Goal: Task Accomplishment & Management: Manage account settings

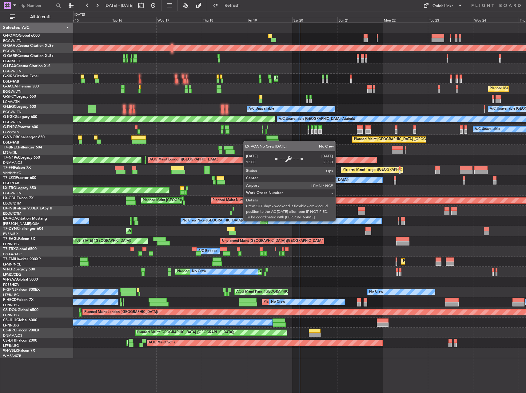
click at [338, 221] on div "No Crew Nice ([GEOGRAPHIC_DATA])" at bounding box center [281, 221] width 200 height 6
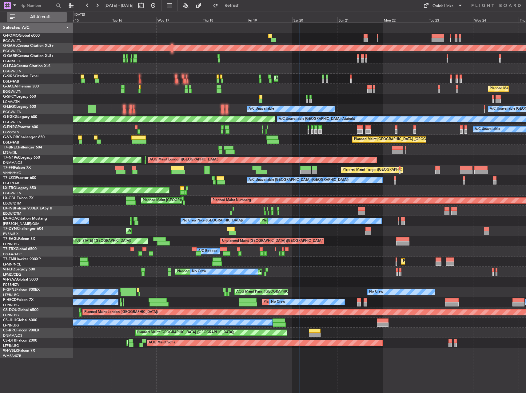
click at [31, 13] on button "All Aircraft" at bounding box center [37, 17] width 60 height 10
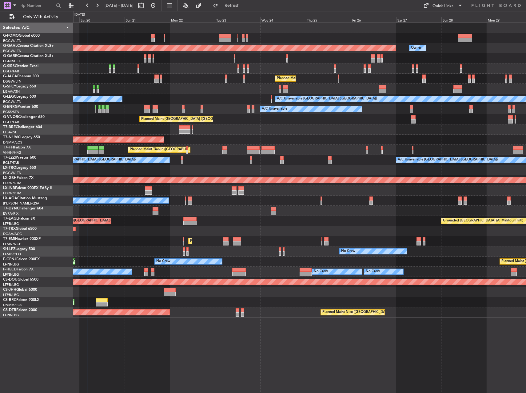
click at [141, 129] on div "Planned Maint Dusseldorf Owner Unplanned Maint [GEOGRAPHIC_DATA] ([GEOGRAPHIC_D…" at bounding box center [299, 170] width 453 height 295
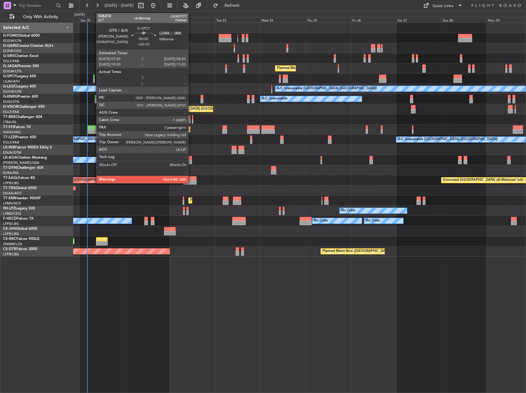
click at [93, 79] on div at bounding box center [94, 80] width 2 height 4
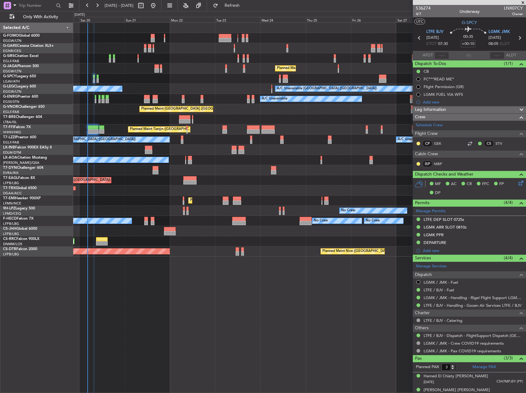
click at [183, 324] on div "Unplanned Maint London (Luton) Planned Maint London (Luton) A/C Unavailable Lon…" at bounding box center [299, 207] width 453 height 370
click at [365, 285] on div "Unplanned Maint London (Luton) Planned Maint London (Luton) A/C Unavailable Lon…" at bounding box center [299, 207] width 453 height 370
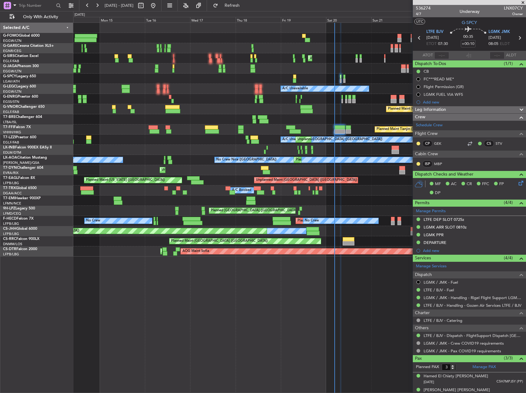
click at [351, 270] on div "Unplanned Maint London (Luton) Planned Maint London (Farnborough) Planned Maint…" at bounding box center [299, 207] width 453 height 370
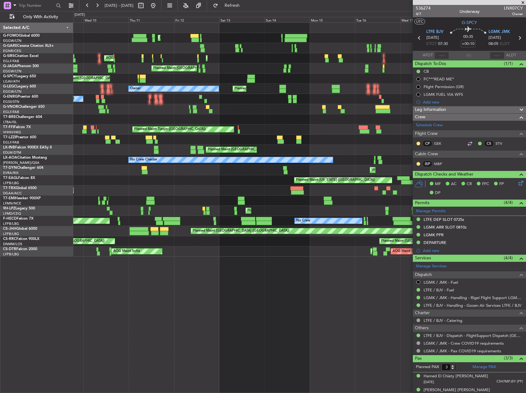
click at [353, 257] on div "Planned Maint London (Luton) Unplanned Maint Chester Unplanned Maint London (Lu…" at bounding box center [299, 207] width 453 height 370
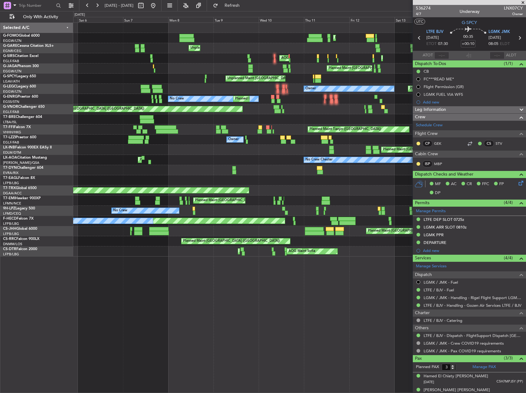
click at [380, 256] on div "Planned Maint London (Luton) Unplanned Maint Chester Planned Maint London (Farn…" at bounding box center [299, 207] width 453 height 370
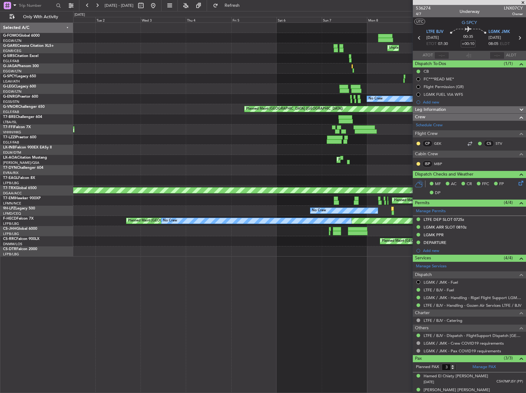
click at [327, 270] on div "Planned Maint London (Luton) Unplanned Maint Chester AOG Maint Kemble Planned M…" at bounding box center [299, 207] width 453 height 370
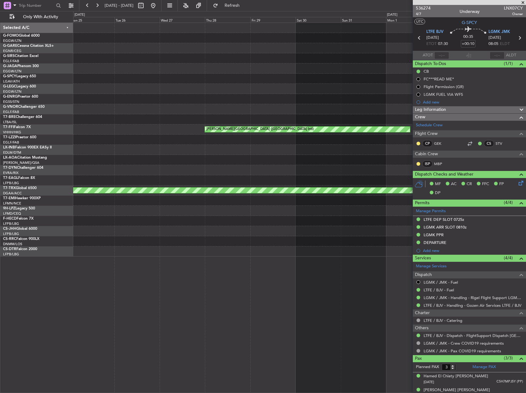
click at [391, 262] on div "Planned Maint London (Farnborough) MEL Hong Kong (Hong Kong Intl) Planned Maint…" at bounding box center [299, 207] width 453 height 370
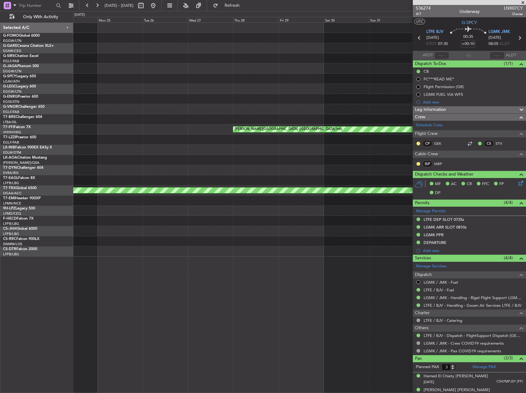
click at [30, 302] on div "Planned Maint London (Farnborough) MEL Hong Kong (Hong Kong Intl) Planned Maint…" at bounding box center [263, 202] width 526 height 382
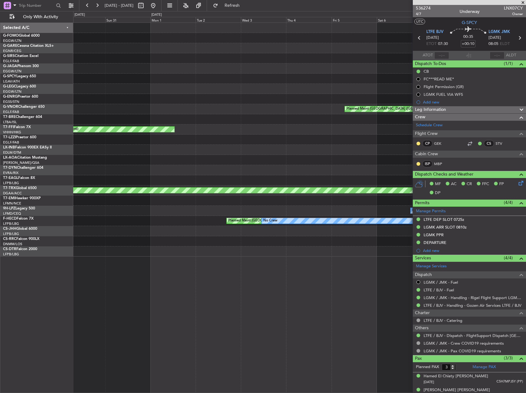
click at [27, 307] on div "Planned Maint London (Luton) Unplanned Maint Chester AOG Maint Kemble Planned M…" at bounding box center [263, 202] width 526 height 382
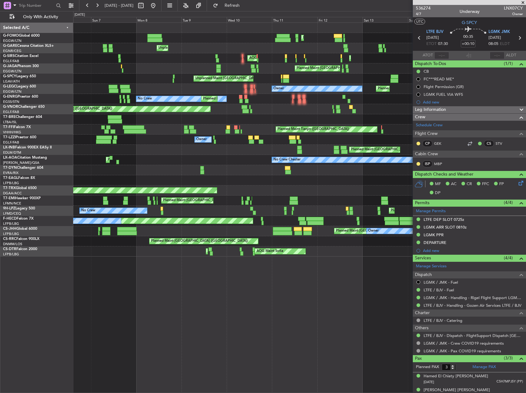
click at [178, 290] on div "Planned Maint London (Luton) Unplanned Maint Chester AOG Maint Kemble Planned M…" at bounding box center [299, 207] width 453 height 370
click at [90, 293] on div "Planned Maint London (Luton) Unplanned Maint Chester AOG Maint Kemble Planned M…" at bounding box center [299, 207] width 453 height 370
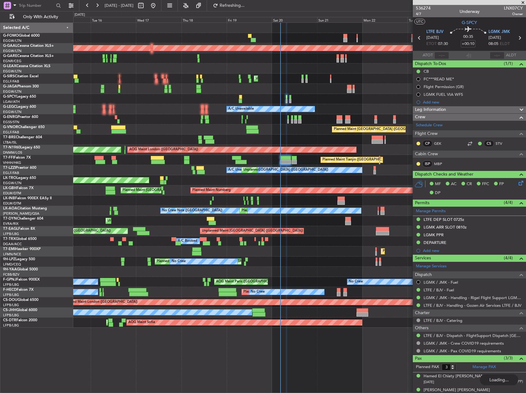
click at [133, 231] on div "Planned Maint Dusseldorf Owner Unplanned Maint London (Luton) Planned Maint Lon…" at bounding box center [299, 175] width 453 height 305
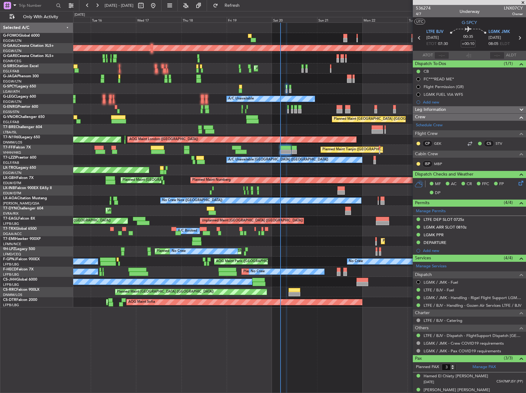
click at [423, 177] on fb-app "15 Sep 2025 - 25 Sep 2025 Refresh Quick Links Only With Activity Planned Maint …" at bounding box center [263, 199] width 526 height 388
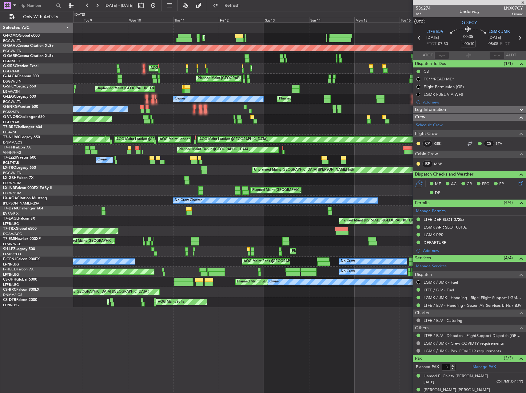
click at [401, 167] on div "Planned Maint London (Luton) Planned Maint London (Luton) Planned Maint Dusseld…" at bounding box center [299, 165] width 453 height 284
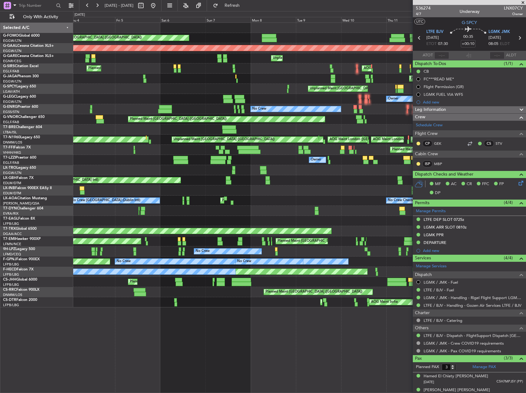
click at [444, 160] on fb-app "15 Sep 2025 - 25 Sep 2025 Refresh Quick Links Only With Activity Planned Maint …" at bounding box center [263, 199] width 526 height 388
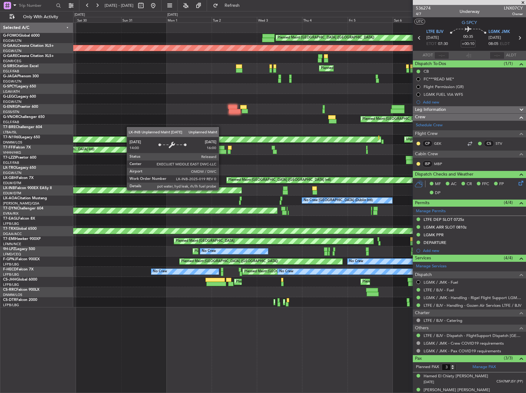
click at [463, 164] on fb-app "15 Sep 2025 - 25 Sep 2025 Refresh Quick Links Only With Activity Planned Maint …" at bounding box center [263, 199] width 526 height 388
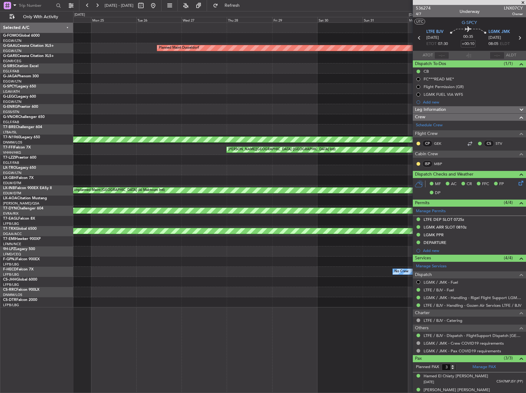
click at [394, 172] on div "Planned Maint London (Luton) Planned Maint Dusseldorf Planned Maint London (Far…" at bounding box center [299, 165] width 453 height 284
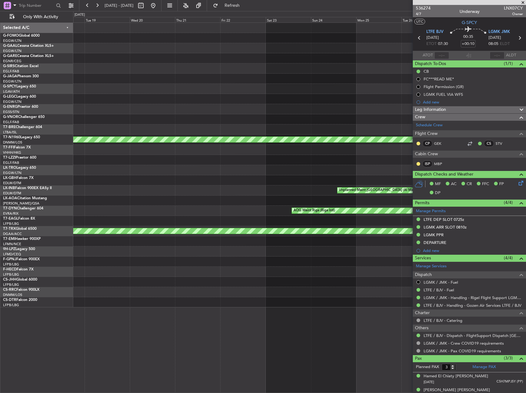
click at [340, 184] on div "Planned Maint Dusseldorf Planned Maint London (Stansted) MEL Hong Kong (Hong Ko…" at bounding box center [299, 165] width 453 height 284
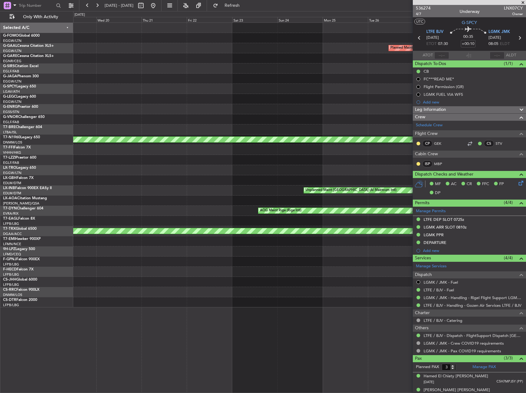
click at [279, 188] on div "Planned Maint Dusseldorf Planned Maint London (Stansted) MEL Hong Kong (Hong Ko…" at bounding box center [299, 165] width 453 height 284
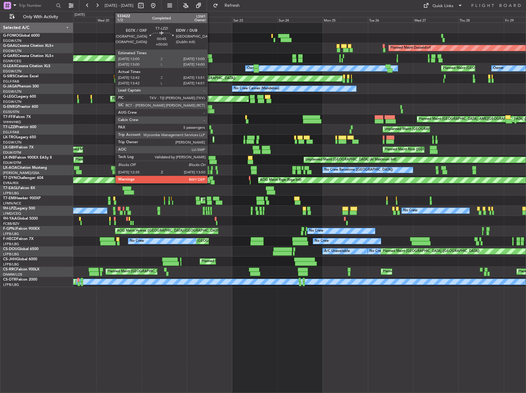
click at [210, 129] on div at bounding box center [211, 131] width 2 height 4
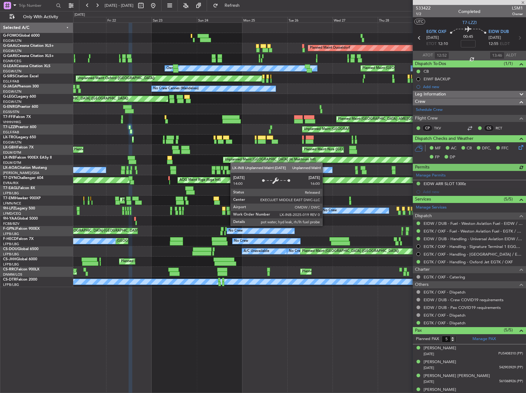
click at [234, 162] on div "Planned Maint Dusseldorf Unplanned Maint Chester Unplanned Maint Chester Planne…" at bounding box center [299, 155] width 453 height 264
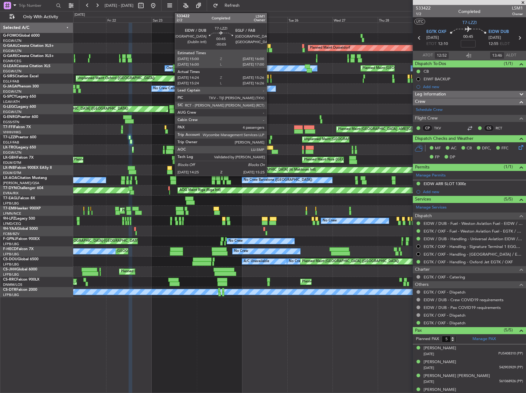
click at [270, 140] on div at bounding box center [270, 141] width 2 height 4
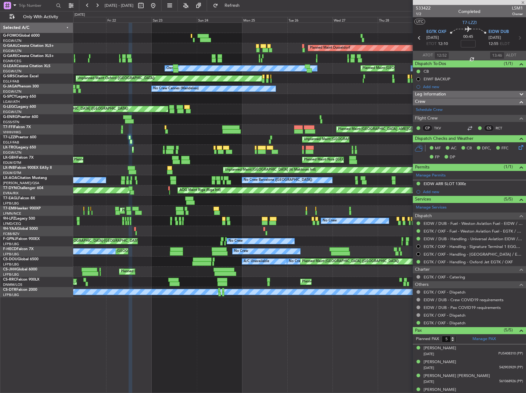
type input "-00:05"
type input "14:34"
type input "15:21"
type input "4"
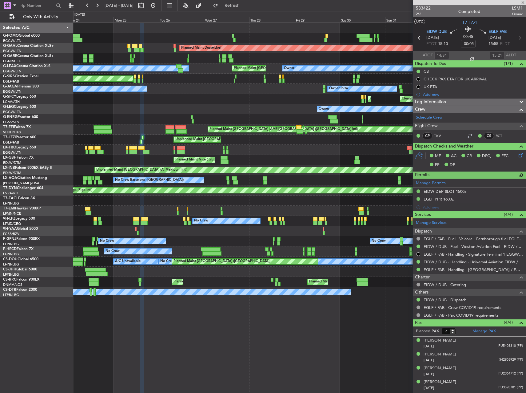
click at [241, 299] on div "Planned Maint London (Luton) Planned Maint Dusseldorf Unplanned Maint Chester P…" at bounding box center [299, 207] width 453 height 370
click at [162, 306] on div "Planned Maint London (Luton) Planned Maint Dusseldorf Unplanned Maint Chester P…" at bounding box center [299, 207] width 453 height 370
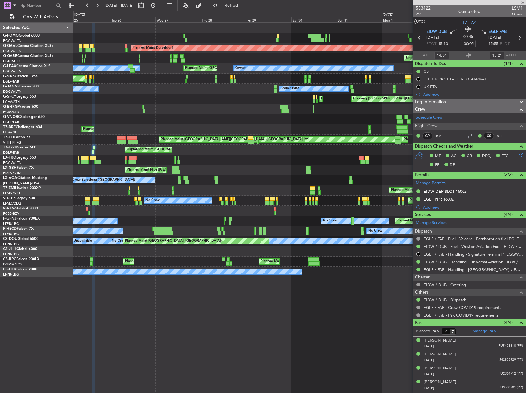
click at [374, 280] on div "Planned Maint London (Luton) Planned Maint Dusseldorf Unplanned Maint Chester P…" at bounding box center [299, 207] width 453 height 370
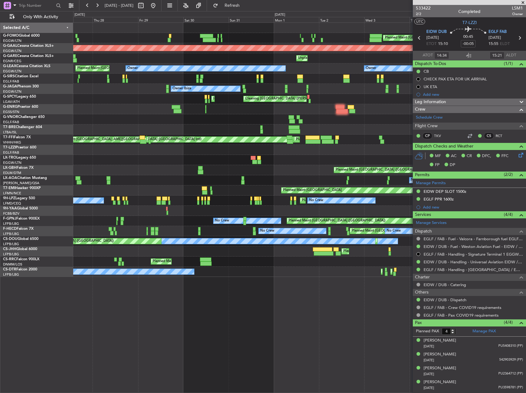
click at [252, 298] on div "Planned Maint London (Luton) Planned Maint Dusseldorf Unplanned Maint Chester U…" at bounding box center [299, 207] width 453 height 370
click at [191, 303] on div "Planned Maint London (Luton) Planned Maint Dusseldorf Unplanned Maint Chester U…" at bounding box center [299, 207] width 453 height 370
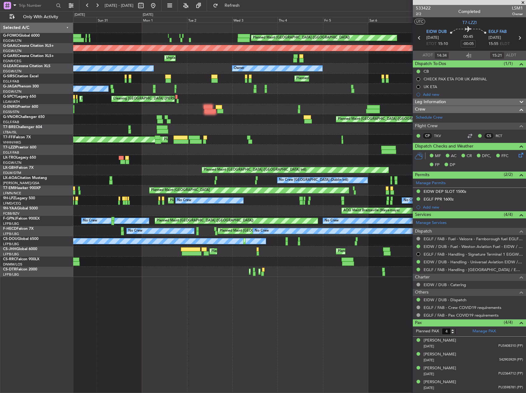
click at [168, 302] on div "Planned Maint London (Luton) Planned Maint London (Luton) Planned Maint Dusseld…" at bounding box center [299, 207] width 453 height 370
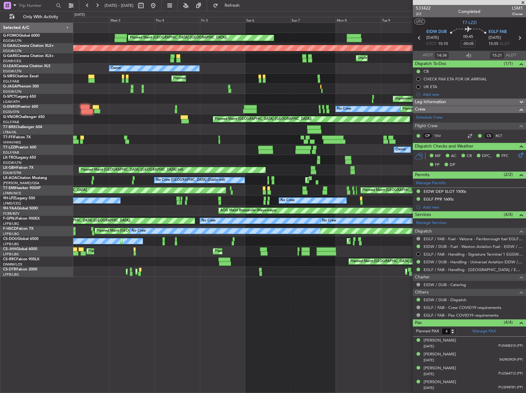
click at [126, 308] on div "Planned Maint London (Luton) Planned Maint London (Luton) Planned Maint Dusseld…" at bounding box center [299, 207] width 453 height 370
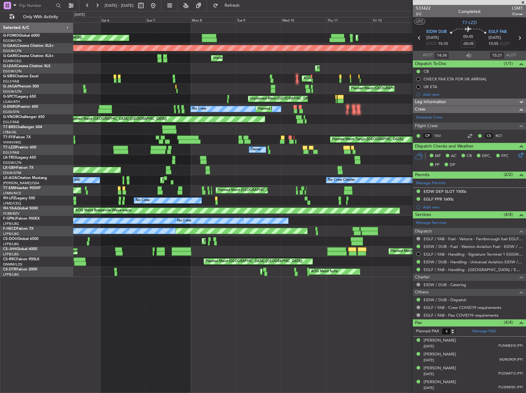
click at [220, 304] on div "Planned Maint London (Luton) Planned Maint London (Luton) Planned Maint Dusseld…" at bounding box center [299, 207] width 453 height 370
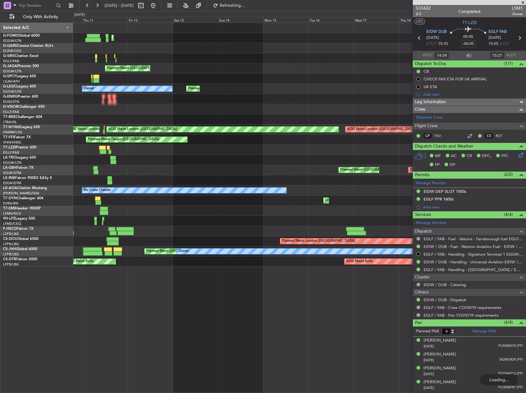
click at [161, 174] on div "Planned Maint Paris (Le Bourget) Planned Maint Nurnberg" at bounding box center [299, 170] width 453 height 10
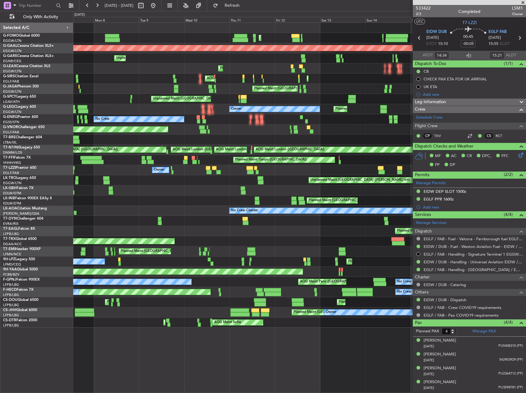
click at [258, 198] on div "Planned Maint London (Luton) Planned Maint London (Luton) Planned Maint Dusseld…" at bounding box center [299, 175] width 453 height 305
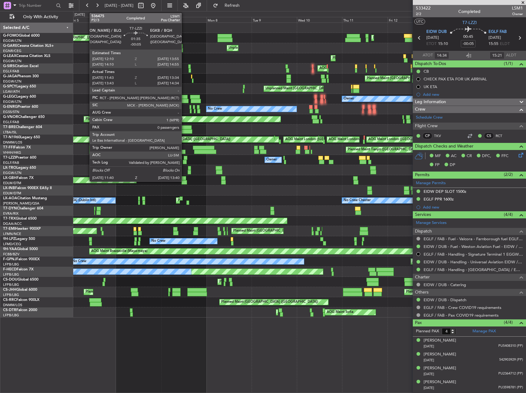
click at [184, 162] on div at bounding box center [185, 162] width 4 height 4
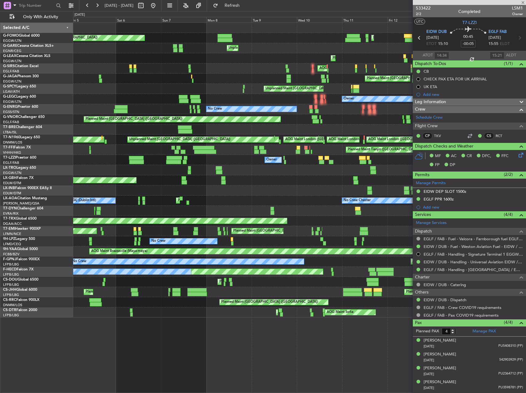
type input "11:53"
type input "13:34"
type input "0"
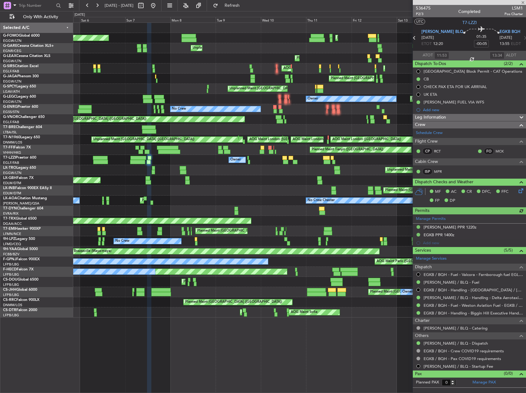
click at [250, 184] on div "Planned Maint London (Luton) Planned Maint London (Luton) Unplanned Maint Chest…" at bounding box center [299, 170] width 453 height 295
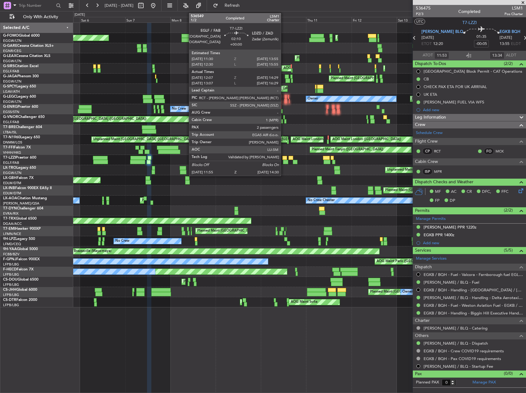
click at [284, 159] on div at bounding box center [284, 158] width 5 height 4
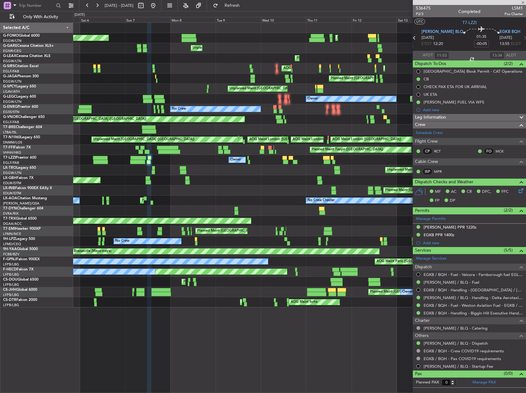
type input "12:17"
type input "14:24"
type input "2"
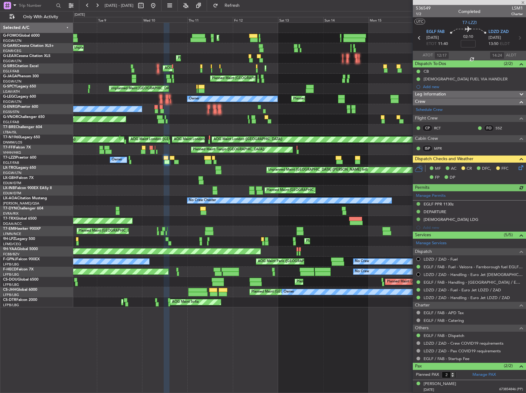
click at [187, 203] on div "No Crew Chester" at bounding box center [289, 200] width 205 height 6
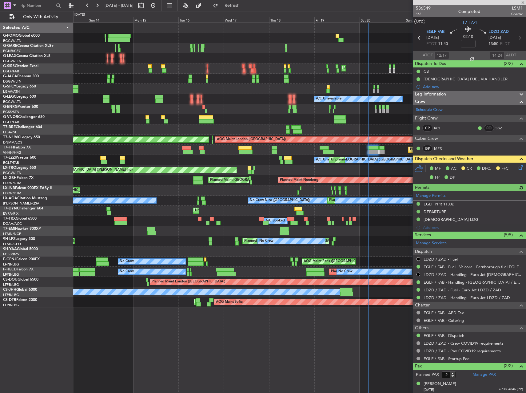
click at [150, 182] on div "Planned Maint London (Luton) Unplanned Maint London (Luton) Planned Maint Londo…" at bounding box center [299, 165] width 453 height 284
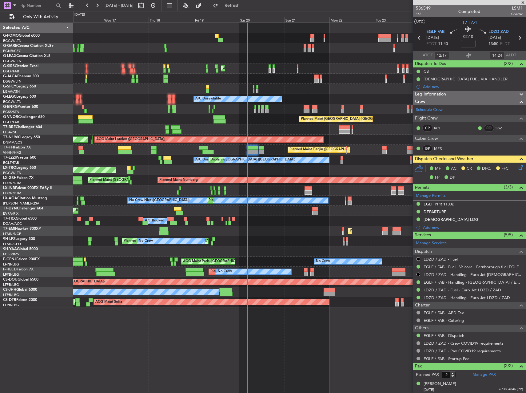
click at [198, 174] on div "Unplanned Maint Athens (Eleftherios Venizelos Intl)" at bounding box center [299, 170] width 453 height 10
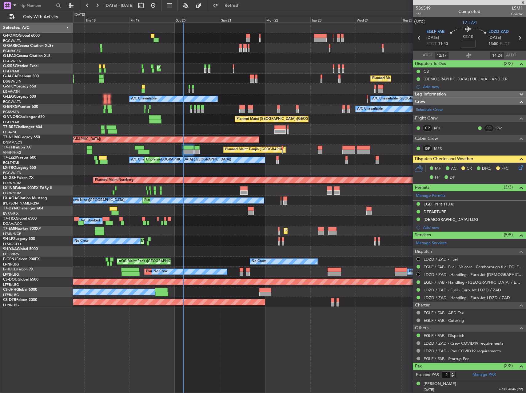
click at [189, 169] on div "Unplanned Maint London (Luton) Planned Maint London (Luton) A/C Unavailable A/C…" at bounding box center [299, 165] width 453 height 284
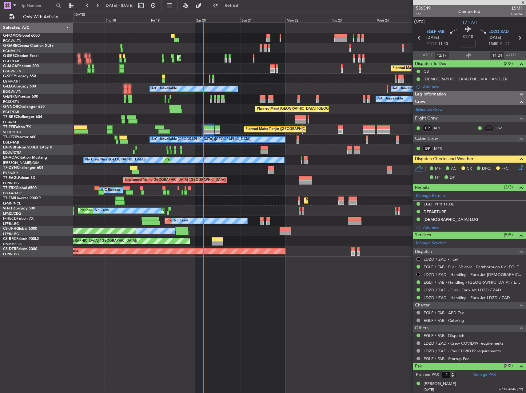
click at [280, 172] on div "Unplanned Maint Riga (Riga Intl)" at bounding box center [299, 170] width 453 height 10
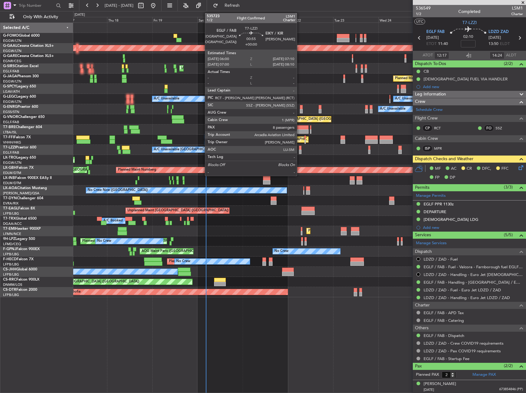
click at [300, 151] on div at bounding box center [300, 152] width 2 height 4
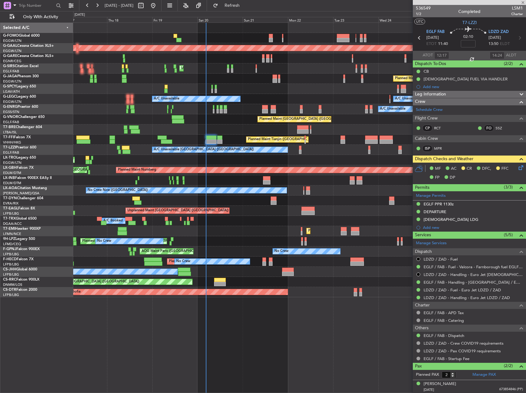
type input "8"
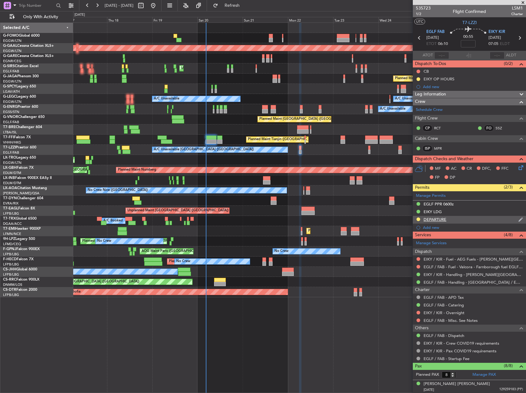
click at [434, 221] on div "DEPARTURE" at bounding box center [435, 219] width 23 height 5
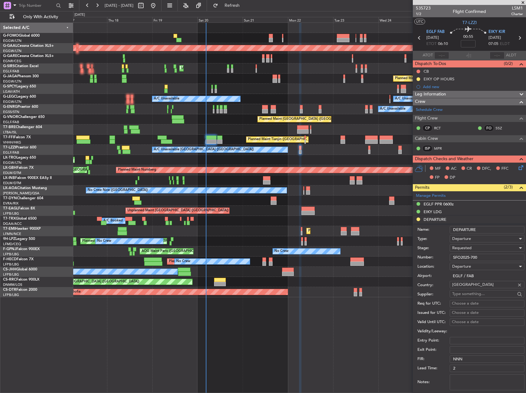
scroll to position [62, 0]
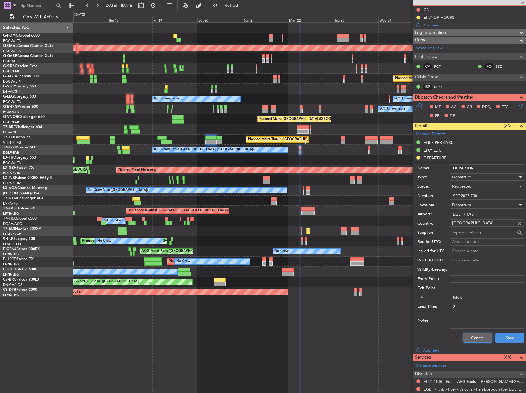
click at [472, 337] on button "Cancel" at bounding box center [477, 338] width 29 height 10
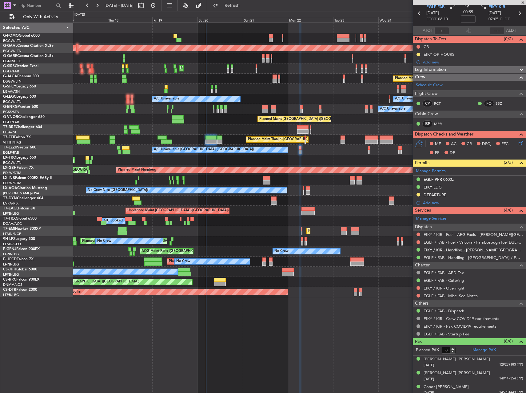
scroll to position [0, 0]
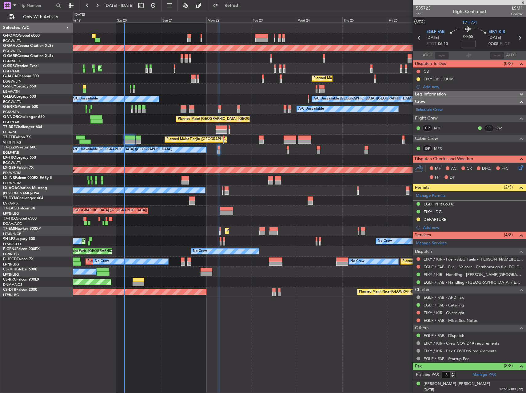
click at [250, 161] on div "Unplanned Maint Athens (Eleftherios Venizelos Intl)" at bounding box center [299, 160] width 453 height 10
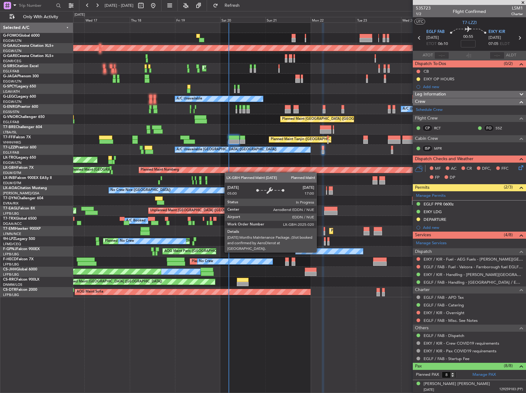
click at [252, 170] on div "Planned Maint Dusseldorf Owner Unplanned Maint London (Luton) Planned Maint Lon…" at bounding box center [299, 160] width 453 height 274
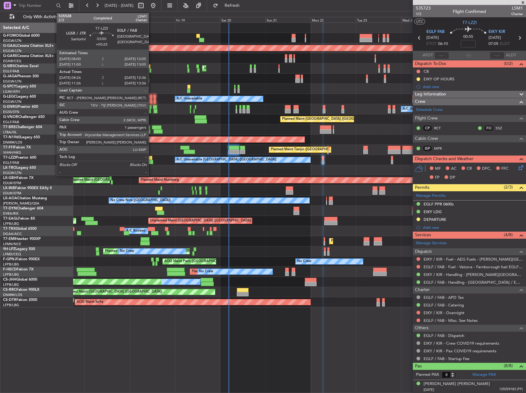
click at [151, 161] on div at bounding box center [149, 162] width 8 height 4
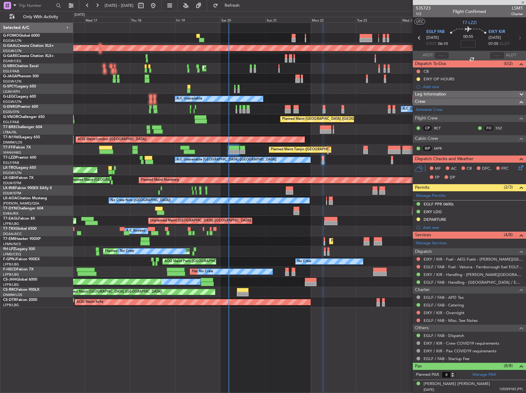
type input "+00:25"
type input "08:36"
type input "12:31"
type input "1"
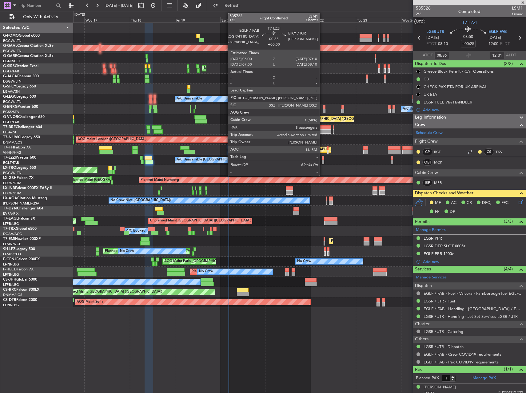
click at [323, 160] on div at bounding box center [323, 162] width 2 height 4
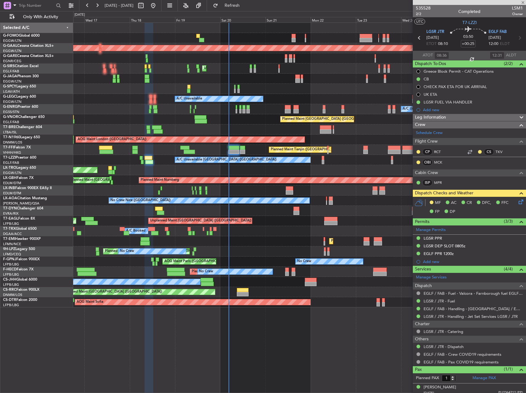
type input "8"
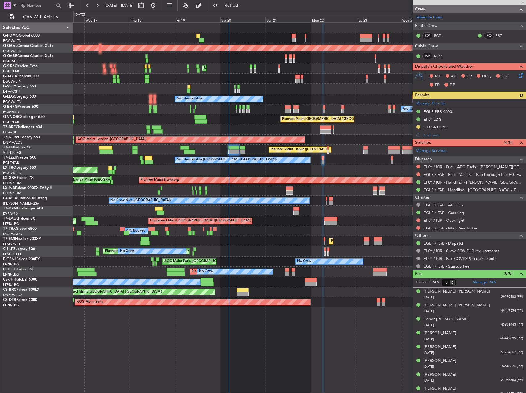
scroll to position [98, 0]
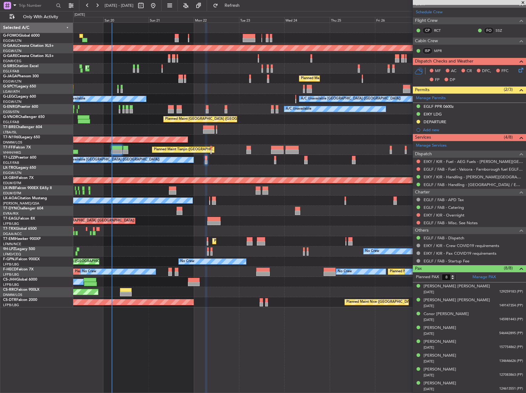
click at [253, 323] on div "Planned Maint Dusseldorf Owner Unplanned Maint London (Luton) Planned Maint Lon…" at bounding box center [299, 207] width 453 height 370
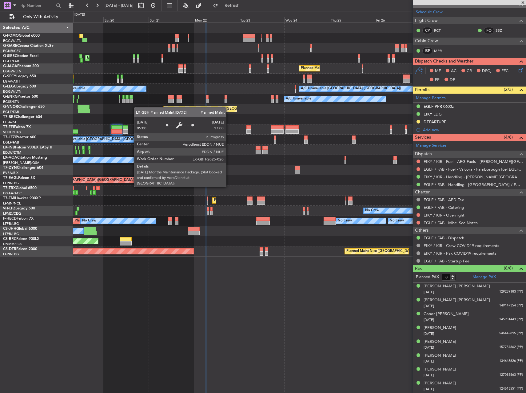
click at [202, 104] on div "A/C Unavailable" at bounding box center [299, 99] width 453 height 10
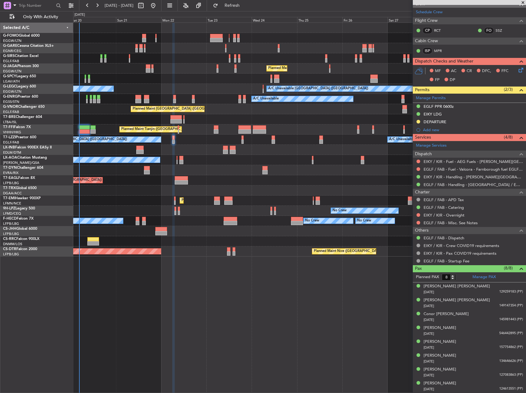
click at [195, 66] on div "Unplanned Maint London (Luton) Planned Maint London (Luton) A/C Unavailable Lon…" at bounding box center [299, 140] width 453 height 234
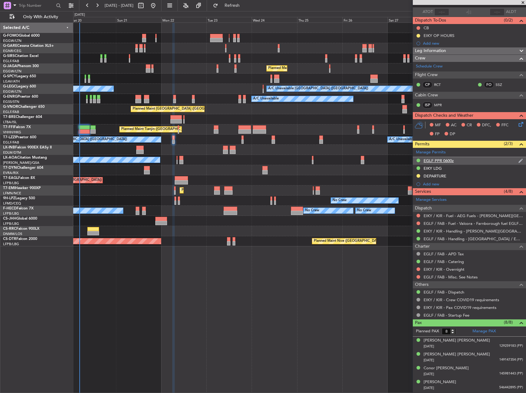
scroll to position [0, 0]
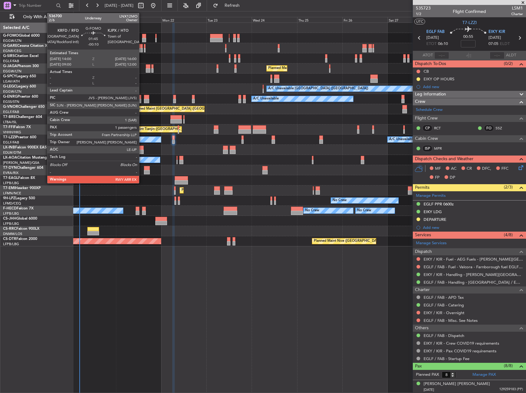
click at [142, 38] on div at bounding box center [144, 40] width 4 height 4
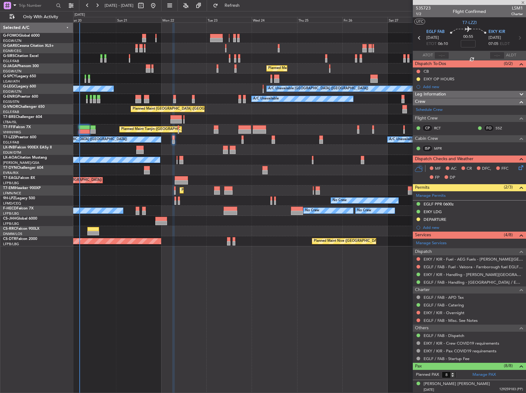
type input "-00:10"
type input "1"
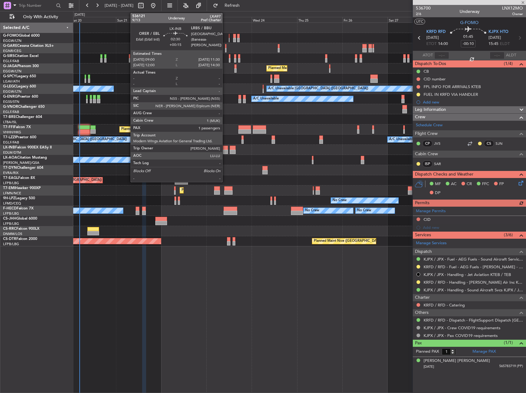
click at [225, 149] on div at bounding box center [225, 148] width 5 height 4
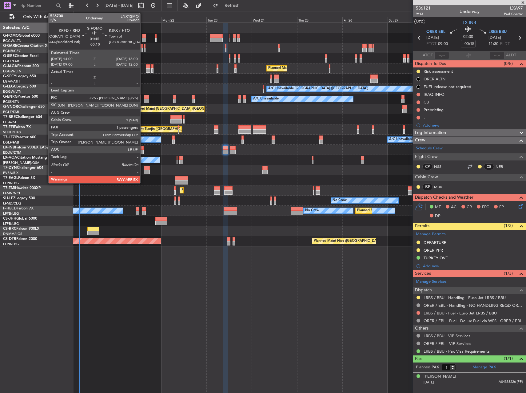
click at [143, 38] on div at bounding box center [144, 40] width 4 height 4
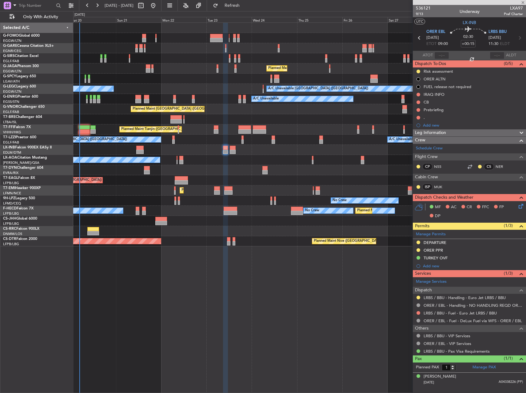
type input "-00:10"
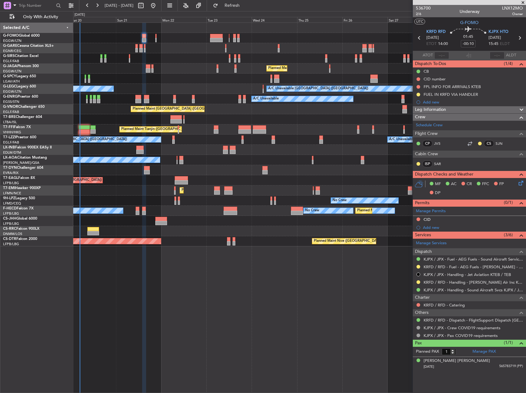
click at [449, 112] on div "Leg Information" at bounding box center [469, 109] width 113 height 7
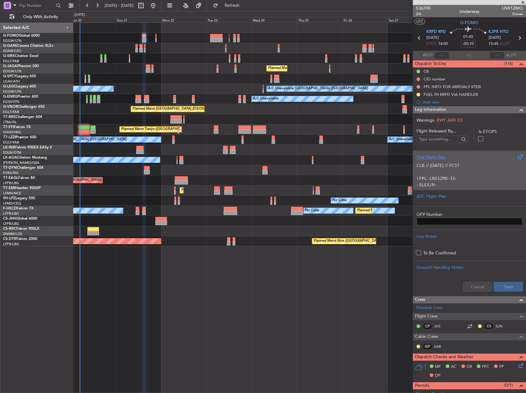
click at [469, 168] on div "CLB // 19SEP // FCST (FPL-LNX12MO-IG -GLEX/M-SBDE2E3FGHIJ1J3J4J5M1M3RWXYZ/LB2D1…" at bounding box center [470, 173] width 106 height 26
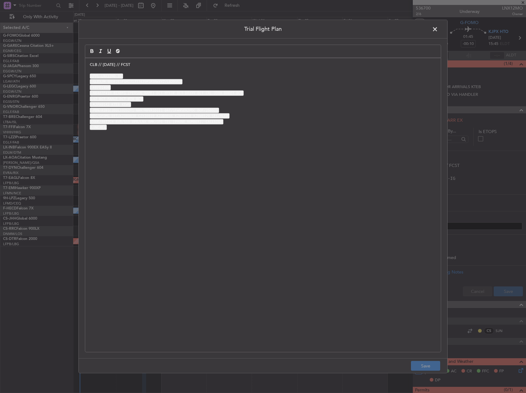
click at [89, 64] on div "CLB // 19SEP // FCST (FPL-LNX12MO-IG -GLEX/M-SBDE2E3FGHIJ1J3J4J5M1M3RWXYZ/LB2D1…" at bounding box center [263, 205] width 356 height 294
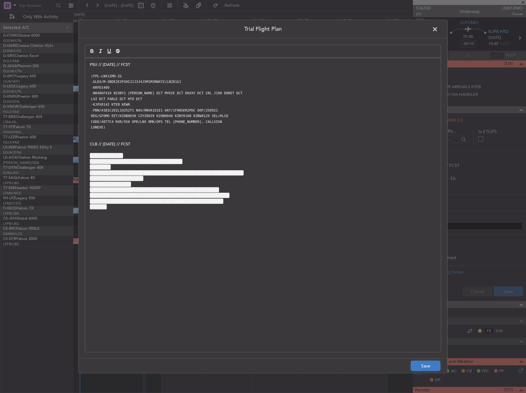
click at [421, 365] on button "Save" at bounding box center [425, 366] width 29 height 10
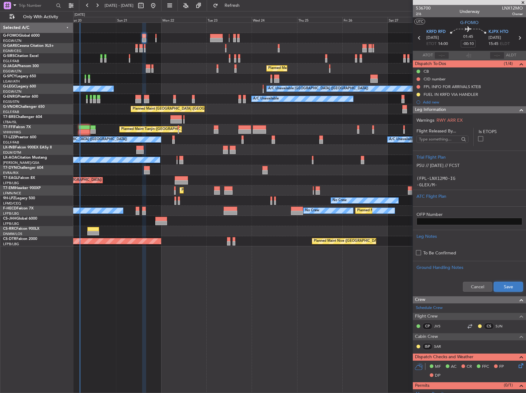
click at [494, 283] on button "Save" at bounding box center [508, 287] width 29 height 10
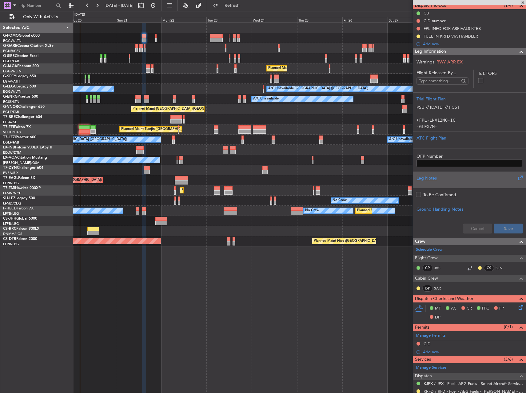
scroll to position [154, 0]
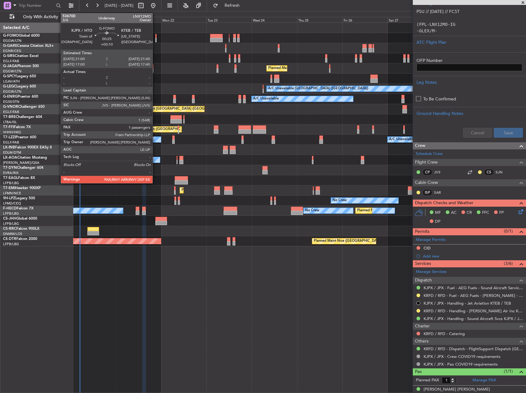
click at [155, 40] on div at bounding box center [156, 40] width 2 height 4
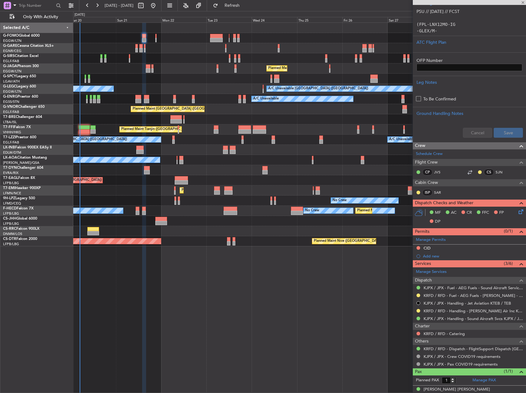
type input "+00:10"
type input "2"
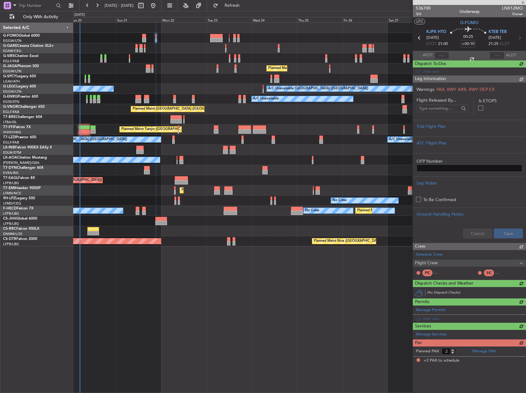
scroll to position [0, 0]
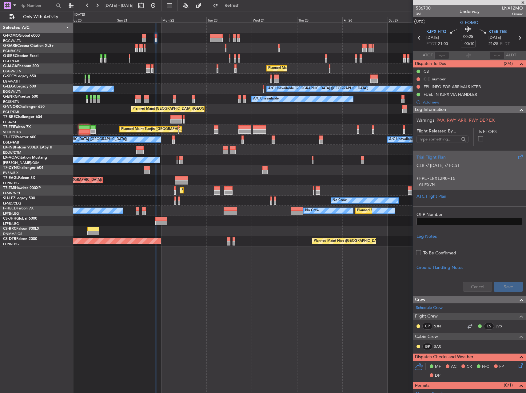
click at [482, 182] on div "CLB // 19SEP // FCST (FPL-LNX12MO-IG -GLEX/M-SBDE2E3FGHIJ1J3J4J5M1M3RWXYZ/LB2D1…" at bounding box center [470, 173] width 106 height 26
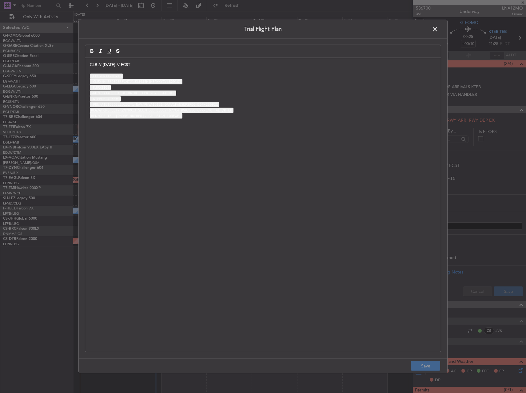
click at [90, 63] on p "CLB // 19SEP // FCST" at bounding box center [263, 65] width 347 height 6
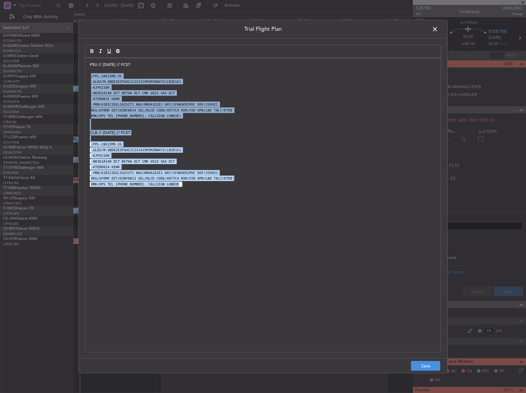
drag, startPoint x: 121, startPoint y: 104, endPoint x: 208, endPoint y: 215, distance: 140.3
click at [206, 214] on div "PSU // 20SEP // FCST (FPL-LNX12MO-IG -GLEX/M-SBDE2E3FGHIJ1J3J4J5M1M3RWXYZ/LB2D1…" at bounding box center [263, 205] width 356 height 294
click at [418, 364] on button "Save" at bounding box center [425, 366] width 29 height 10
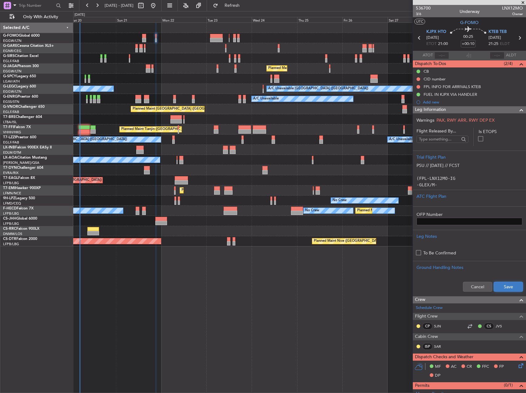
click at [508, 287] on button "Save" at bounding box center [508, 287] width 29 height 10
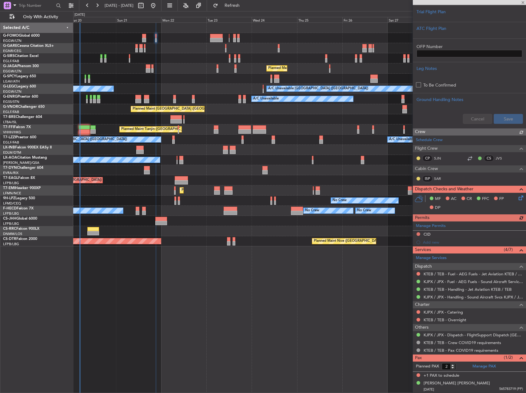
scroll to position [168, 0]
click at [203, 47] on div at bounding box center [299, 48] width 453 height 10
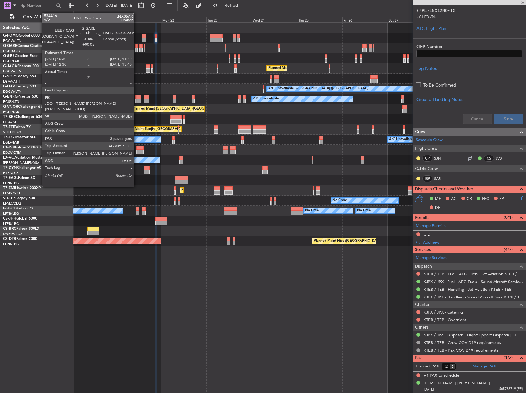
click at [137, 48] on div at bounding box center [136, 50] width 2 height 4
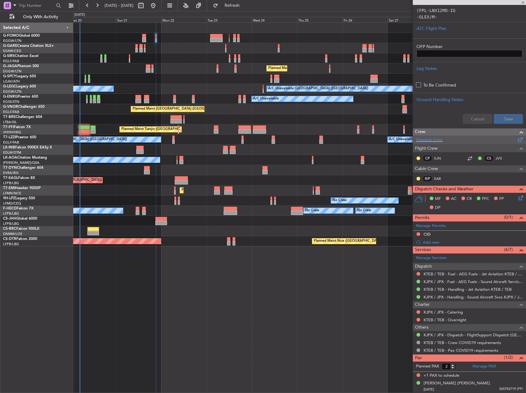
type input "+00:05"
type input "3"
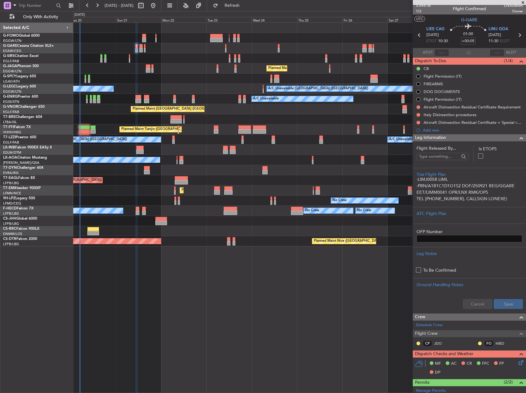
scroll to position [0, 0]
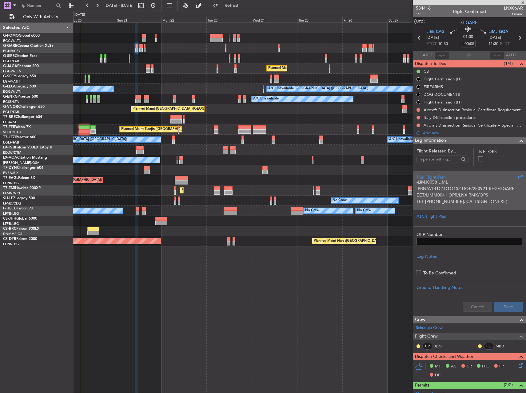
click at [456, 190] on p "-PBN/A1B1C1D1O1S2 DOF/250921 REG/GGARE EET/LIMM0041 OPR/LNX RMK/OPS" at bounding box center [470, 191] width 106 height 13
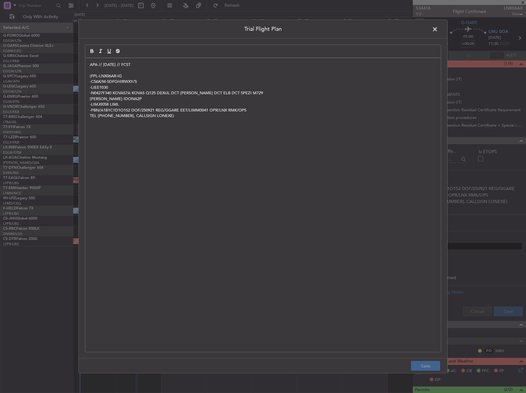
click at [90, 65] on p "APA // 19SEP // FCST" at bounding box center [263, 65] width 347 height 6
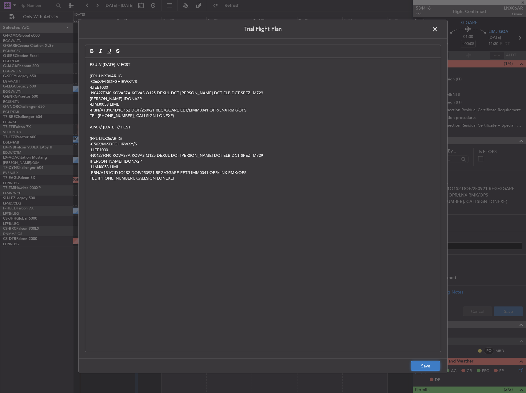
click at [426, 365] on button "Save" at bounding box center [425, 366] width 29 height 10
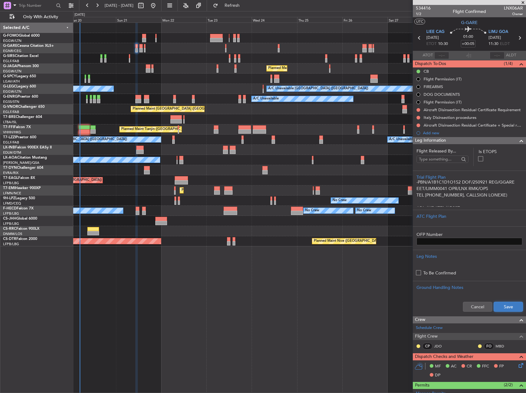
click at [507, 303] on button "Save" at bounding box center [508, 307] width 29 height 10
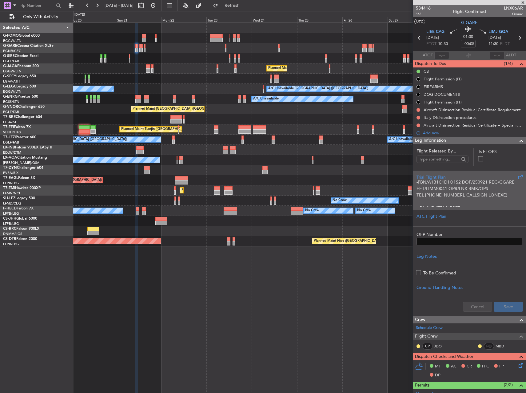
click at [459, 190] on p "-PBN/A1B1C1D1O1S2 DOF/250921 REG/GGARE EET/LIMM0041 OPR/LNX RMK/OPS" at bounding box center [470, 185] width 106 height 13
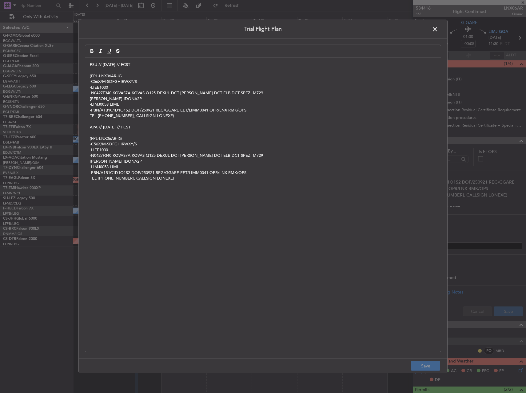
click at [438, 27] on span at bounding box center [438, 31] width 0 height 12
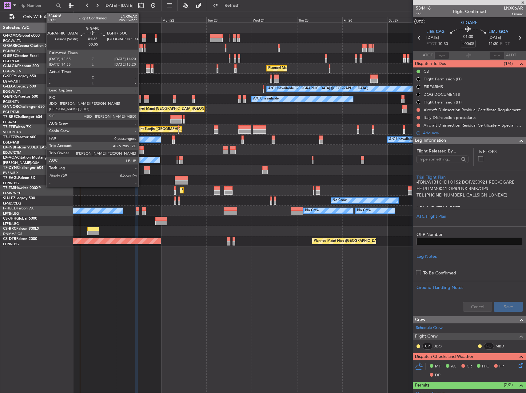
click at [141, 49] on div at bounding box center [140, 50] width 3 height 4
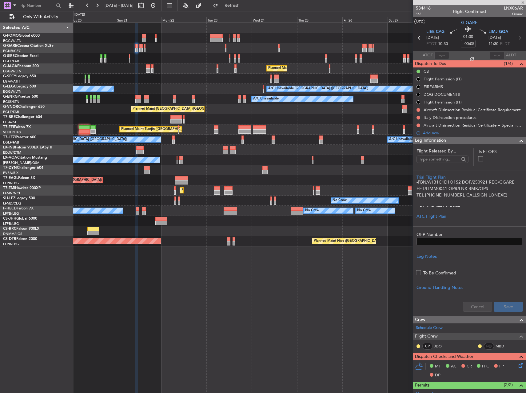
type input "-00:05"
type input "0"
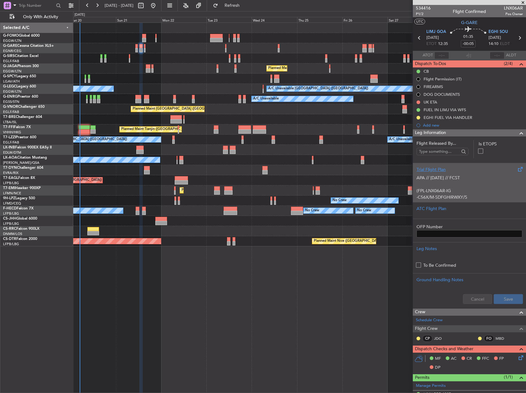
click at [470, 187] on p "(FPL-LNX06AR-IG" at bounding box center [470, 190] width 106 height 6
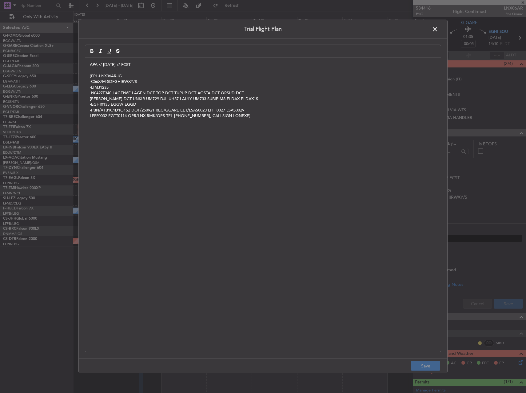
click at [88, 66] on div "APA // 19SEP // FCST (FPL-LNX06AR-IG -C56X/M-SDFGHIRWXY/S -LIMJ1235 -N0427F340 …" at bounding box center [263, 205] width 356 height 294
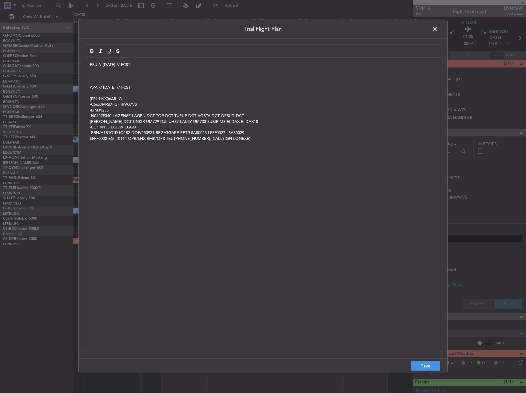
paste div
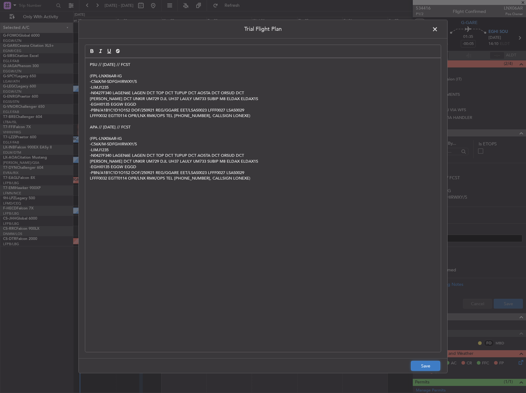
click at [426, 364] on button "Save" at bounding box center [425, 366] width 29 height 10
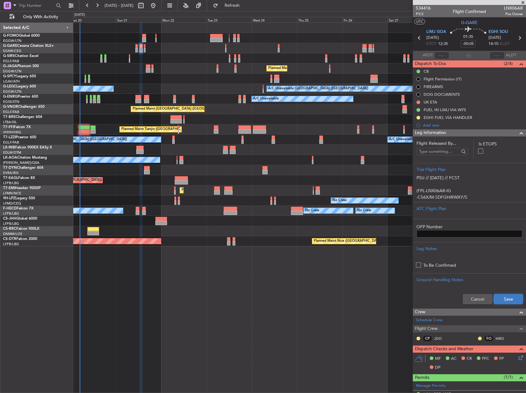
click at [507, 296] on button "Save" at bounding box center [508, 299] width 29 height 10
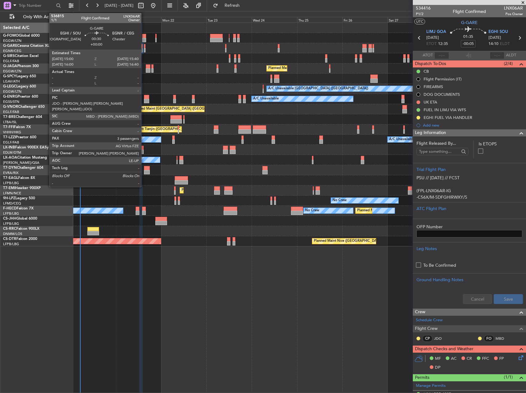
click at [144, 49] on div at bounding box center [145, 50] width 2 height 4
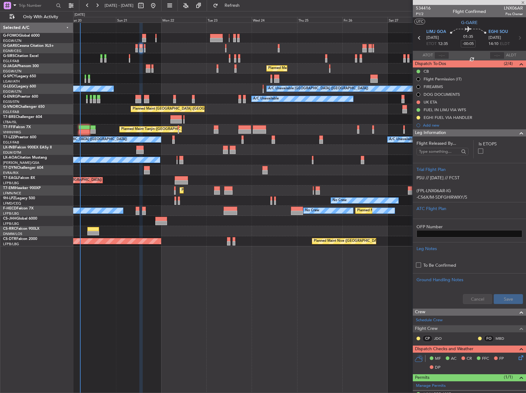
type input "3"
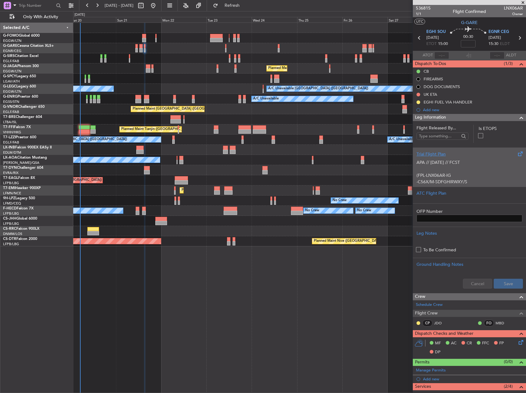
click at [470, 160] on p "APA // 19SEP // FCST" at bounding box center [470, 162] width 106 height 6
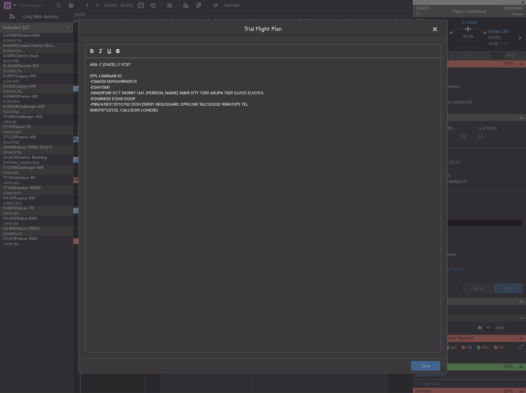
click at [90, 63] on div "APA // 19SEP // FCST (FPL-LNX06AR-IG -C56X/M-SDFGHIRWXY/S -EGHI1500 -N0420F240 …" at bounding box center [263, 205] width 356 height 294
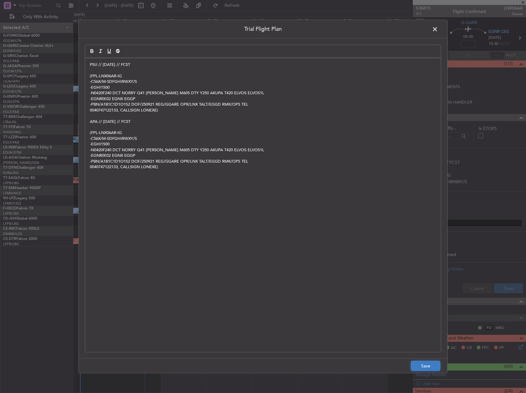
click at [421, 363] on button "Save" at bounding box center [425, 366] width 29 height 10
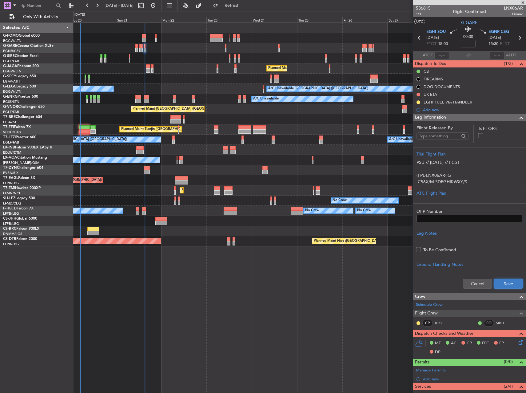
click at [497, 278] on button "Save" at bounding box center [508, 283] width 29 height 10
click at [38, 282] on div "Selected A/C G-FOMO Global 6000 EGGW/LTN London (Luton) G-GARE Cessna Citation …" at bounding box center [36, 207] width 73 height 370
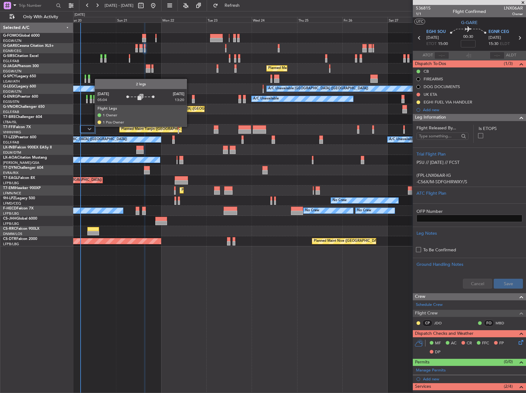
click at [90, 130] on div at bounding box center [87, 128] width 15 height 7
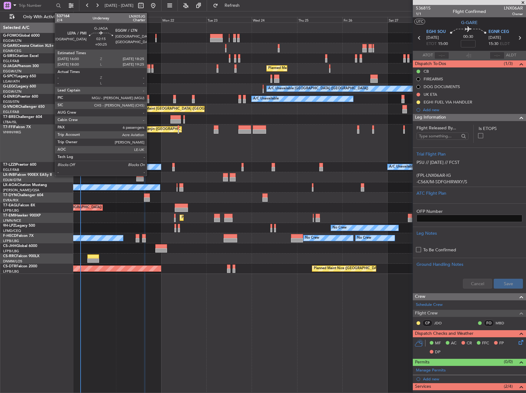
click at [150, 70] on div at bounding box center [148, 70] width 5 height 4
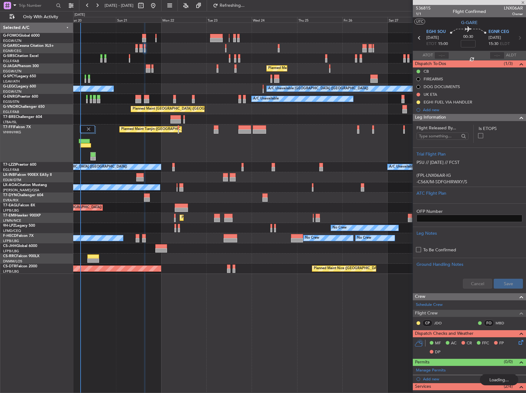
type input "+00:25"
type input "6"
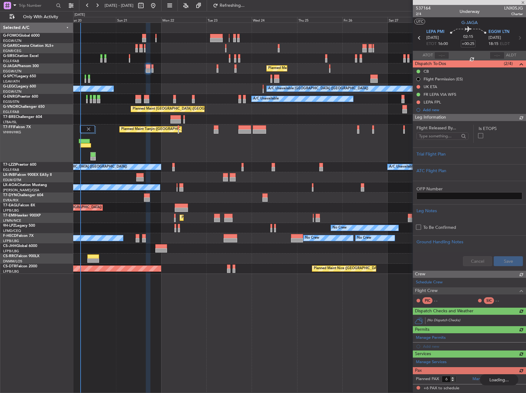
type input "3"
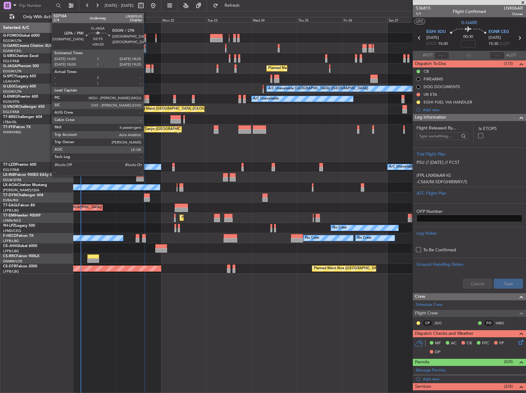
click at [146, 70] on div at bounding box center [148, 70] width 5 height 4
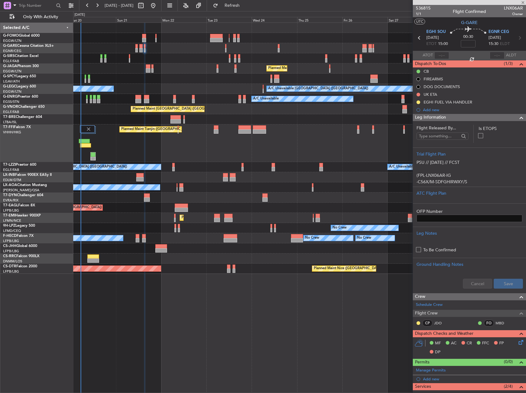
type input "+00:25"
type input "6"
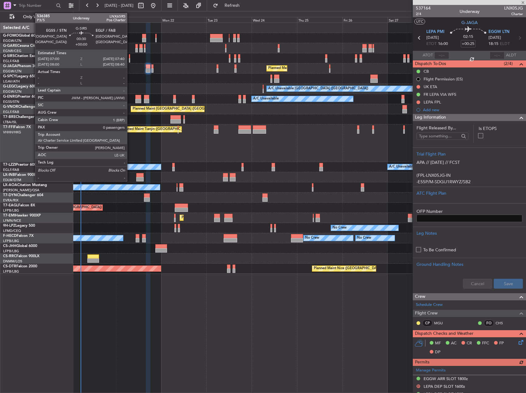
click at [130, 57] on div at bounding box center [130, 56] width 2 height 4
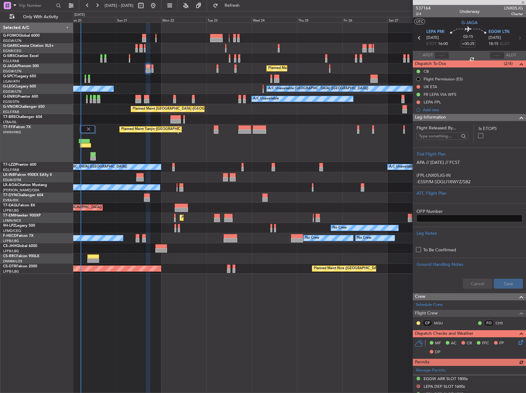
type input "0"
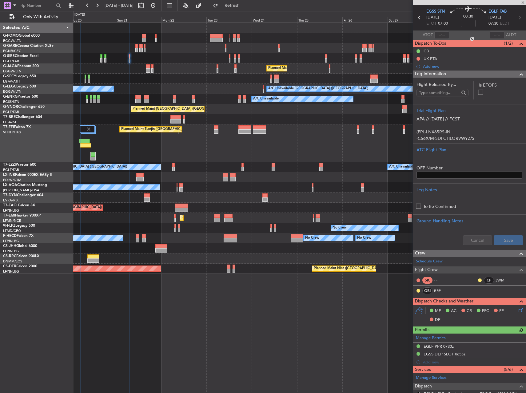
scroll to position [31, 0]
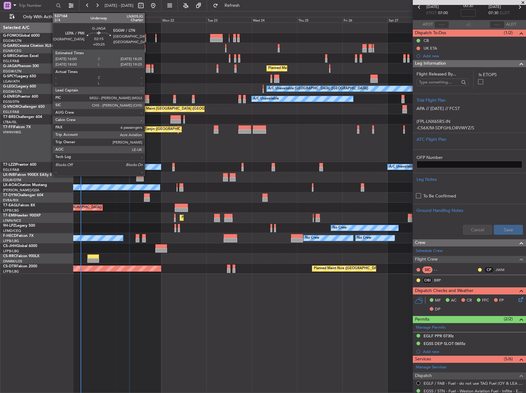
click at [147, 67] on div at bounding box center [148, 66] width 5 height 4
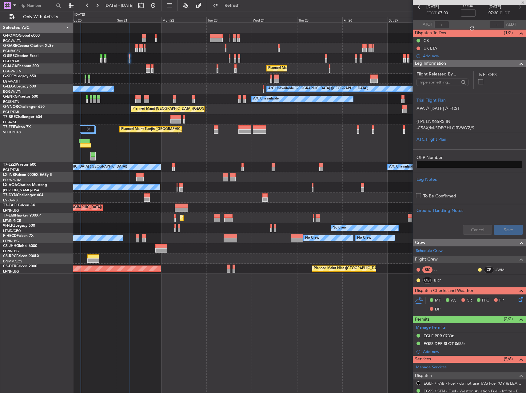
type input "+00:25"
type input "6"
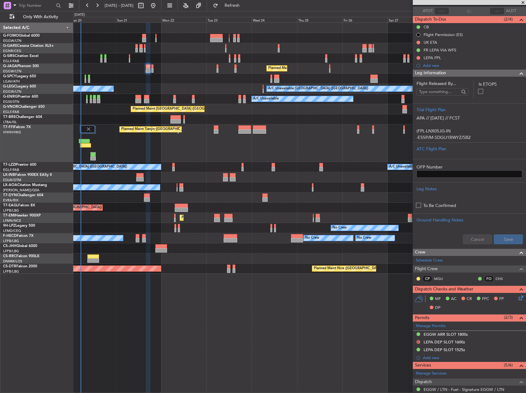
scroll to position [0, 0]
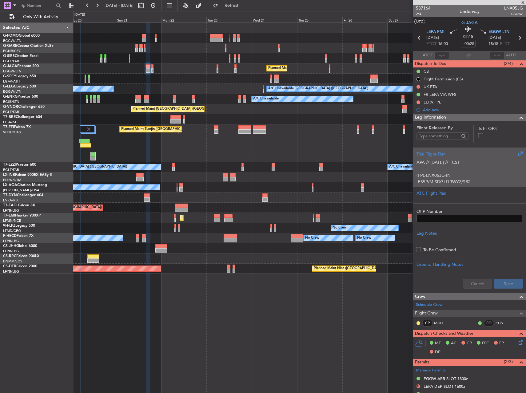
click at [476, 177] on p "(FPL-LNX05JG-IN" at bounding box center [470, 175] width 106 height 6
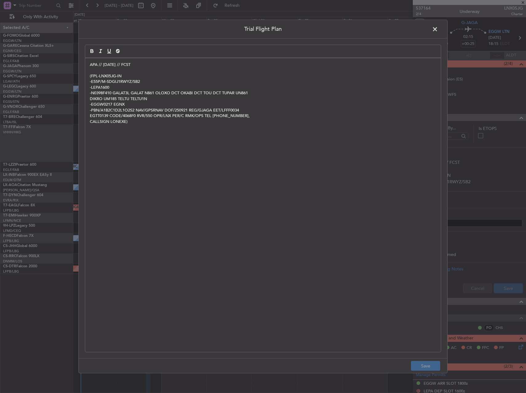
click at [90, 66] on p "APA // 19SEP // FCST" at bounding box center [263, 65] width 347 height 6
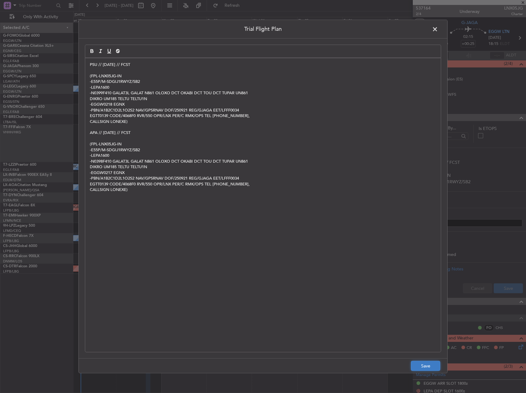
click at [423, 367] on button "Save" at bounding box center [425, 366] width 29 height 10
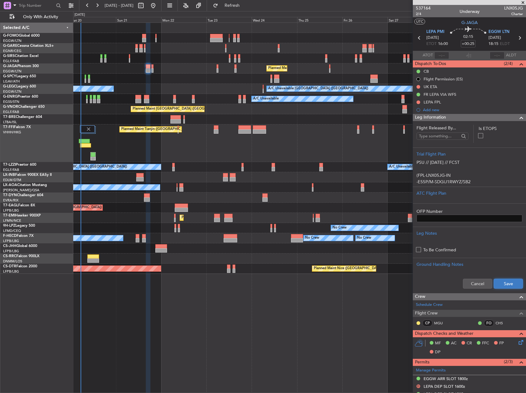
click at [499, 284] on button "Save" at bounding box center [508, 283] width 29 height 10
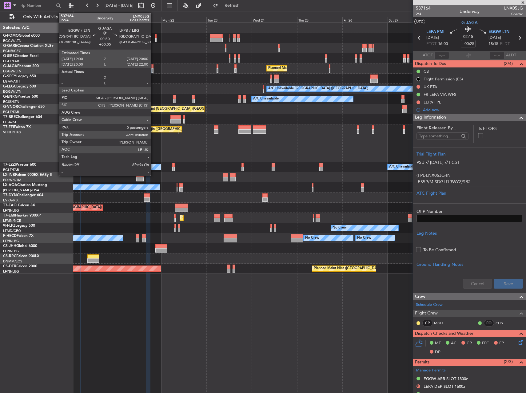
click at [153, 71] on div at bounding box center [152, 70] width 2 height 4
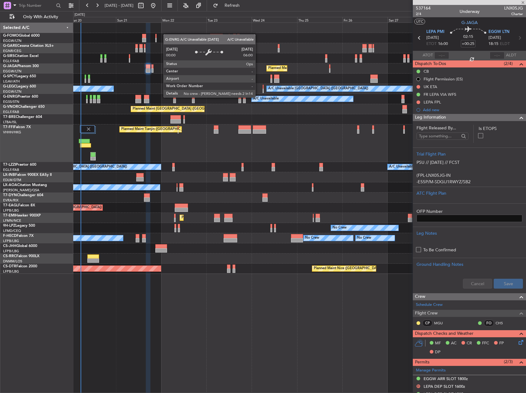
type input "+00:05"
type input "0"
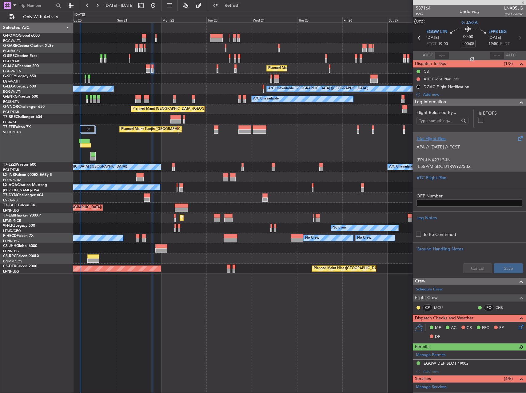
click at [479, 166] on p "-E55P/M-SDGIJ1RWYZ/SB2" at bounding box center [470, 166] width 106 height 6
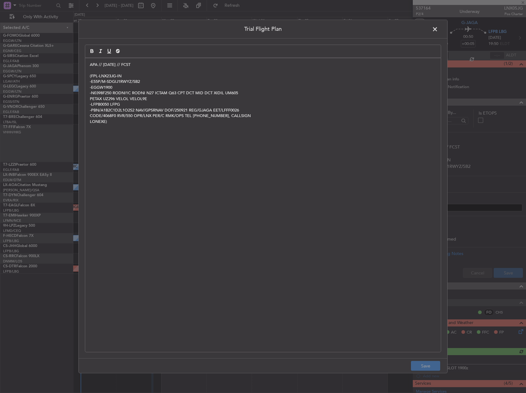
click at [89, 62] on div "APA // 19SEP // FCST (FPL-LNX23JG-IN -E55P/M-SDGIJ1RWYZ/SB2 -EGGW1900 -N0398F25…" at bounding box center [263, 205] width 356 height 294
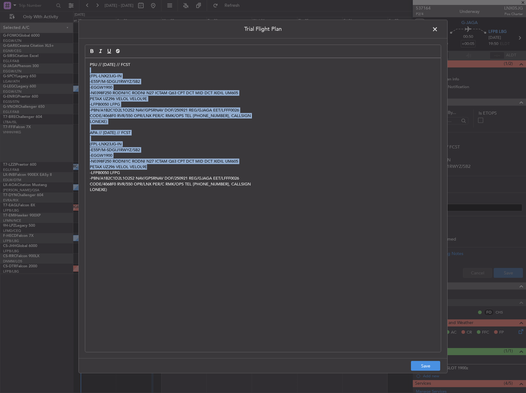
drag, startPoint x: 97, startPoint y: 68, endPoint x: 274, endPoint y: 191, distance: 216.2
click at [195, 171] on div "PSU // 20SEP // FCST (FPL-LNX23JG-IN -E55P/M-SDGIJ1RWYZ/SB2 -EGGW1900 -N0398F25…" at bounding box center [263, 205] width 356 height 294
click at [432, 363] on button "Save" at bounding box center [425, 366] width 29 height 10
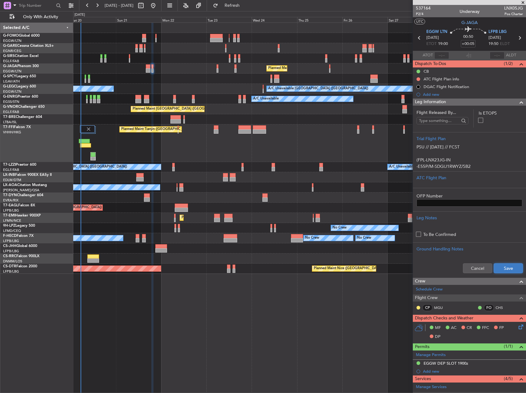
click at [503, 271] on button "Save" at bounding box center [508, 268] width 29 height 10
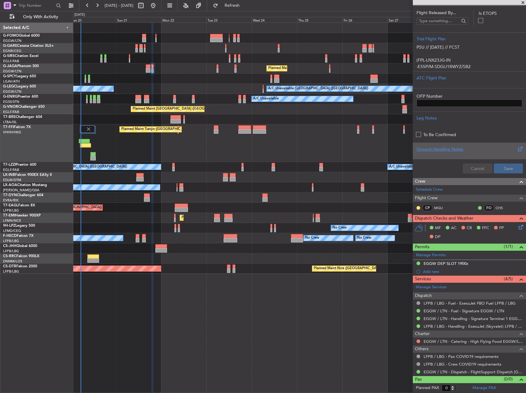
scroll to position [89, 0]
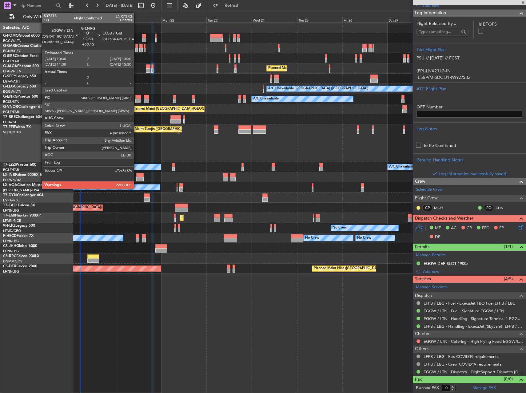
click at [137, 99] on div at bounding box center [138, 101] width 6 height 4
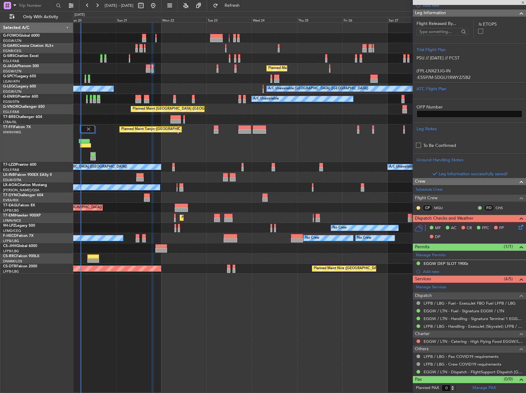
scroll to position [100, 0]
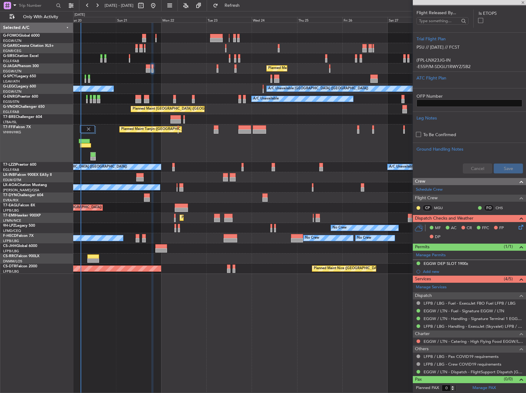
type input "+00:15"
type input "4"
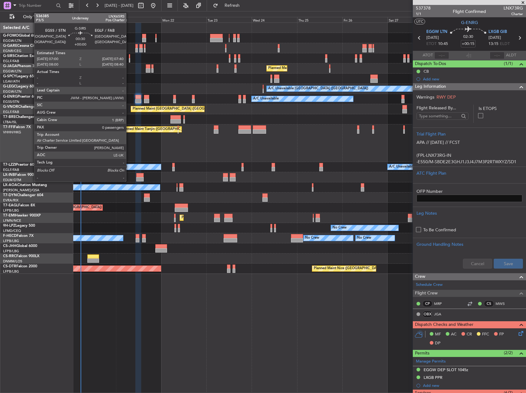
click at [129, 59] on div at bounding box center [130, 60] width 2 height 4
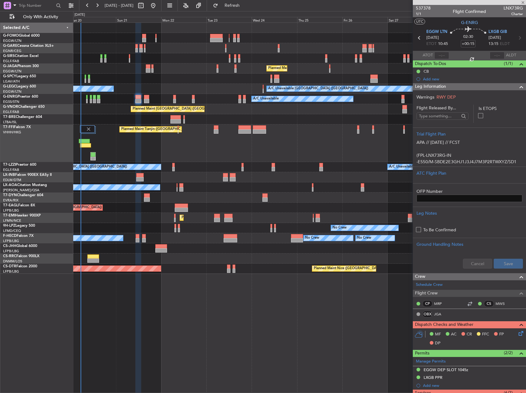
type input "0"
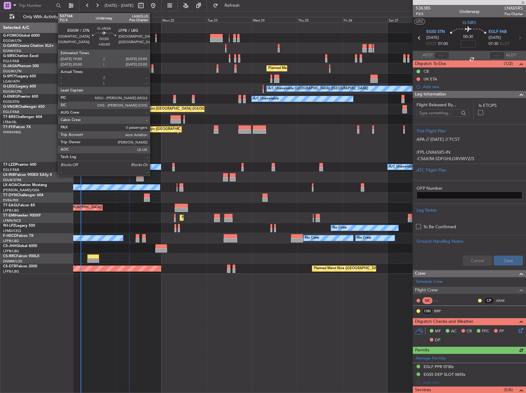
click at [153, 71] on div at bounding box center [152, 70] width 2 height 4
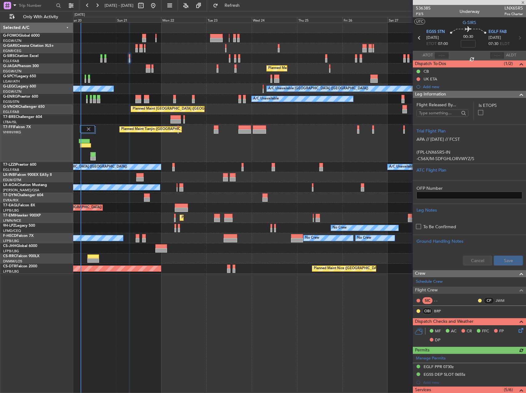
type input "+00:05"
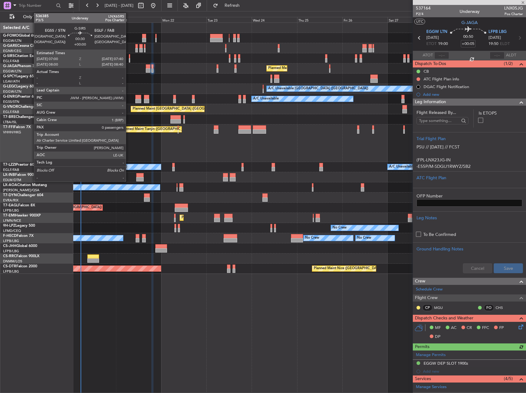
click at [129, 59] on div at bounding box center [130, 60] width 2 height 4
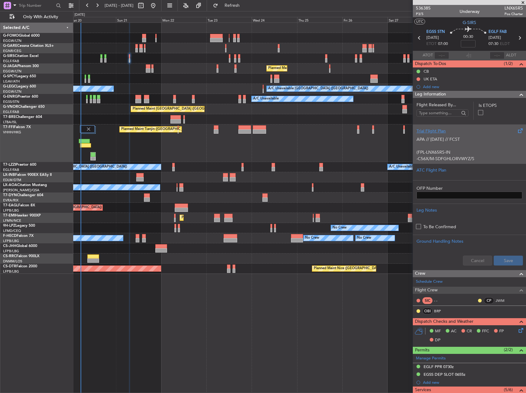
click at [458, 152] on div "APA // 19SEP // FCST (FPL-LNX65RS-IN -C56X/M-SDFGHLORVWYZ/S -EGSS0700 -N0265F08…" at bounding box center [470, 147] width 106 height 26
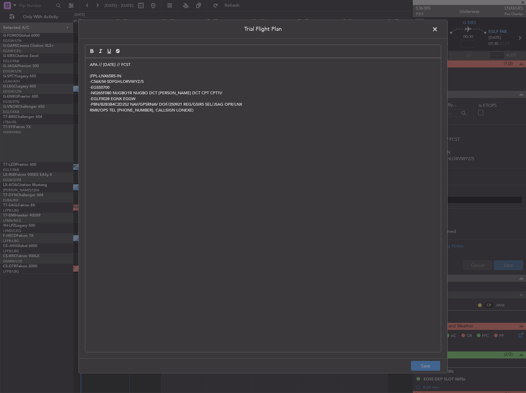
click at [90, 66] on div "APA // 19SEP // FCST (FPL-LNX65RS-IN -C56X/M-SDFGHLORVWYZ/S -EGSS0700 -N0265F08…" at bounding box center [263, 205] width 356 height 294
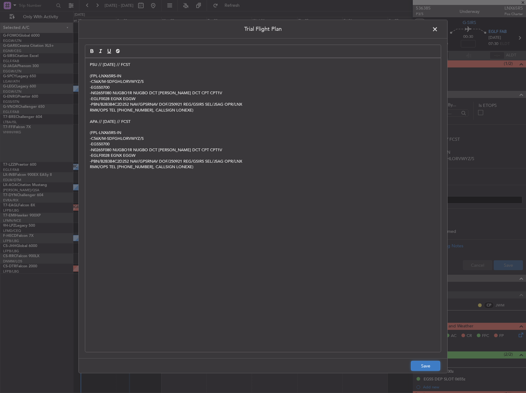
click at [430, 367] on button "Save" at bounding box center [425, 366] width 29 height 10
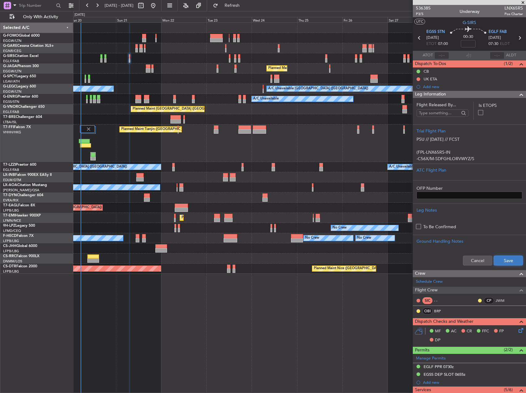
click at [502, 261] on button "Save" at bounding box center [508, 260] width 29 height 10
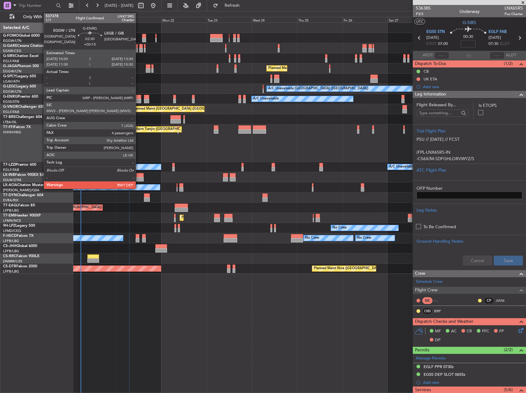
click at [138, 98] on div at bounding box center [138, 97] width 6 height 4
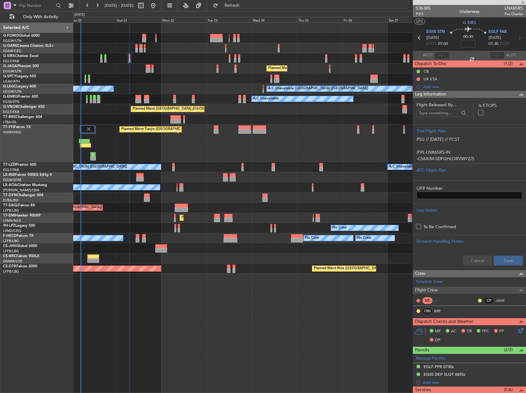
type input "+00:15"
type input "4"
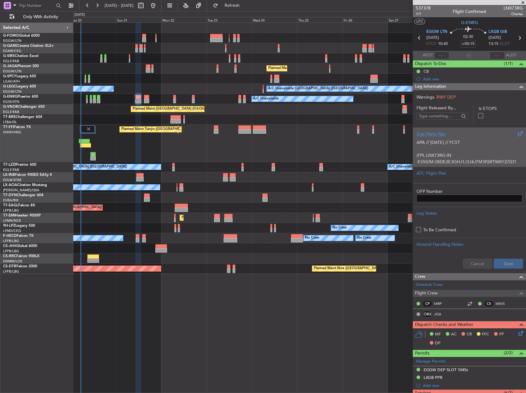
click at [487, 155] on p "(FPL-LNX73RG-IN" at bounding box center [470, 155] width 106 height 6
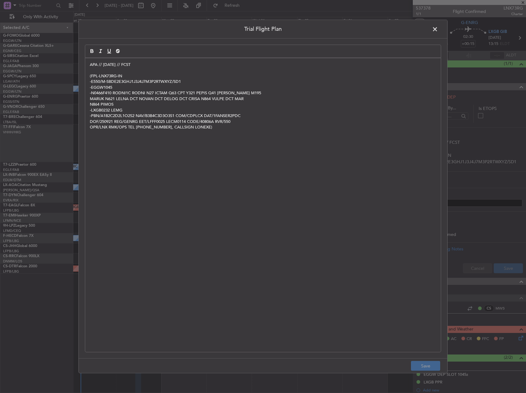
click at [87, 65] on div "APA // 19SEP // FCST (FPL-LNX73RG-IN -E550/M-SBDE2E3GHJ1J3J4J7M3P2RTWXYZ/SD1 -E…" at bounding box center [263, 205] width 356 height 294
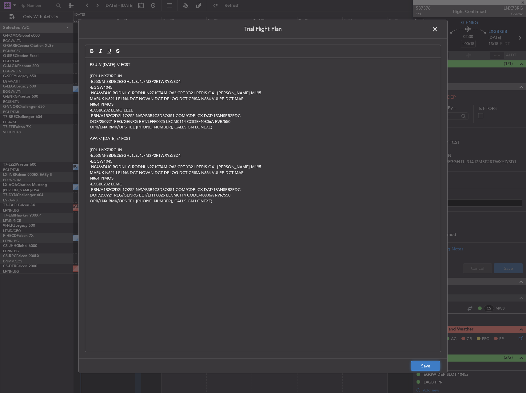
click at [433, 362] on button "Save" at bounding box center [425, 366] width 29 height 10
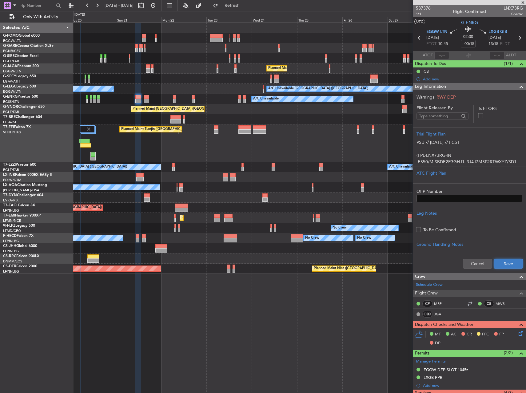
click at [501, 266] on button "Save" at bounding box center [508, 263] width 29 height 10
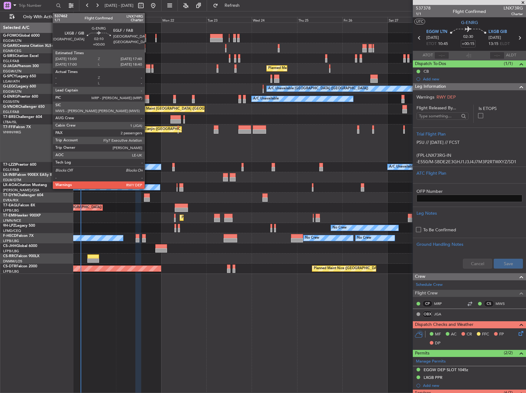
click at [147, 98] on div at bounding box center [146, 97] width 5 height 4
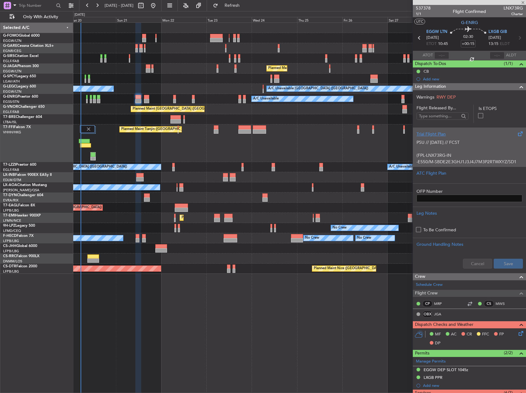
type input "2"
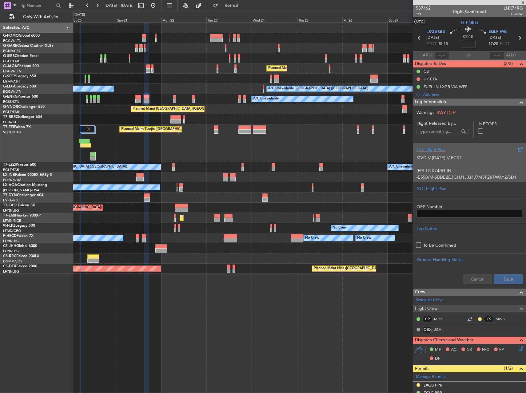
click at [480, 168] on p "(FPL-LNX74RG-IN" at bounding box center [470, 170] width 106 height 6
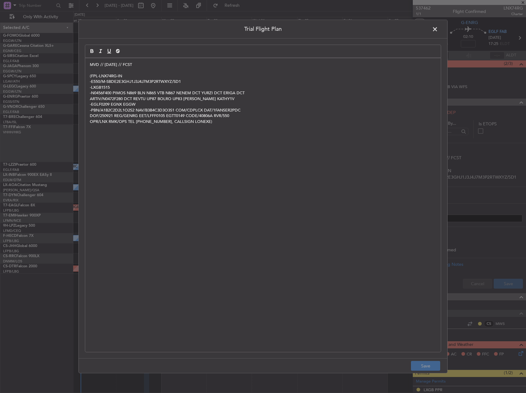
click at [89, 65] on div "MVD // 19SEP // FCST (FPL-LNX74RG-IN -E550/M-SBDE2E3GHJ1J3J4J7M3P2RTWXYZ/SD1 -L…" at bounding box center [263, 205] width 356 height 294
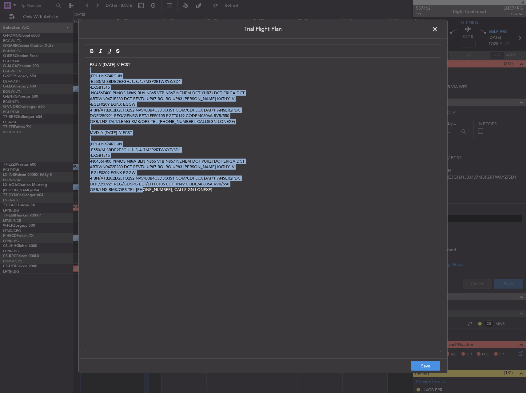
drag, startPoint x: 91, startPoint y: 71, endPoint x: 159, endPoint y: 220, distance: 163.6
click at [157, 219] on div "PSU // 20SEP // FCST (FPL-LNX74RG-IN -E550/M-SBDE2E3GHJ1J3J4J7M3P2RTWXYZ/SD1 -L…" at bounding box center [263, 205] width 356 height 294
click at [429, 370] on button "Save" at bounding box center [425, 366] width 29 height 10
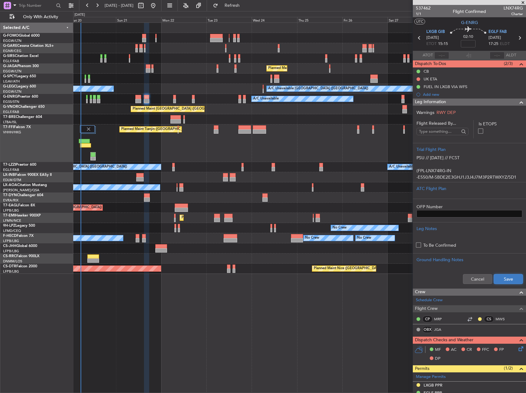
click at [498, 277] on button "Save" at bounding box center [508, 279] width 29 height 10
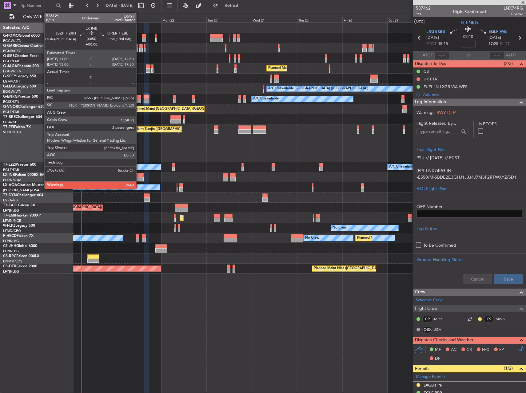
click at [139, 176] on div at bounding box center [139, 175] width 7 height 4
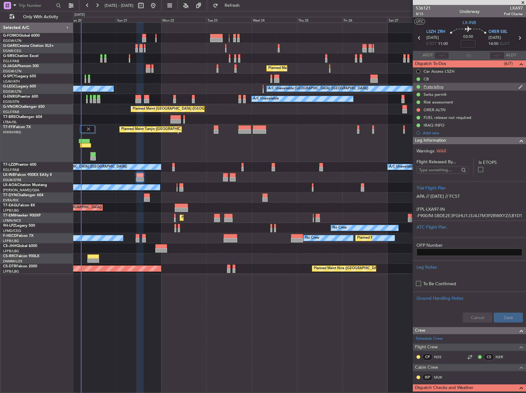
click at [436, 86] on div "Prebriefing" at bounding box center [434, 86] width 20 height 5
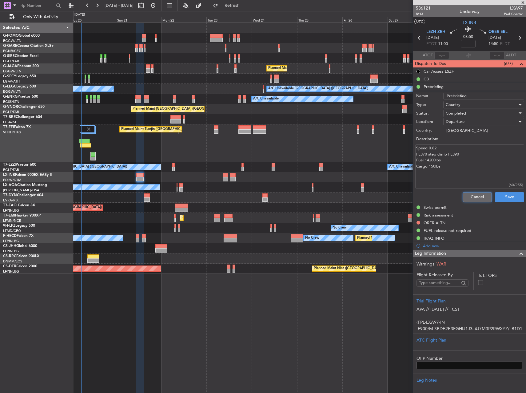
click at [469, 196] on button "Cancel" at bounding box center [477, 197] width 29 height 10
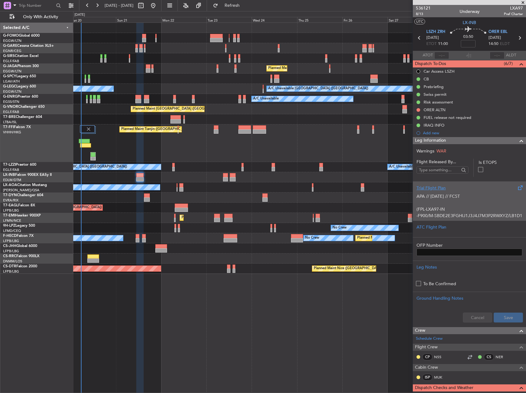
click at [478, 206] on p "(FPL-LXA97-IN" at bounding box center [470, 209] width 106 height 6
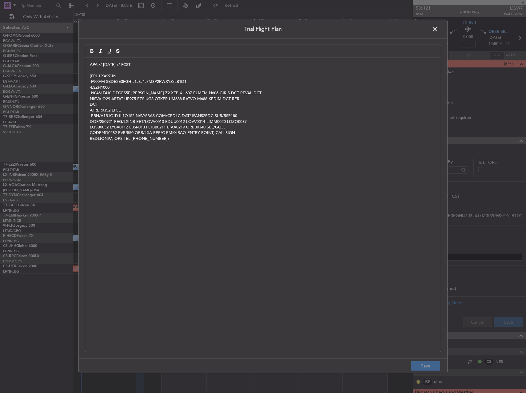
click at [89, 66] on div "APA // 19SEP // FCST (FPL-LXA97-IN -F900/M-SBDE2E3FGHIJ1J3J4J7M3P2RWXYZ/LB1D1 -…" at bounding box center [263, 205] width 356 height 294
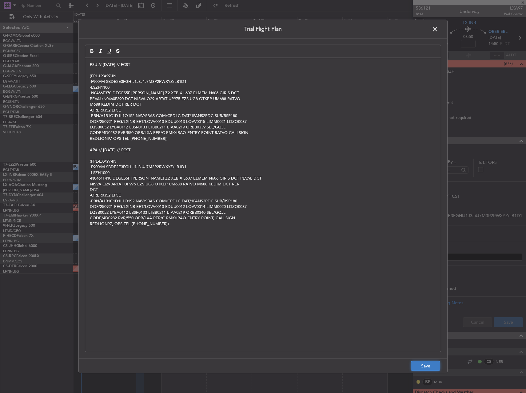
click at [426, 365] on button "Save" at bounding box center [425, 366] width 29 height 10
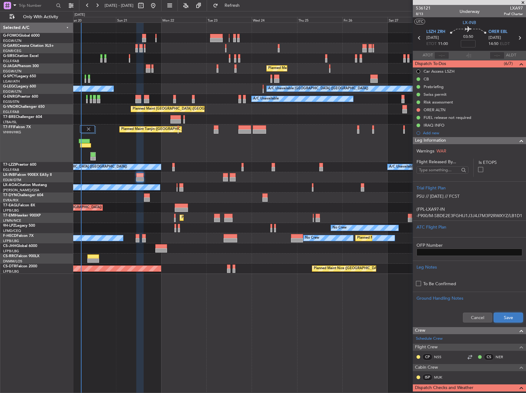
click at [496, 315] on button "Save" at bounding box center [508, 317] width 29 height 10
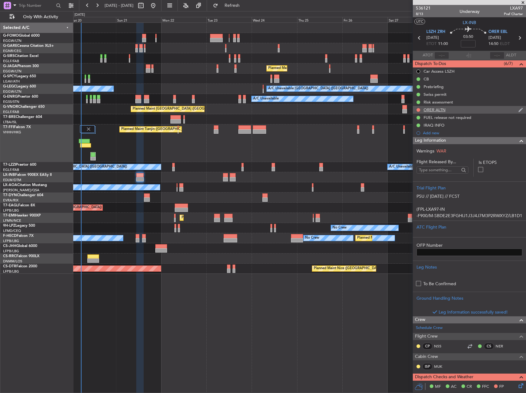
click at [443, 108] on div "ORER ALTN" at bounding box center [435, 109] width 22 height 5
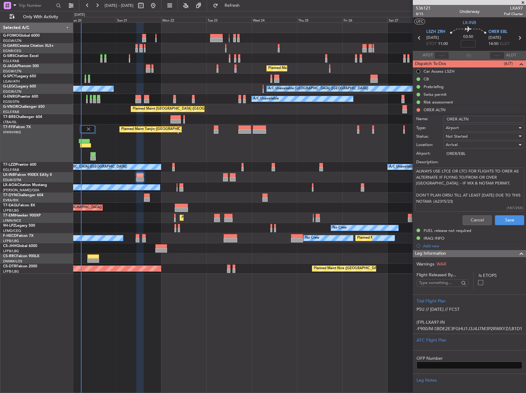
click at [467, 139] on div "Not Started" at bounding box center [482, 136] width 72 height 9
click at [475, 215] on div at bounding box center [263, 196] width 526 height 393
click at [474, 218] on button "Cancel" at bounding box center [477, 220] width 29 height 10
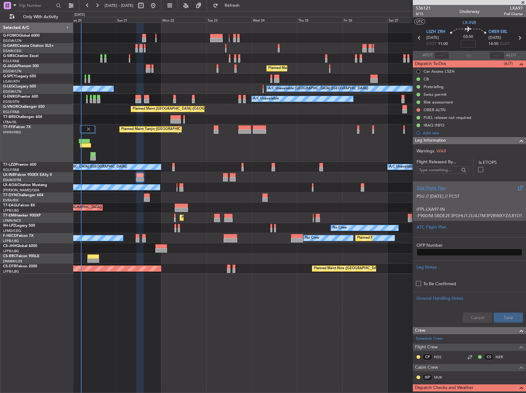
click at [449, 201] on p at bounding box center [470, 202] width 106 height 6
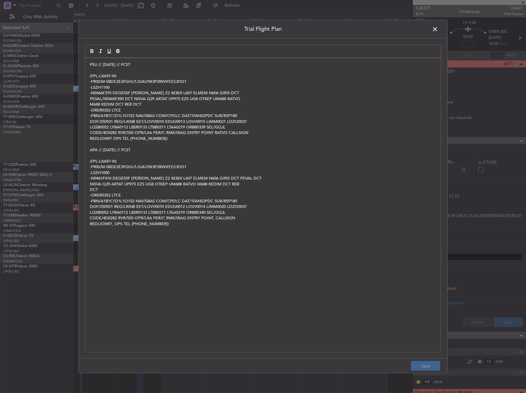
click at [438, 33] on span at bounding box center [438, 31] width 0 height 12
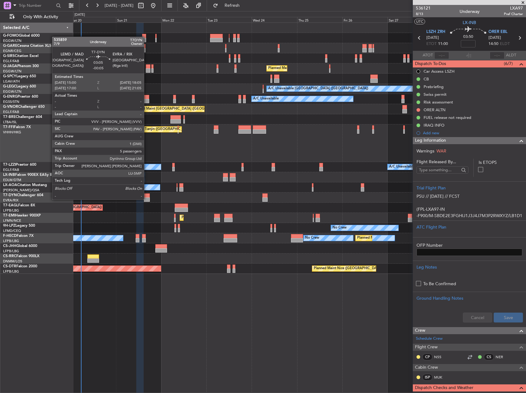
click at [147, 199] on div at bounding box center [147, 199] width 6 height 4
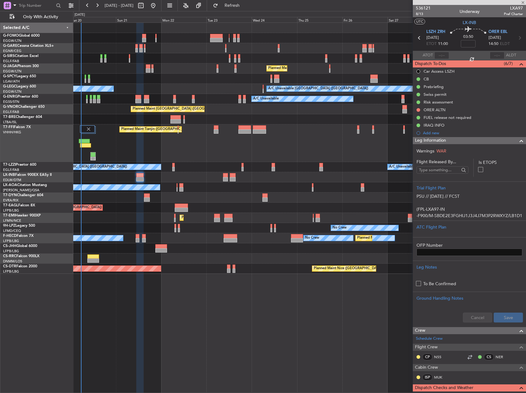
type input "-00:05"
type input "5"
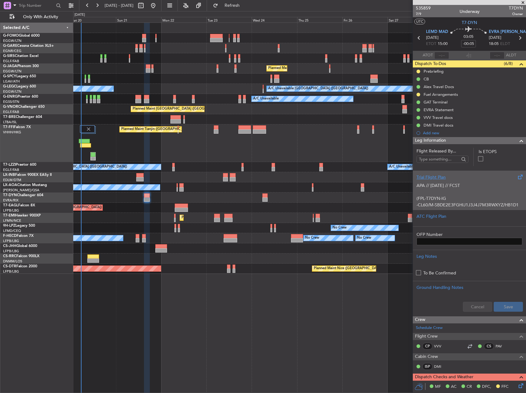
click at [455, 185] on p "APA // 19SEP // FCST" at bounding box center [470, 185] width 106 height 6
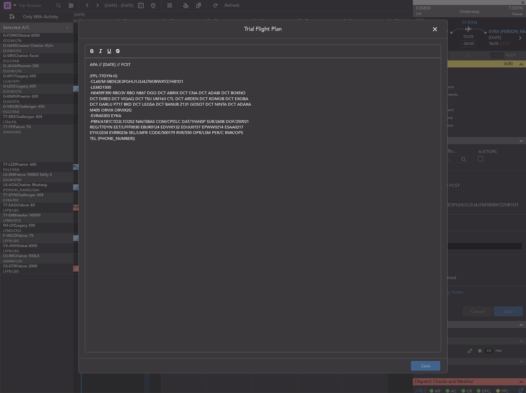
drag, startPoint x: 88, startPoint y: 65, endPoint x: 96, endPoint y: 71, distance: 10.1
click at [88, 65] on div "APA // 19SEP // FCST (FPL-T7DYN-IG -CL60/M-SBDE2E3FGHIJ1J3J4J7M3RWXYZ/HB1D1 -LE…" at bounding box center [263, 205] width 356 height 294
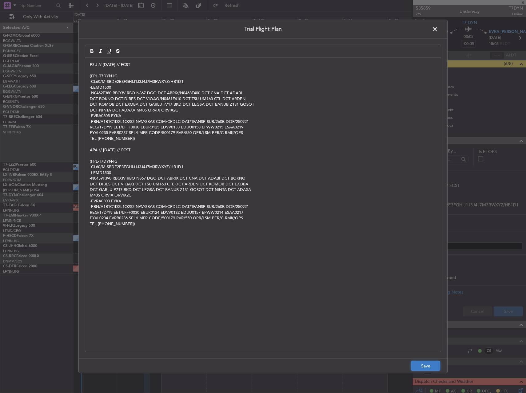
click at [428, 365] on button "Save" at bounding box center [425, 366] width 29 height 10
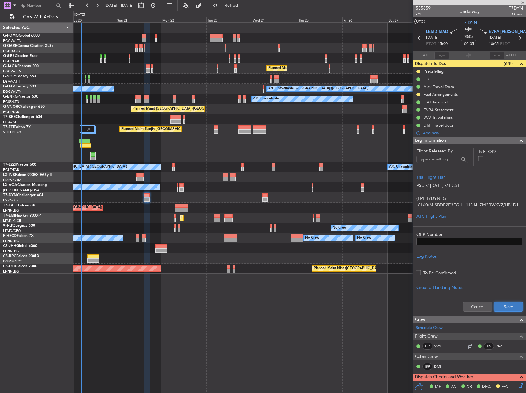
click at [502, 308] on button "Save" at bounding box center [508, 307] width 29 height 10
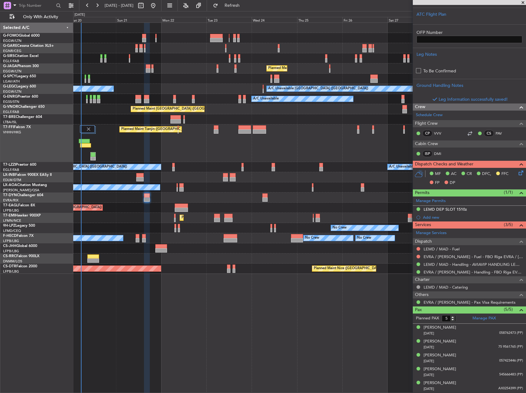
scroll to position [202, 0]
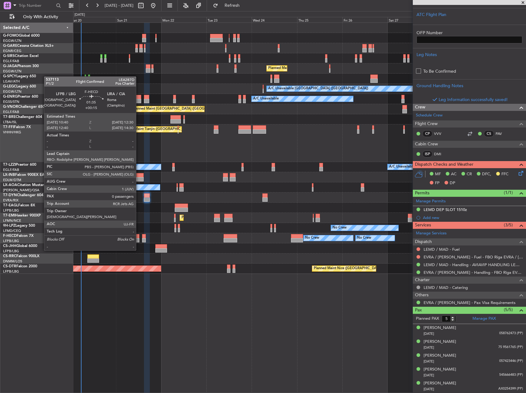
click at [139, 238] on div at bounding box center [138, 240] width 4 height 4
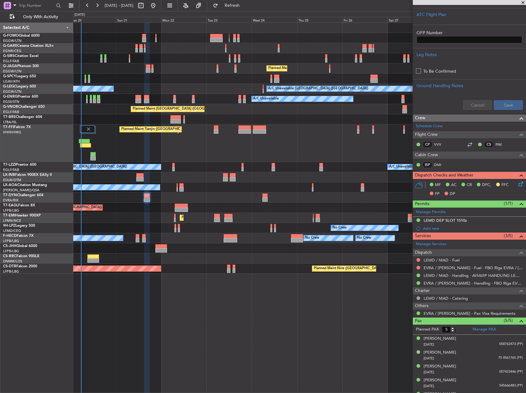
scroll to position [212, 0]
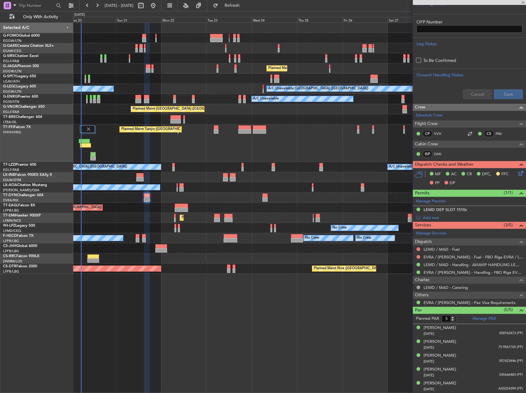
type input "+00:15"
type input "0"
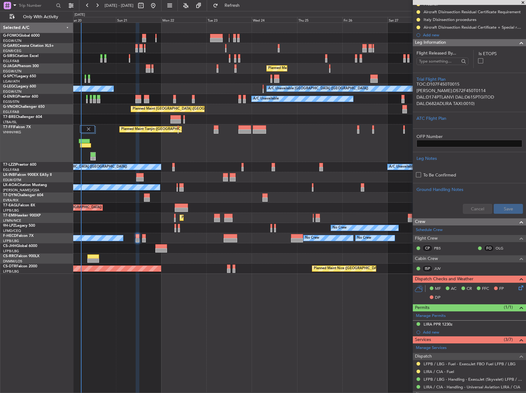
scroll to position [0, 0]
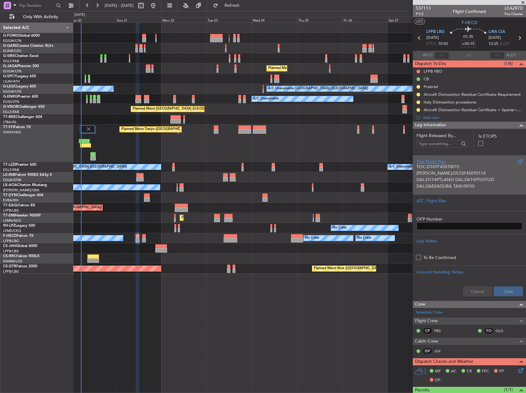
click at [476, 178] on p "TOC:D107F450T0015 TOD:D572F450T0114 DAL:D174PTLANVI DAL:D615PTGITOD" at bounding box center [470, 172] width 106 height 19
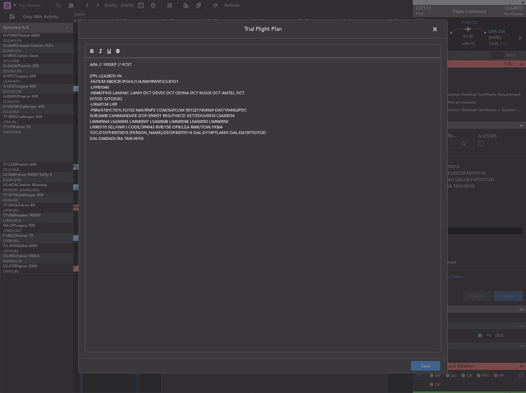
click at [86, 66] on div "APA // 19SSEP // FCST (FPL-LEA287D-IN -FA7X/M-SBDE2E3FGHIJ1J4J5M1RWXYZ/LB1D1 -L…" at bounding box center [263, 205] width 356 height 294
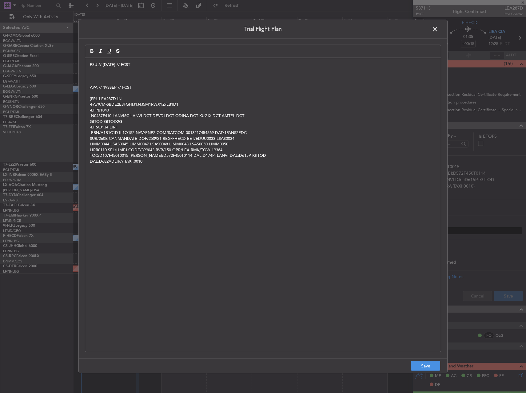
paste div
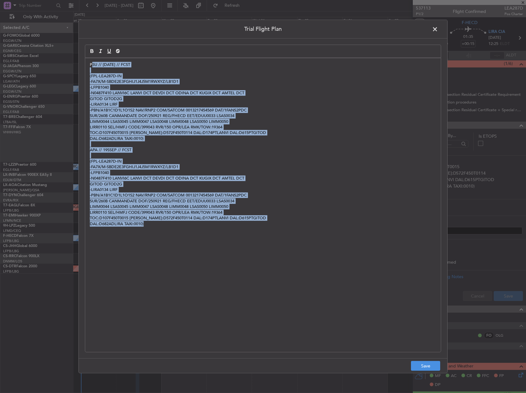
drag, startPoint x: 93, startPoint y: 62, endPoint x: 209, endPoint y: 245, distance: 216.5
click at [209, 245] on div "PSU // 20SEP // FCST (FPL-LEA287D-IN -FA7X/M-SBDE2E3FGHIJ1J4J5M1RWXYZ/LB1D1 -LF…" at bounding box center [263, 205] width 356 height 294
click at [269, 187] on p "-LIRA0134 LIRF" at bounding box center [263, 190] width 347 height 6
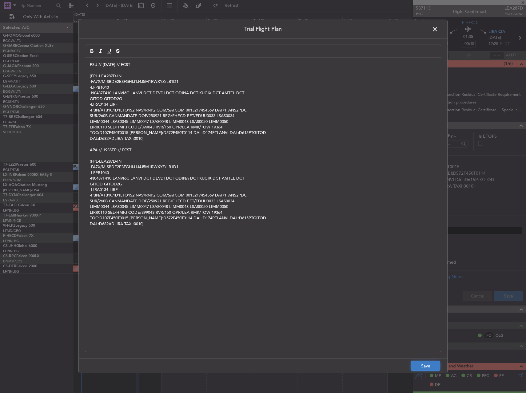
click at [428, 363] on button "Save" at bounding box center [425, 366] width 29 height 10
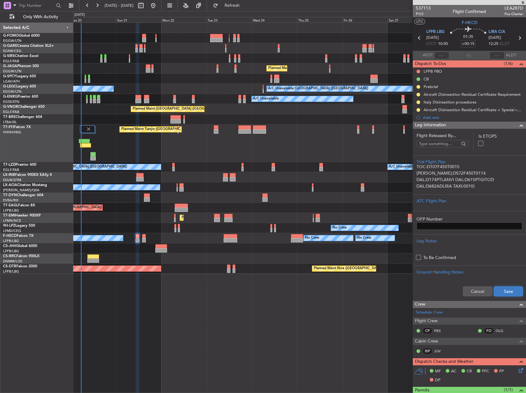
click at [503, 288] on button "Save" at bounding box center [508, 291] width 29 height 10
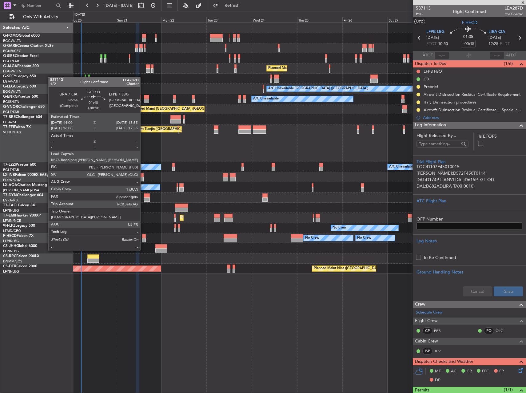
click at [144, 238] on div at bounding box center [144, 240] width 4 height 4
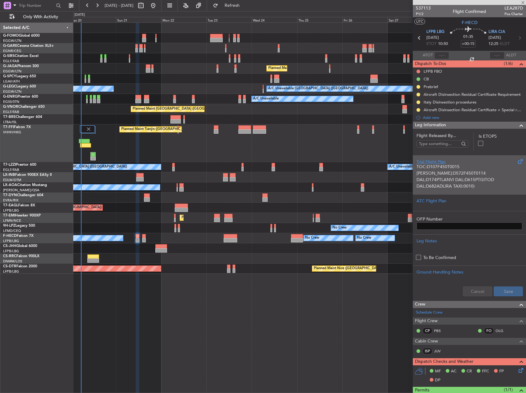
type input "+00:10"
type input "6"
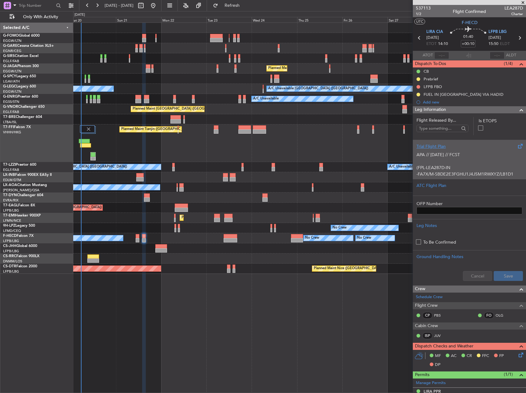
click at [443, 160] on p at bounding box center [470, 161] width 106 height 6
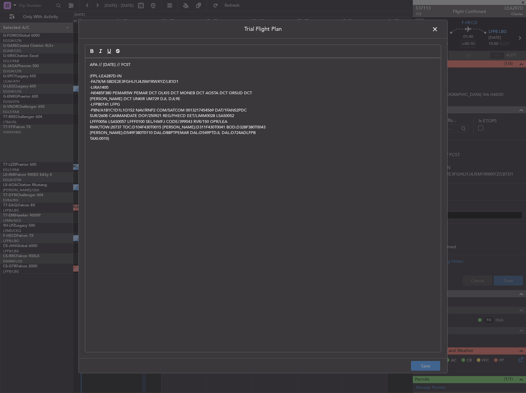
click at [90, 65] on p "APA // 19SEP // FCST" at bounding box center [263, 65] width 347 height 6
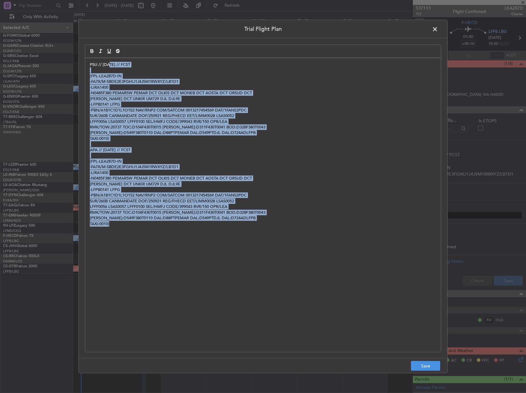
drag, startPoint x: 110, startPoint y: 62, endPoint x: 310, endPoint y: 280, distance: 296.2
click at [258, 248] on div "PSU // 20SEP // FCST (FPL-LEA287D-IN -FA7X/M-SBDE2E3FGHIJ1J4J5M1RWXYZ/LB1D1 -LI…" at bounding box center [263, 205] width 356 height 294
click at [440, 366] on button "Save" at bounding box center [425, 366] width 29 height 10
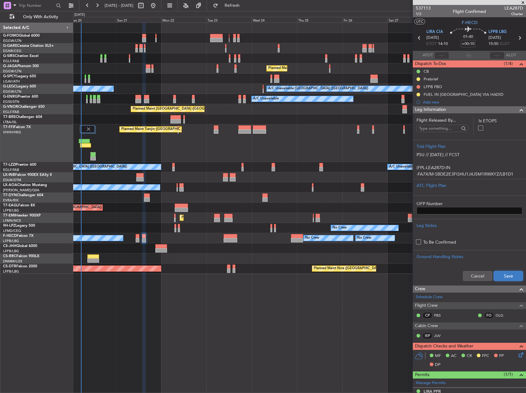
click at [504, 274] on button "Save" at bounding box center [508, 276] width 29 height 10
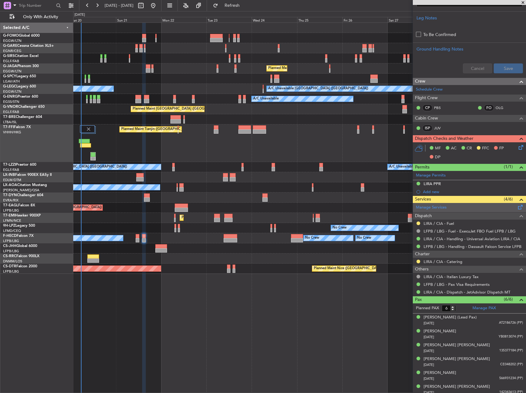
scroll to position [211, 0]
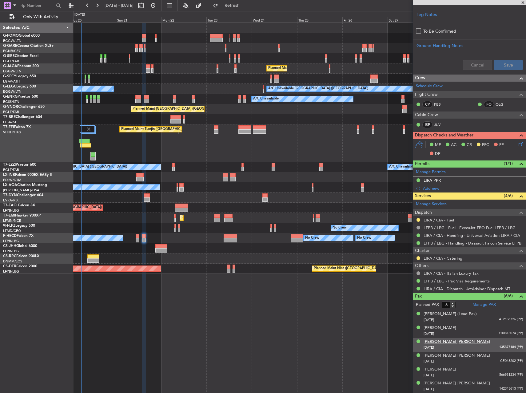
click at [433, 340] on div "Jessie Hex Fahy" at bounding box center [457, 342] width 66 height 6
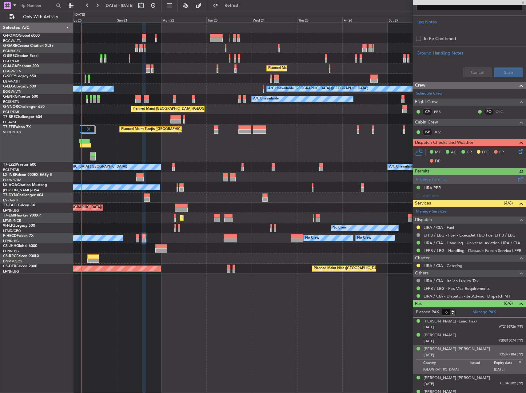
scroll to position [226, 0]
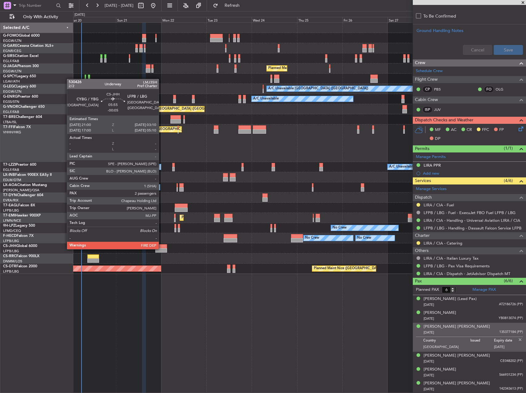
click at [162, 248] on div at bounding box center [161, 250] width 12 height 4
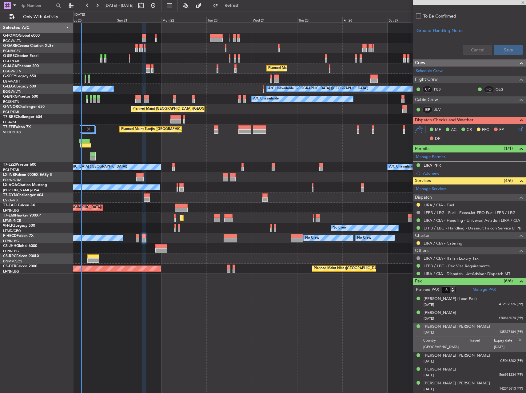
type input "-00:05"
type input "2"
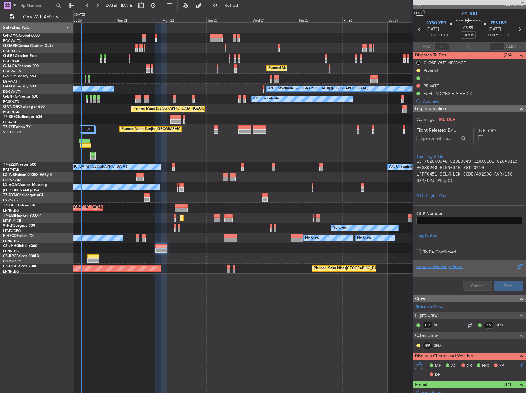
scroll to position [0, 0]
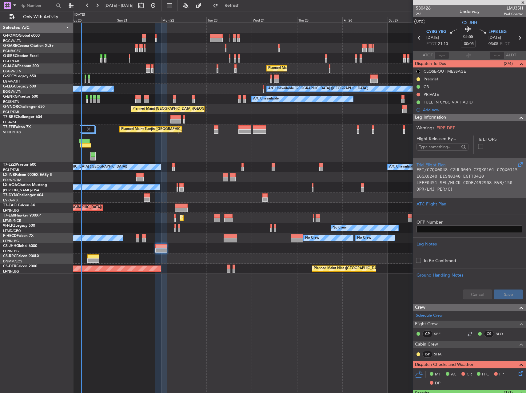
click at [448, 180] on code "LFFF0451 SEL/HLCK CODE/492908 RVR/150 OPR/LMJ PER/C)" at bounding box center [465, 185] width 96 height 11
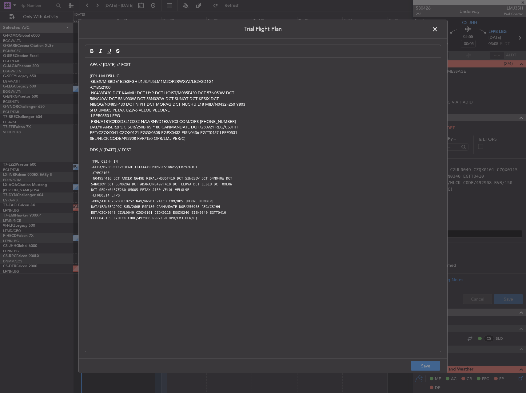
click at [90, 67] on p "APA // 19SEP // FCST" at bounding box center [263, 65] width 347 height 6
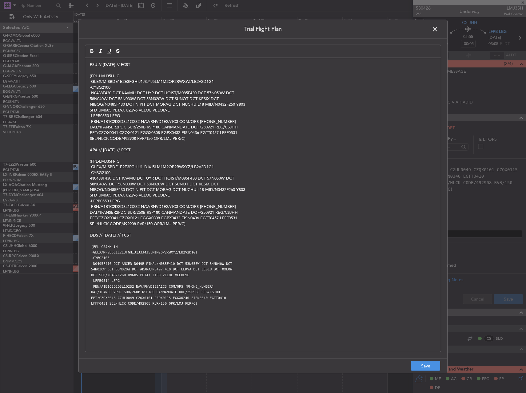
click at [429, 359] on footer "Save" at bounding box center [263, 365] width 369 height 15
click at [431, 364] on button "Save" at bounding box center [425, 366] width 29 height 10
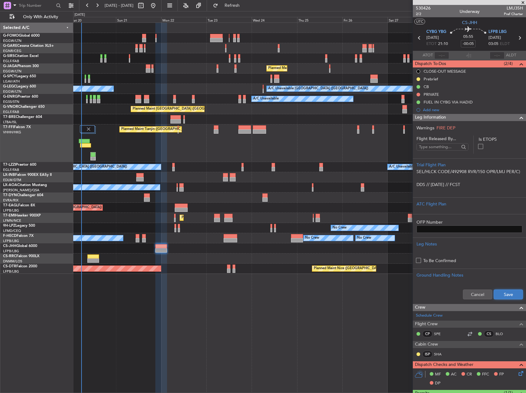
click at [506, 291] on button "Save" at bounding box center [508, 294] width 29 height 10
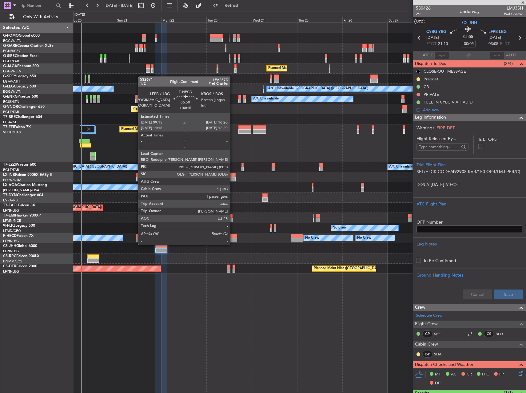
click at [242, 255] on div "Planned Maint [GEOGRAPHIC_DATA] ([GEOGRAPHIC_DATA])" at bounding box center [299, 258] width 453 height 10
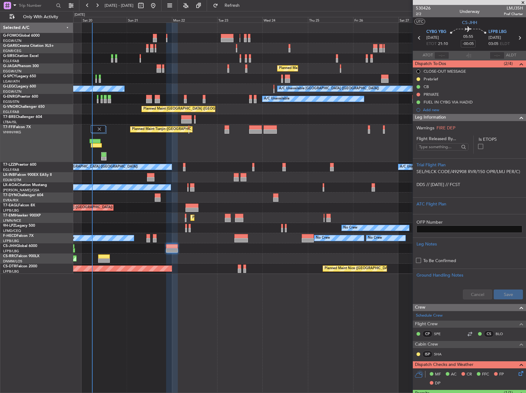
click at [209, 249] on div "Planned Maint Paris (Le Bourget) Owner" at bounding box center [299, 248] width 453 height 10
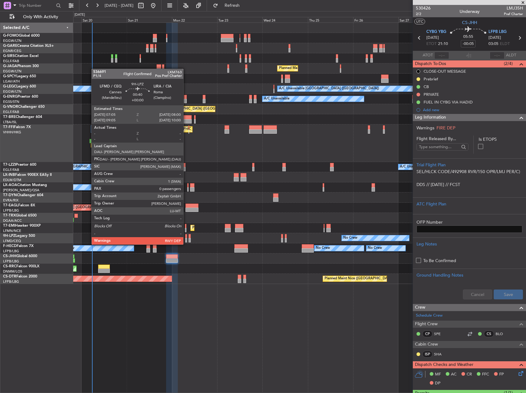
click at [186, 238] on div at bounding box center [186, 240] width 2 height 4
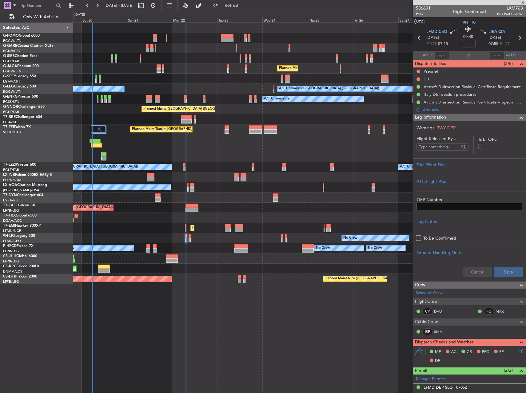
click at [183, 100] on div "A/C Unavailable" at bounding box center [299, 99] width 453 height 10
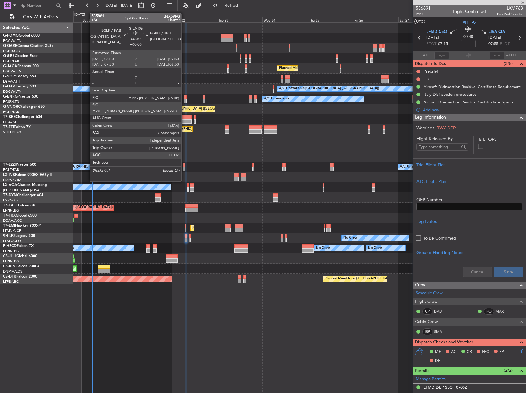
click at [185, 100] on div at bounding box center [185, 101] width 3 height 4
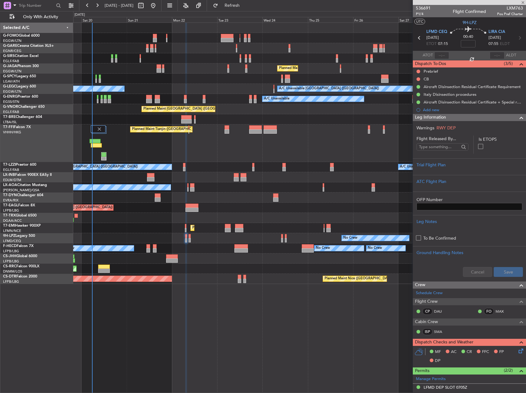
type input "7"
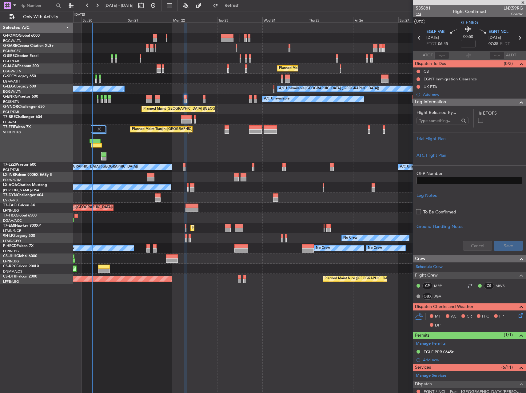
click at [419, 14] on span "1/4" at bounding box center [423, 13] width 15 height 5
click at [468, 141] on div "Trial Flight Plan" at bounding box center [470, 138] width 106 height 6
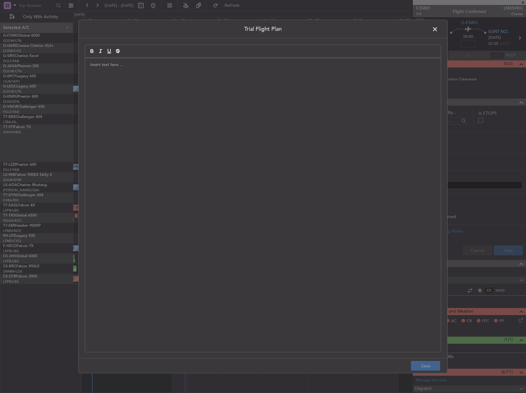
click at [291, 134] on div at bounding box center [263, 205] width 356 height 294
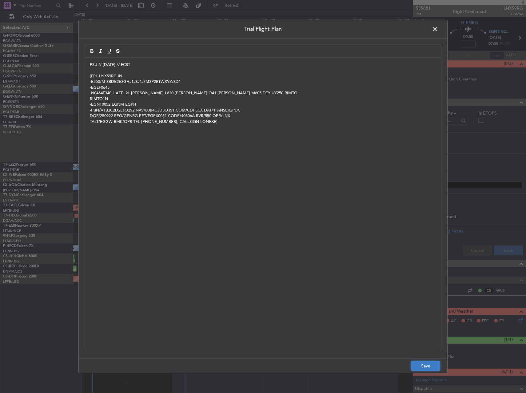
click at [422, 364] on button "Save" at bounding box center [425, 366] width 29 height 10
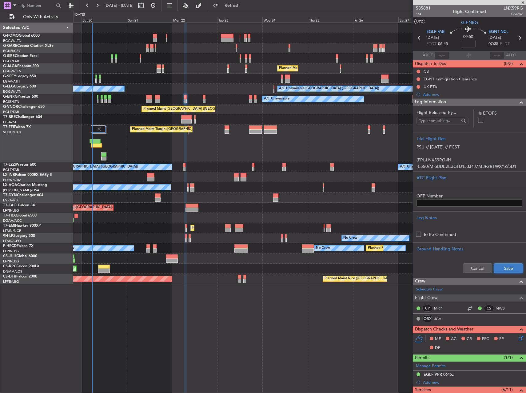
click at [506, 264] on button "Save" at bounding box center [508, 268] width 29 height 10
click at [469, 42] on input at bounding box center [468, 43] width 15 height 7
click at [332, 129] on div "Planned Maint Tianjin ([GEOGRAPHIC_DATA])" at bounding box center [299, 143] width 453 height 38
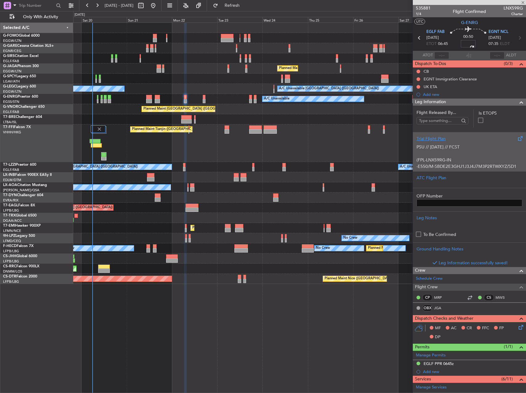
type input "+00:05"
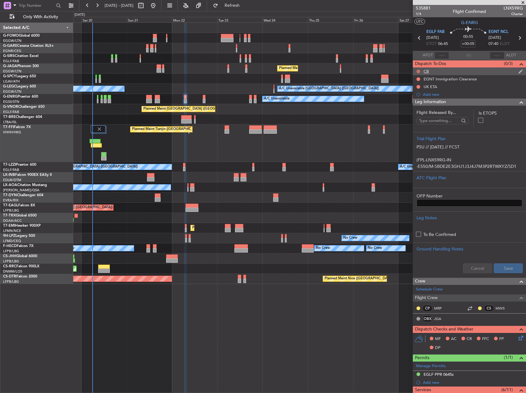
click at [418, 71] on button at bounding box center [419, 72] width 4 height 4
click at [415, 99] on span "Completed" at bounding box center [421, 98] width 20 height 6
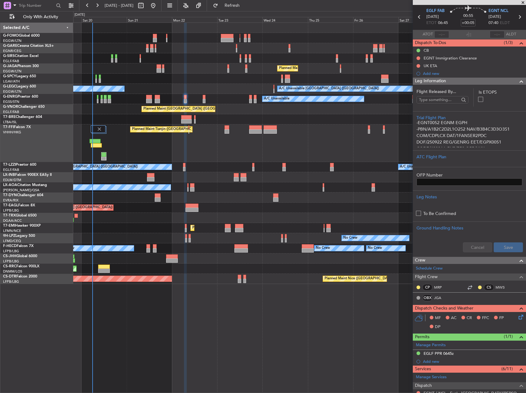
scroll to position [31, 0]
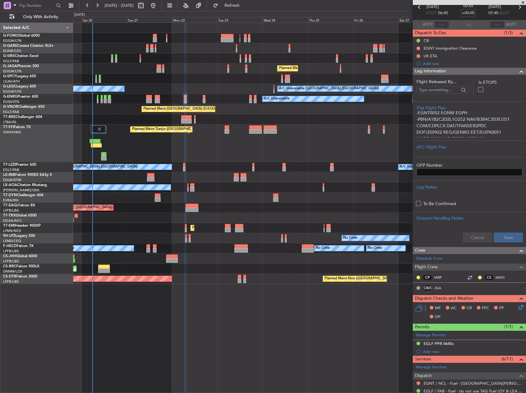
click at [518, 305] on icon at bounding box center [520, 305] width 5 height 5
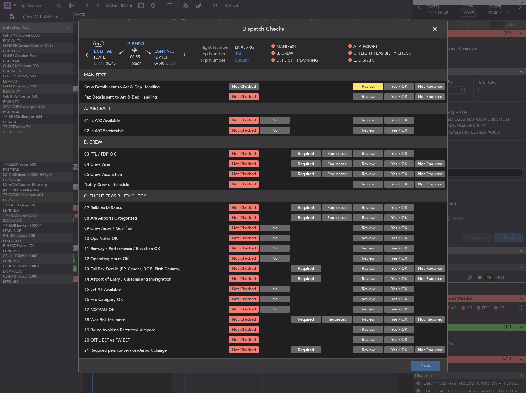
click at [398, 121] on button "Yes / OK" at bounding box center [399, 120] width 30 height 7
click at [395, 127] on button "Yes / OK" at bounding box center [399, 130] width 30 height 7
drag, startPoint x: 400, startPoint y: 207, endPoint x: 400, endPoint y: 221, distance: 13.8
click at [400, 207] on button "Yes / OK" at bounding box center [399, 207] width 30 height 7
click at [400, 230] on button "Yes / OK" at bounding box center [399, 227] width 30 height 7
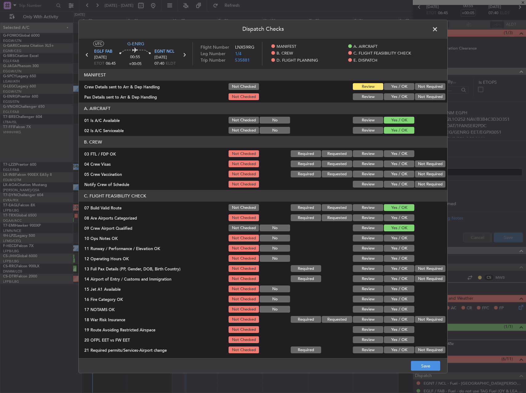
click at [400, 236] on button "Yes / OK" at bounding box center [399, 237] width 30 height 7
click at [253, 227] on button "Not Checked" at bounding box center [244, 227] width 30 height 7
click at [393, 250] on button "Yes / OK" at bounding box center [399, 248] width 30 height 7
drag, startPoint x: 395, startPoint y: 258, endPoint x: 395, endPoint y: 265, distance: 6.8
click at [395, 259] on button "Yes / OK" at bounding box center [399, 258] width 30 height 7
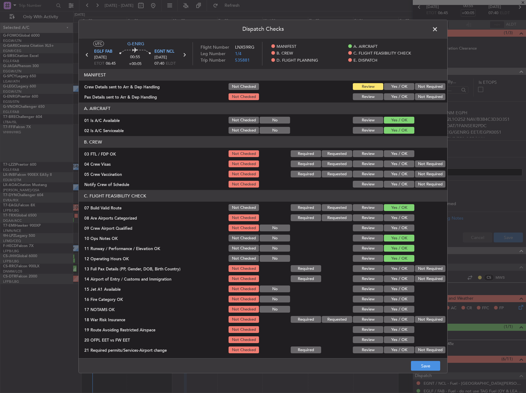
drag, startPoint x: 395, startPoint y: 266, endPoint x: 397, endPoint y: 273, distance: 7.2
click at [395, 267] on button "Yes / OK" at bounding box center [399, 268] width 30 height 7
click at [397, 274] on section "C. FLIGHT FEASIBILITY CHECK 07 Build Valid Route Not Checked Required Requested…" at bounding box center [263, 272] width 369 height 164
click at [398, 277] on button "Yes / OK" at bounding box center [399, 278] width 30 height 7
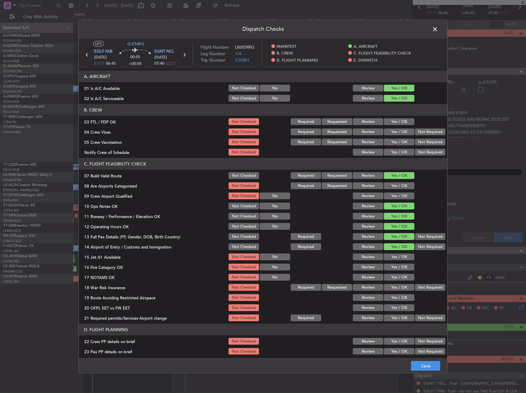
scroll to position [92, 0]
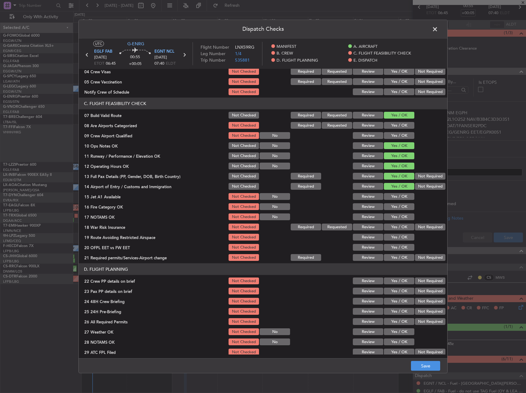
click at [391, 198] on button "Yes / OK" at bounding box center [399, 196] width 30 height 7
click at [391, 205] on button "Yes / OK" at bounding box center [399, 206] width 30 height 7
click at [392, 214] on button "Yes / OK" at bounding box center [399, 216] width 30 height 7
click at [416, 227] on button "Not Required" at bounding box center [430, 226] width 30 height 7
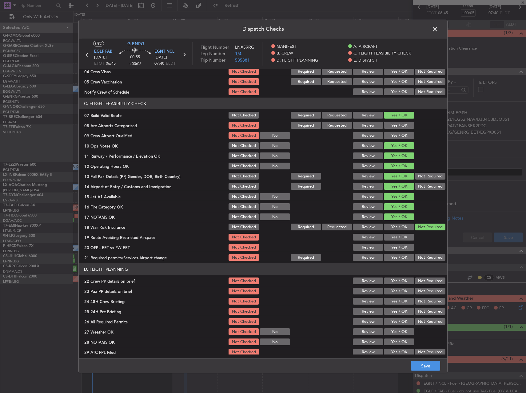
click at [403, 238] on button "Yes / OK" at bounding box center [399, 237] width 30 height 7
click at [400, 248] on button "Yes / OK" at bounding box center [399, 247] width 30 height 7
click at [399, 257] on button "Yes / OK" at bounding box center [399, 257] width 30 height 7
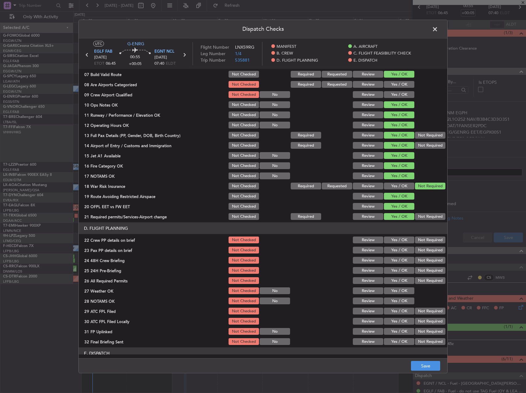
scroll to position [185, 0]
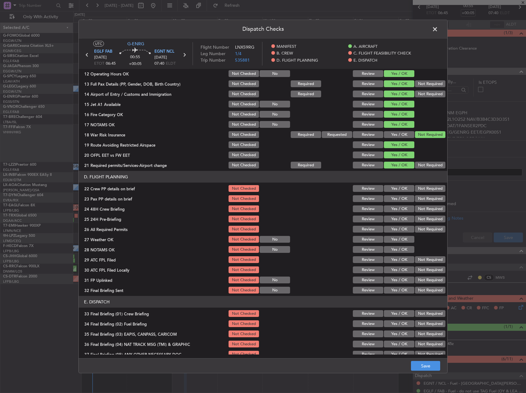
click at [238, 135] on button "Not Checked" at bounding box center [244, 134] width 30 height 7
click at [396, 187] on button "Yes / OK" at bounding box center [399, 188] width 30 height 7
click at [397, 195] on div "Yes / OK" at bounding box center [398, 198] width 31 height 9
click at [398, 200] on button "Yes / OK" at bounding box center [399, 198] width 30 height 7
click at [399, 209] on button "Yes / OK" at bounding box center [399, 208] width 30 height 7
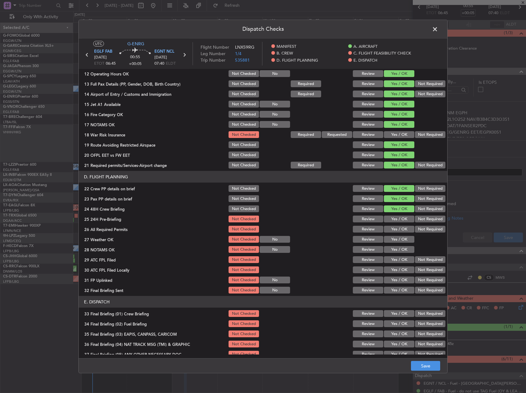
click at [418, 221] on button "Not Required" at bounding box center [430, 218] width 30 height 7
click at [425, 358] on footer "Save" at bounding box center [263, 365] width 369 height 15
click at [429, 365] on button "Save" at bounding box center [425, 366] width 29 height 10
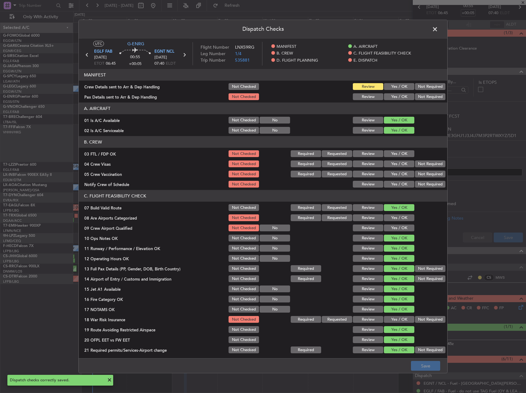
scroll to position [185, 0]
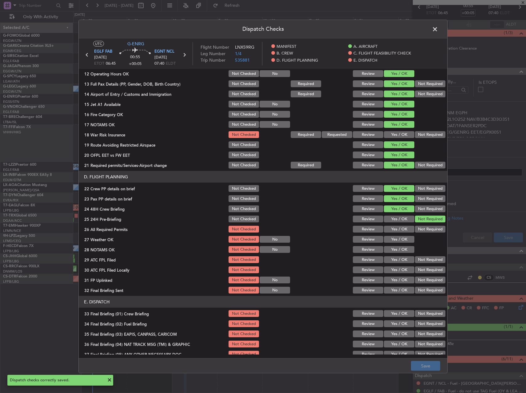
click at [438, 28] on span at bounding box center [438, 31] width 0 height 12
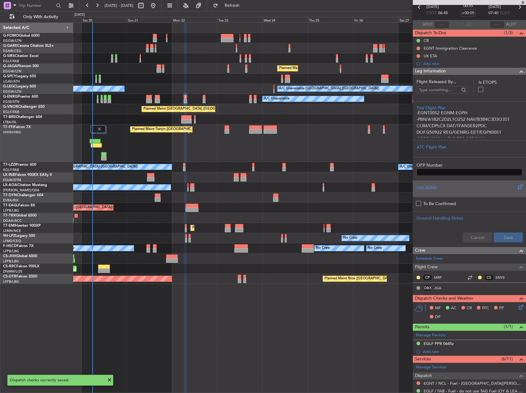
scroll to position [0, 0]
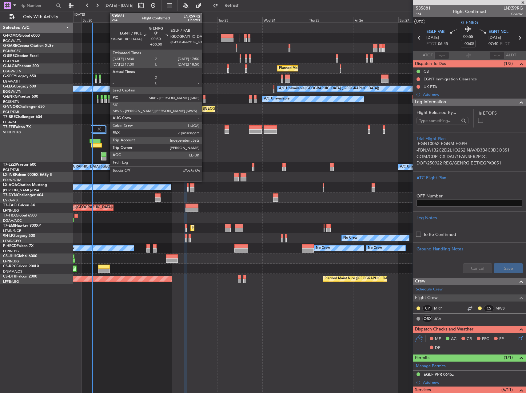
click at [205, 96] on div at bounding box center [204, 97] width 3 height 4
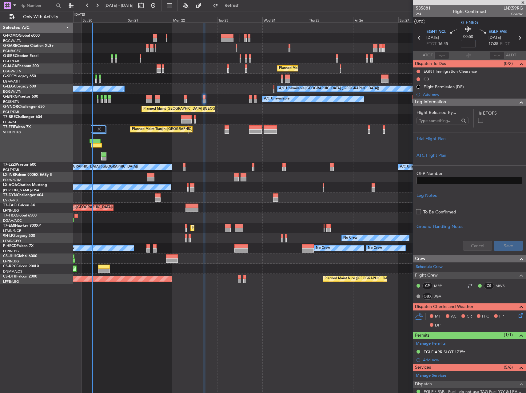
click at [467, 46] on input at bounding box center [468, 43] width 15 height 7
click at [332, 133] on div "Planned Maint Tianjin ([GEOGRAPHIC_DATA])" at bounding box center [299, 143] width 453 height 38
type input "-00:10"
click at [456, 136] on div "Trial Flight Plan" at bounding box center [470, 138] width 106 height 6
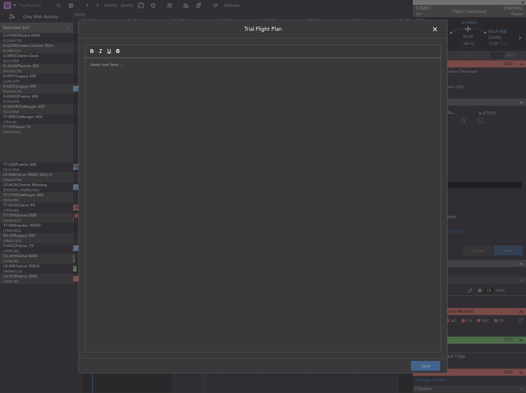
click at [200, 122] on div at bounding box center [263, 205] width 356 height 294
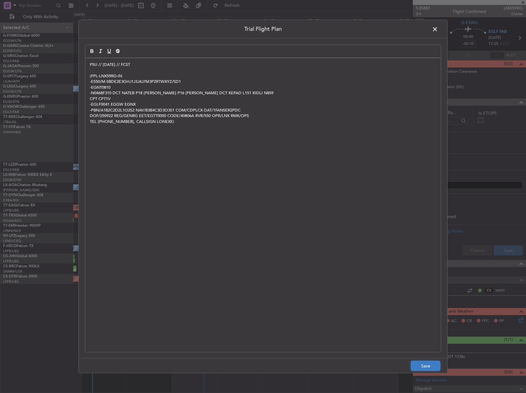
click at [430, 364] on button "Save" at bounding box center [425, 366] width 29 height 10
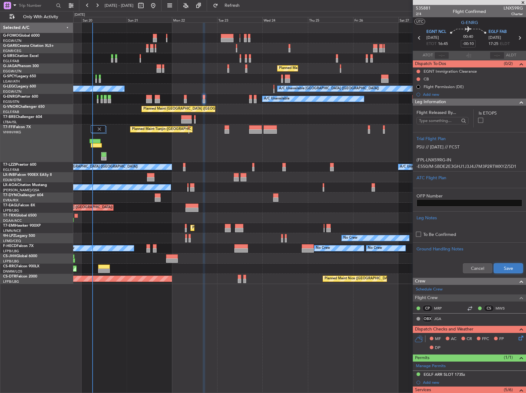
click at [501, 265] on button "Save" at bounding box center [508, 268] width 29 height 10
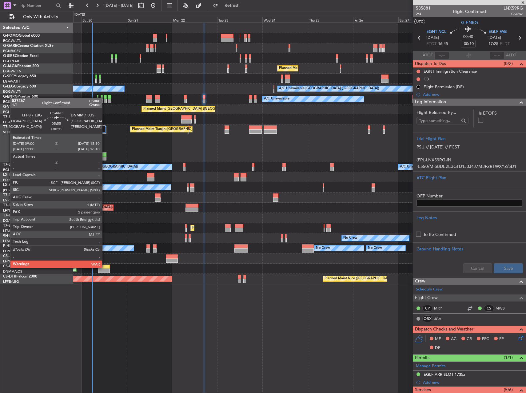
click at [105, 267] on div at bounding box center [104, 266] width 12 height 4
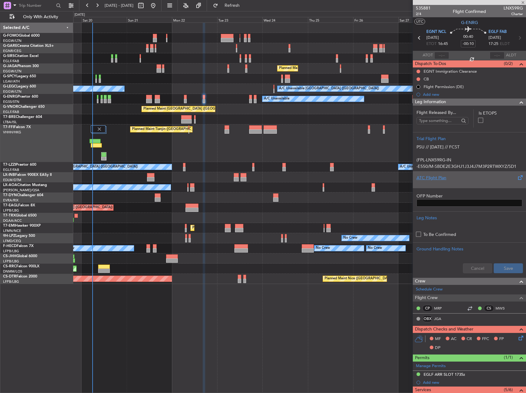
type input "+00:15"
type input "2"
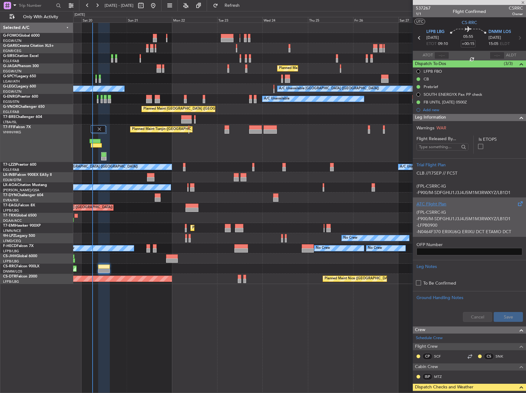
click at [485, 213] on p "(FPL-CSRRC-IG" at bounding box center [470, 212] width 106 height 6
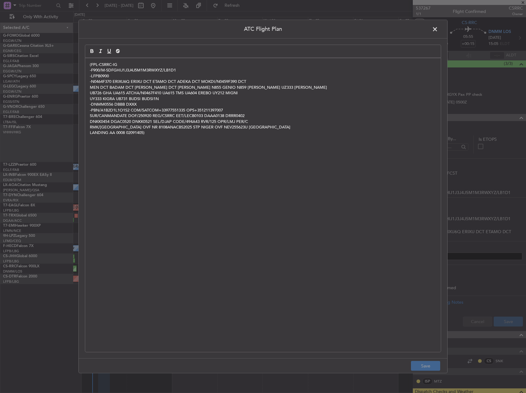
click at [438, 30] on span at bounding box center [438, 31] width 0 height 12
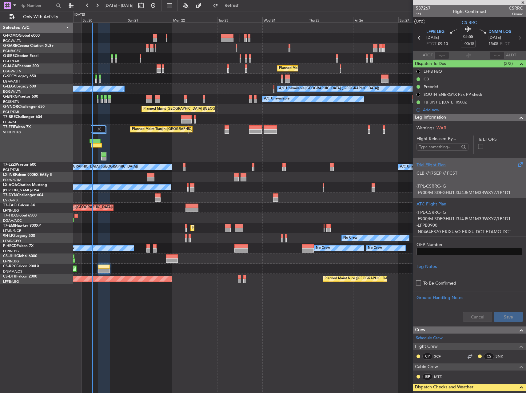
click at [477, 194] on div "Trial Flight Plan CLB //17SEP // FCST (FPL-CSRRC-IG -F900/M-SDFGHIJ1J3J4J5M1M3R…" at bounding box center [469, 177] width 113 height 39
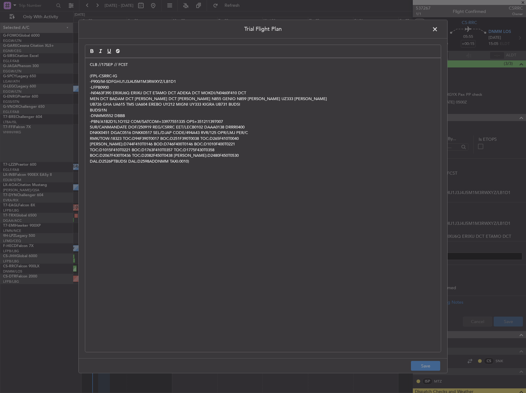
click at [438, 26] on span at bounding box center [438, 31] width 0 height 12
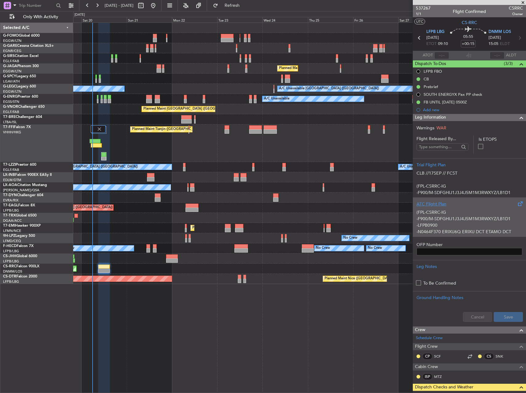
click at [471, 217] on p "-F900/M-SDFGHIJ1J3J4J5M1M3RWXYZ/LB1D1" at bounding box center [470, 218] width 106 height 6
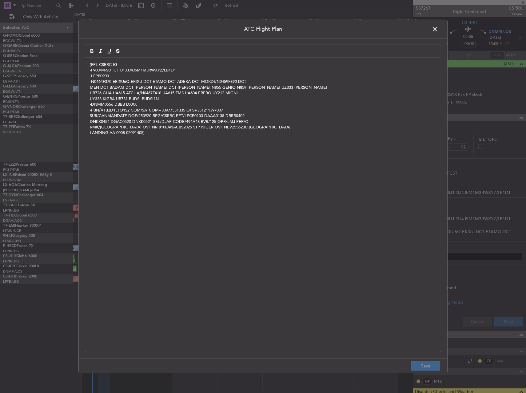
click at [438, 30] on span at bounding box center [438, 31] width 0 height 12
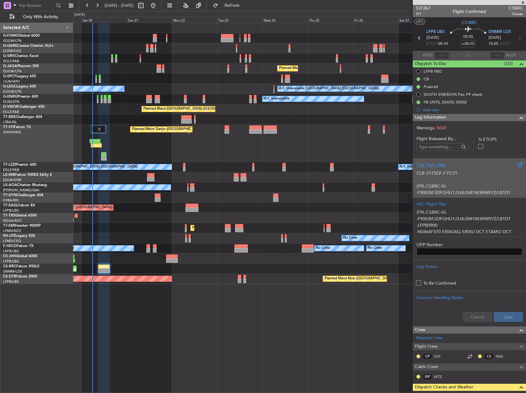
click at [476, 178] on p at bounding box center [470, 179] width 106 height 6
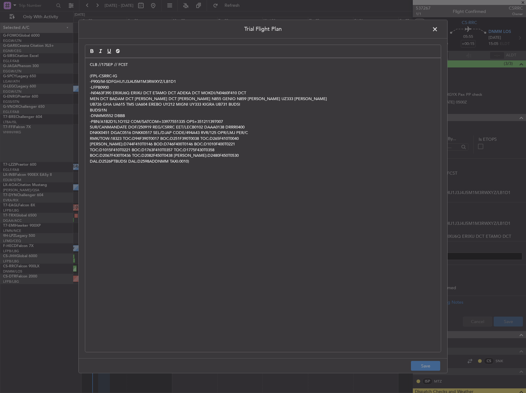
click at [438, 29] on span at bounding box center [438, 31] width 0 height 12
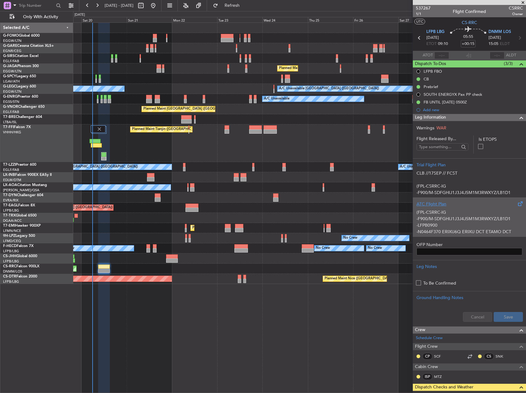
click at [478, 223] on p "-LFPB0900" at bounding box center [470, 225] width 106 height 6
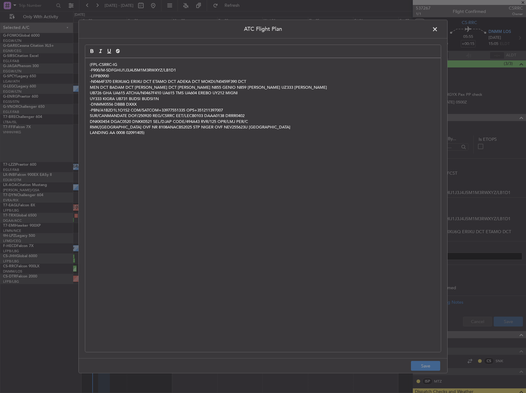
click at [438, 29] on span at bounding box center [438, 31] width 0 height 12
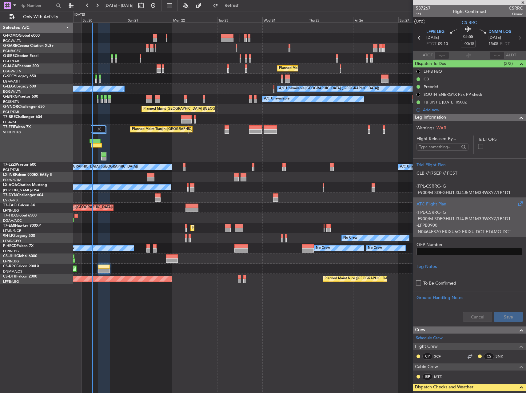
click at [441, 220] on p "-F900/M-SDFGHIJ1J3J4J5M1M3RWXYZ/LB1D1" at bounding box center [470, 218] width 106 height 6
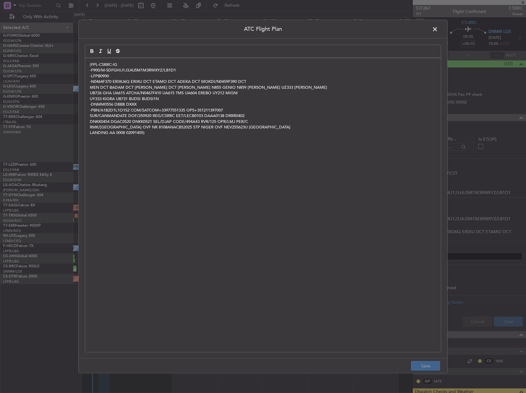
click at [438, 28] on span at bounding box center [438, 31] width 0 height 12
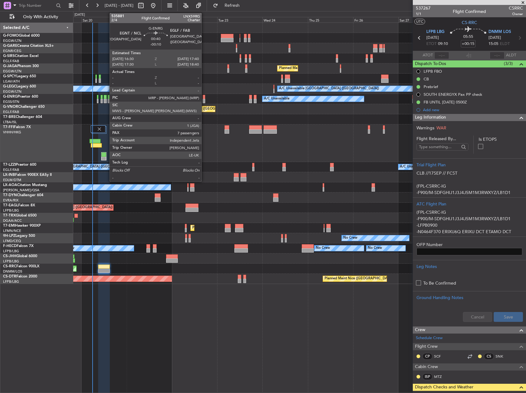
click at [204, 98] on div at bounding box center [204, 97] width 2 height 4
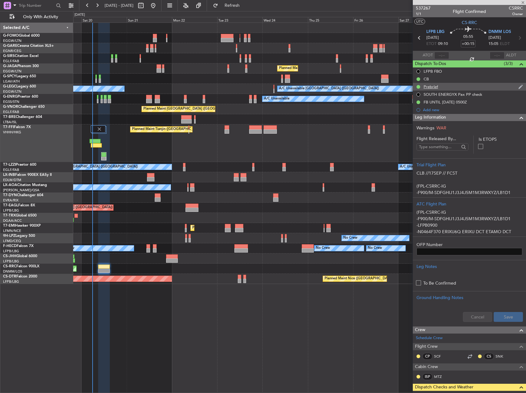
type input "-00:10"
type input "7"
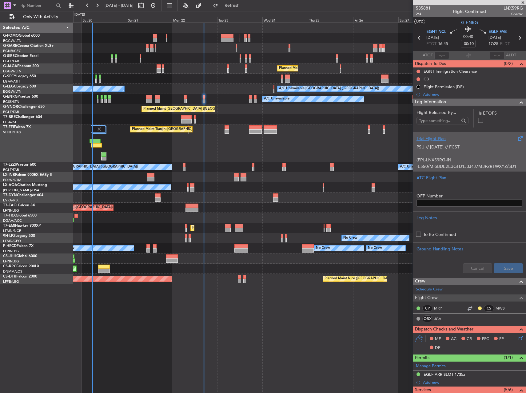
click at [463, 150] on p at bounding box center [470, 153] width 106 height 6
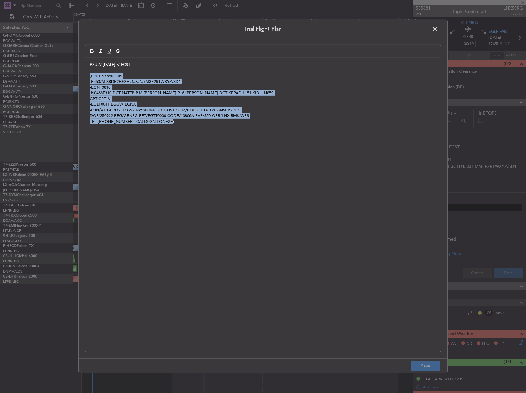
drag, startPoint x: 178, startPoint y: 122, endPoint x: 84, endPoint y: 78, distance: 104.4
click at [84, 78] on div "Trial Flight Plan PSU // 20SEP // FCST (FPL-LNX59RG-IN -E550/M-SBDE2E3GHJ1J3J4J…" at bounding box center [262, 196] width 369 height 353
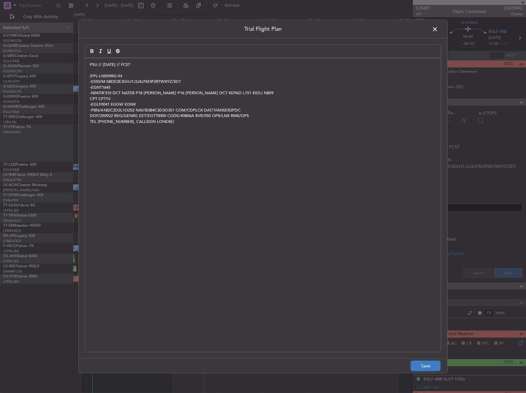
click at [433, 366] on button "Save" at bounding box center [425, 366] width 29 height 10
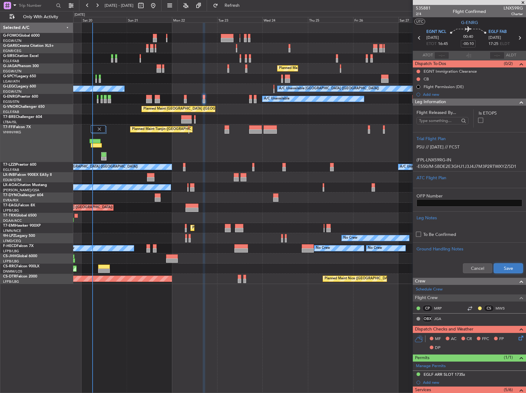
click at [503, 269] on button "Save" at bounding box center [508, 268] width 29 height 10
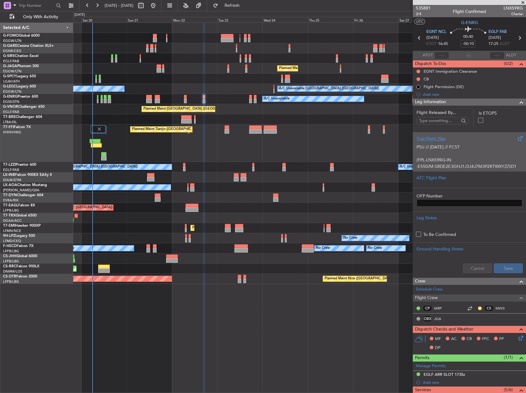
click at [463, 159] on p "(FPL-LNX59RG-IN" at bounding box center [470, 160] width 106 height 6
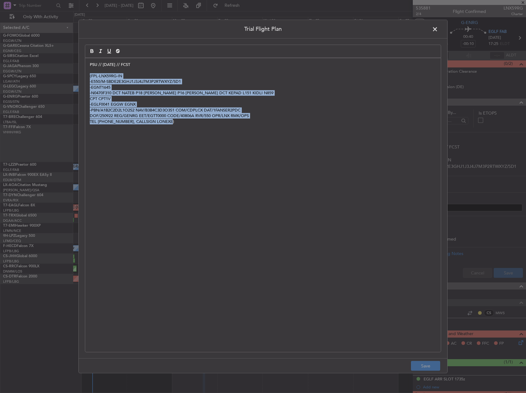
drag, startPoint x: 183, startPoint y: 120, endPoint x: 87, endPoint y: 78, distance: 104.1
click at [87, 78] on div "PSU // 20SEP // FCST (FPL-LNX59RG-IN -E550/M-SBDE2E3GHJ1J3J4J7M3P2RTWXYZ/SD1 -E…" at bounding box center [263, 205] width 356 height 294
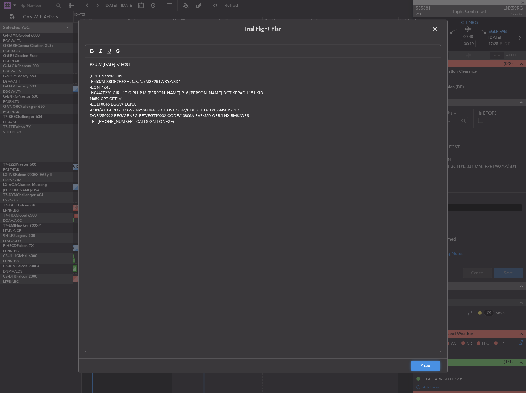
drag, startPoint x: 428, startPoint y: 367, endPoint x: 470, endPoint y: 323, distance: 61.4
click at [428, 367] on button "Save" at bounding box center [425, 366] width 29 height 10
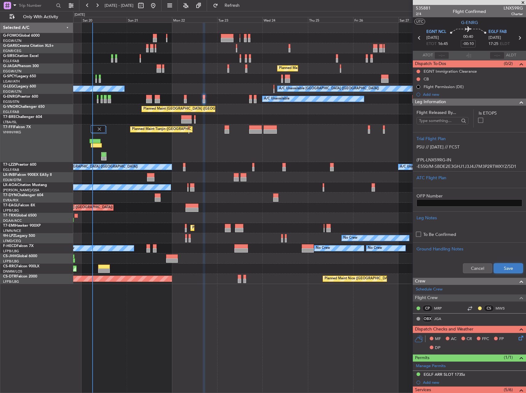
click at [506, 272] on button "Save" at bounding box center [508, 268] width 29 height 10
click at [470, 45] on mat-tooltip-component "Flight Time" at bounding box center [467, 48] width 28 height 16
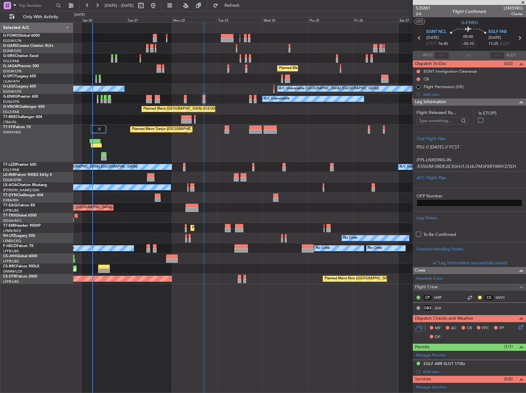
click at [471, 42] on mat-tooltip-component "Flight Time" at bounding box center [467, 48] width 28 height 16
click at [468, 45] on div "Flight Time" at bounding box center [467, 48] width 20 height 8
click at [466, 43] on input "-00:10" at bounding box center [468, 43] width 15 height 7
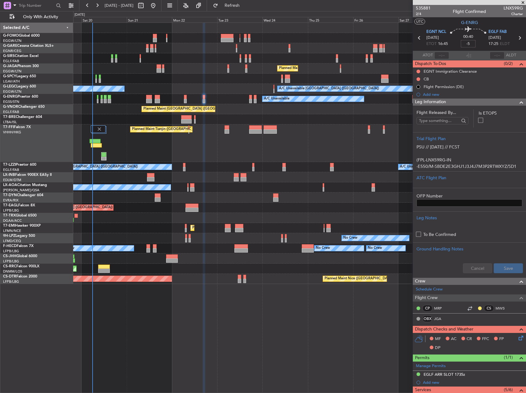
click at [341, 122] on div at bounding box center [299, 119] width 453 height 10
click at [318, 140] on div "Planned Maint Tianjin ([GEOGRAPHIC_DATA])" at bounding box center [299, 143] width 453 height 38
click at [419, 79] on button at bounding box center [419, 79] width 4 height 4
click at [422, 106] on span "Completed" at bounding box center [421, 106] width 20 height 6
click at [420, 13] on span "2/4" at bounding box center [423, 13] width 15 height 5
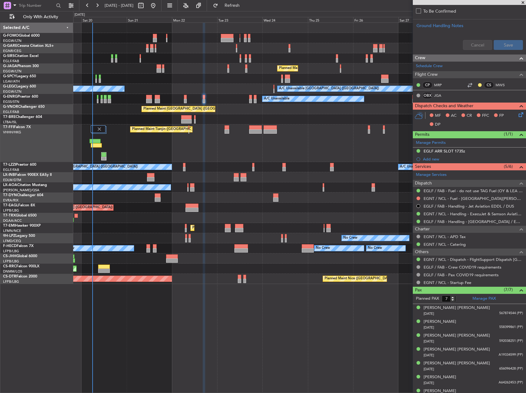
scroll to position [231, 0]
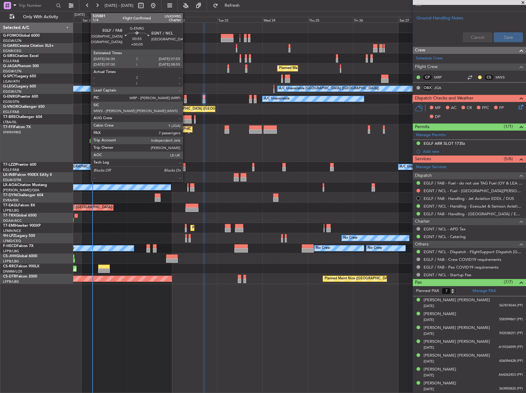
click at [186, 101] on div at bounding box center [185, 101] width 3 height 4
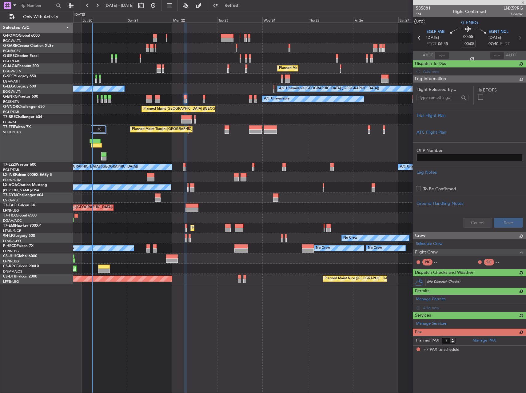
scroll to position [0, 0]
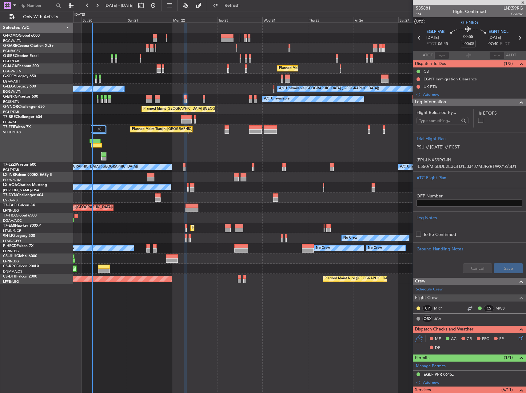
click at [346, 316] on div "Unplanned Maint London (Luton) Planned Maint London (Luton) A/C Unavailable Lon…" at bounding box center [299, 207] width 453 height 370
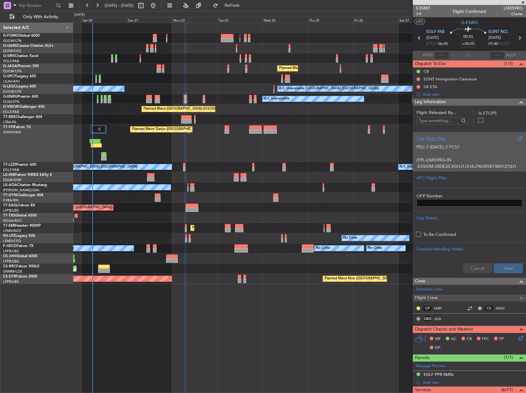
click at [443, 159] on p "(FPL-LNX59RG-IN" at bounding box center [470, 160] width 106 height 6
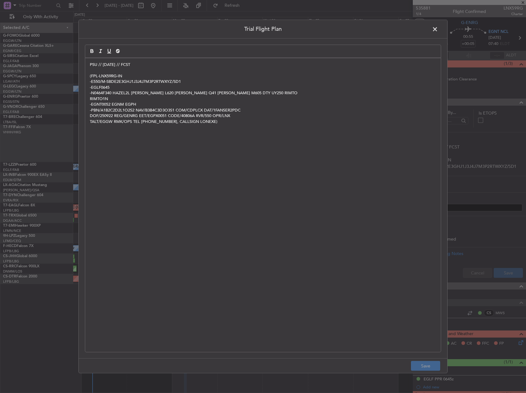
click at [132, 106] on p "-EGNT0052 EGNM EGPH" at bounding box center [263, 105] width 347 height 6
click at [427, 366] on button "Save" at bounding box center [425, 366] width 29 height 10
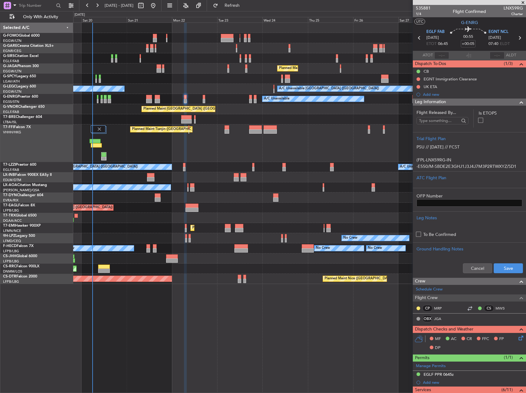
click at [277, 354] on div "Unplanned Maint London (Luton) Planned Maint London (Luton) A/C Unavailable Lon…" at bounding box center [299, 207] width 453 height 370
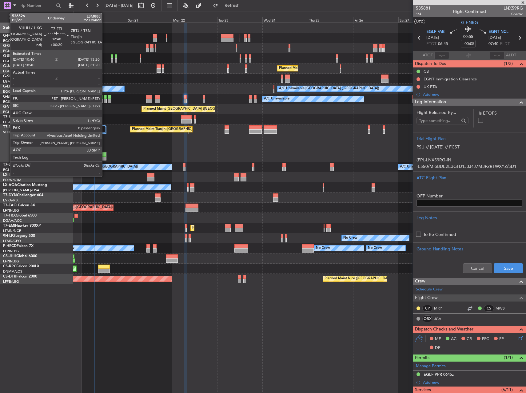
click at [105, 154] on div at bounding box center [104, 154] width 5 height 4
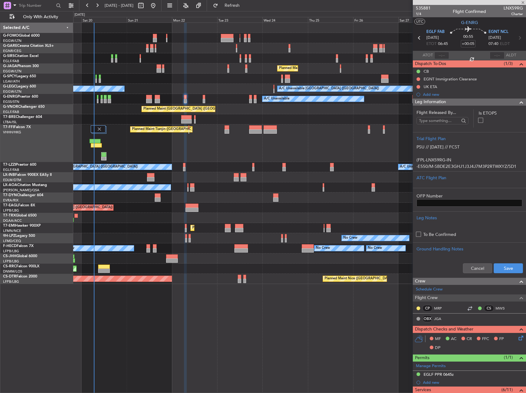
type input "+00:20"
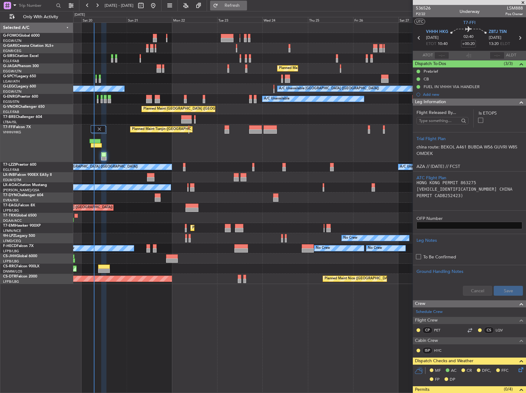
click at [244, 5] on span "Refresh" at bounding box center [232, 5] width 26 height 4
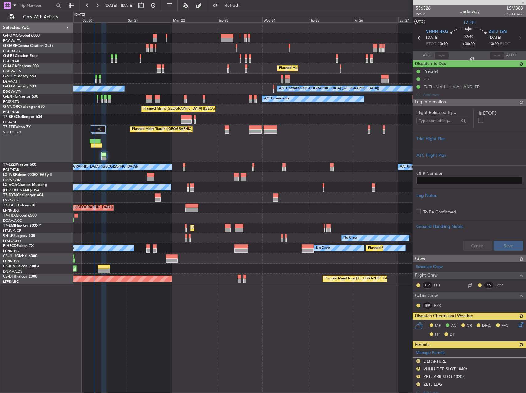
type input "1"
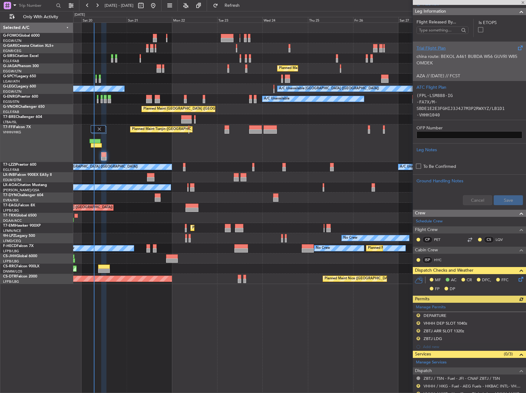
scroll to position [134, 0]
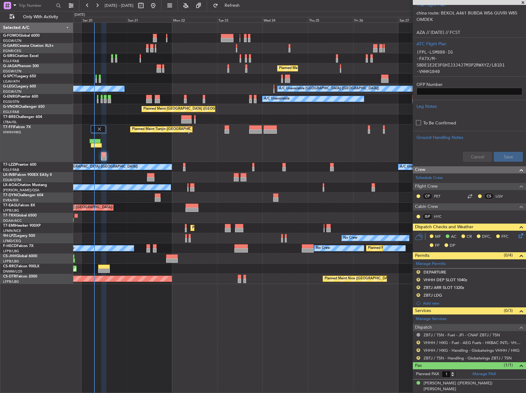
click at [346, 40] on div at bounding box center [299, 38] width 453 height 10
click at [245, 6] on span "Refresh" at bounding box center [232, 5] width 26 height 4
click at [419, 295] on div "Manage Permits R DEPARTURE R VHHH DEP SLOT 1040z R ZBTJ ARR SLOT 1320z R ZBTJ L…" at bounding box center [469, 283] width 113 height 48
click at [418, 272] on div "Manage Permits R DEPARTURE R VHHH DEP SLOT 1040z R ZBTJ ARR SLOT 1320z R ZBTJ L…" at bounding box center [469, 283] width 113 height 48
click at [420, 271] on button "R" at bounding box center [419, 272] width 4 height 4
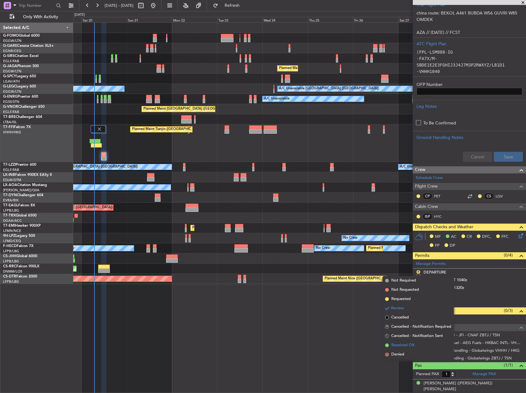
click at [412, 345] on span "Received OK" at bounding box center [402, 345] width 23 height 6
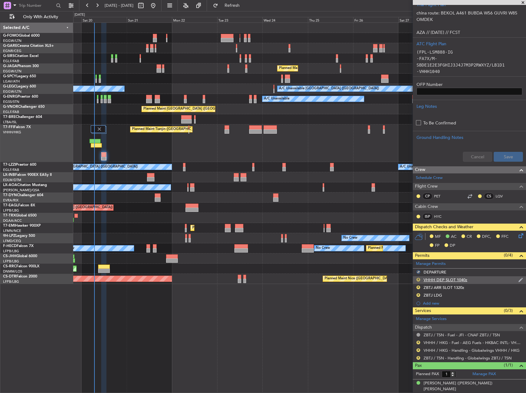
click at [419, 280] on button "R" at bounding box center [419, 280] width 4 height 4
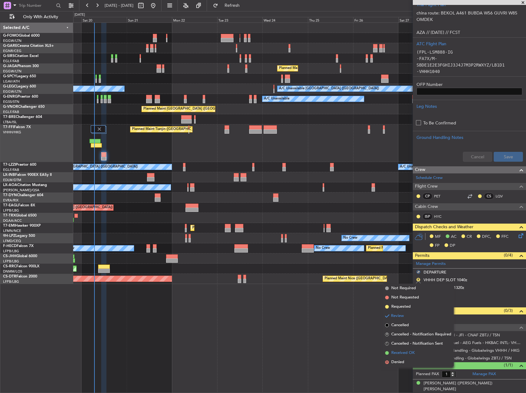
click at [407, 351] on span "Received OK" at bounding box center [402, 353] width 23 height 6
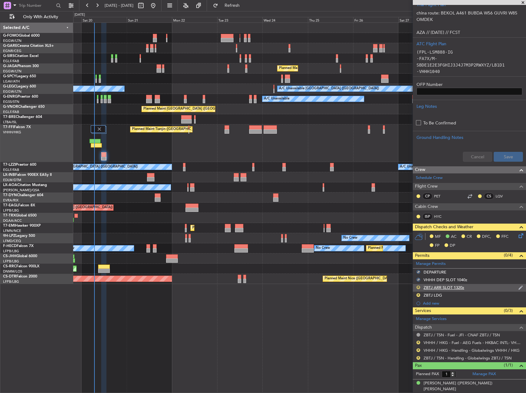
click at [419, 287] on button "R" at bounding box center [419, 287] width 4 height 4
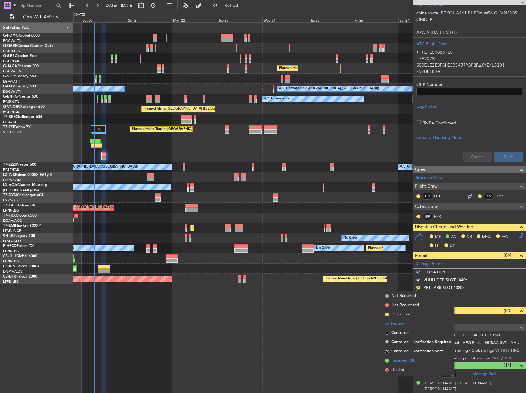
click at [410, 359] on span "Received OK" at bounding box center [402, 360] width 23 height 6
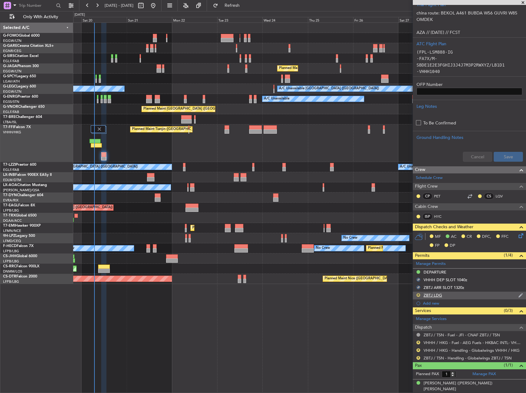
click at [419, 295] on button "R" at bounding box center [419, 295] width 4 height 4
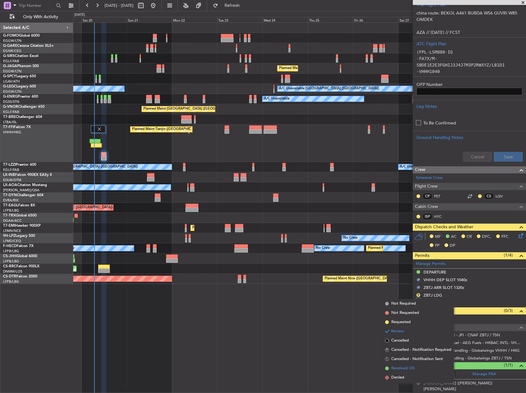
click at [409, 369] on span "Received OK" at bounding box center [402, 368] width 23 height 6
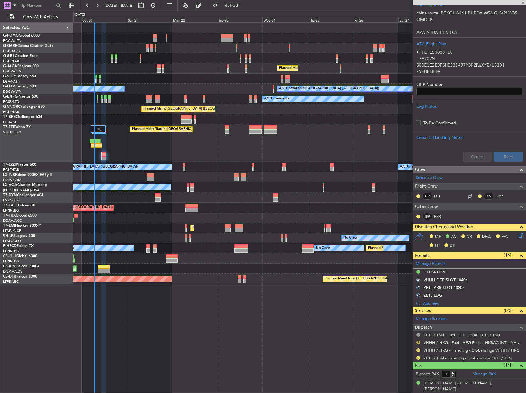
click at [419, 342] on button "R" at bounding box center [419, 342] width 4 height 4
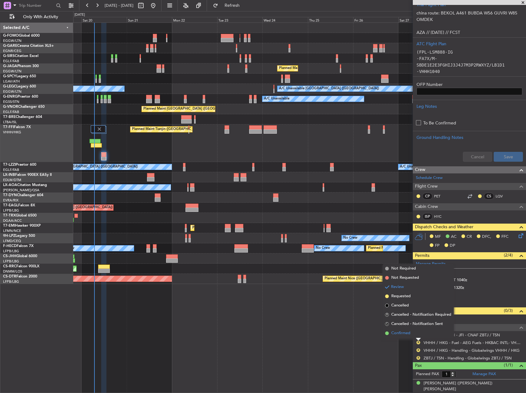
click at [406, 333] on span "Confirmed" at bounding box center [400, 333] width 19 height 6
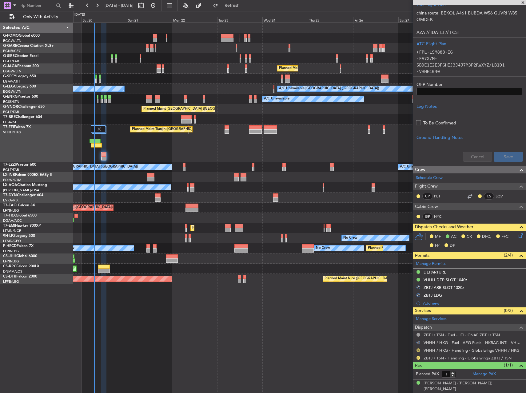
click at [419, 348] on button "R" at bounding box center [419, 350] width 4 height 4
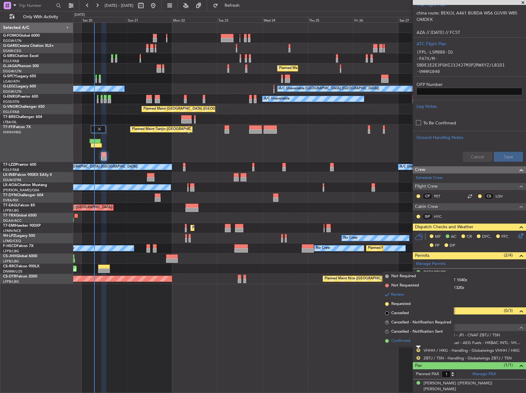
click at [410, 341] on span "Confirmed" at bounding box center [400, 341] width 19 height 6
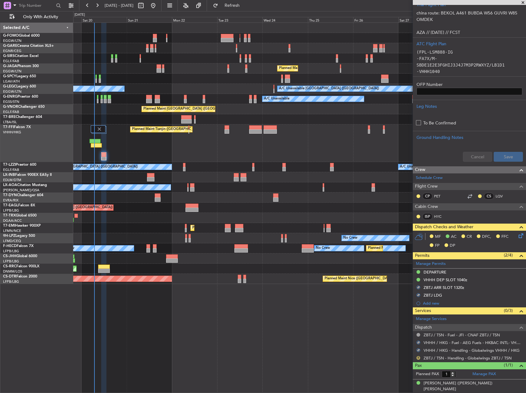
click at [418, 357] on button "R" at bounding box center [419, 358] width 4 height 4
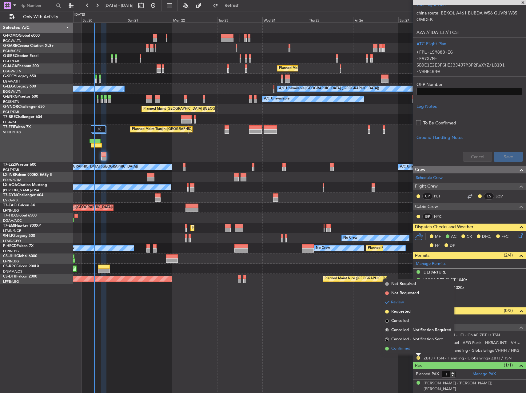
click at [415, 350] on li "Confirmed" at bounding box center [418, 348] width 71 height 9
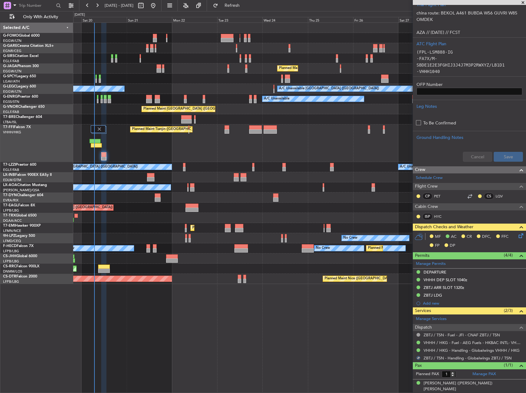
click at [518, 236] on icon at bounding box center [520, 234] width 5 height 5
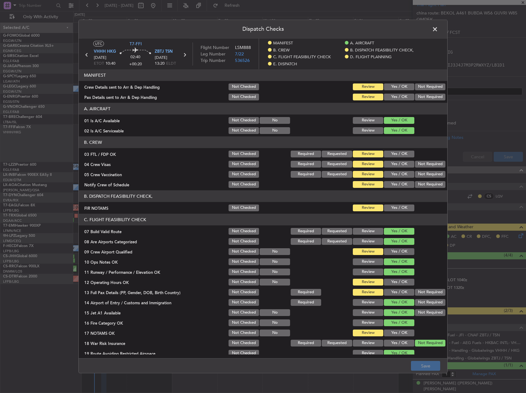
click at [401, 89] on button "Yes / OK" at bounding box center [399, 86] width 30 height 7
click at [395, 94] on button "Yes / OK" at bounding box center [399, 97] width 30 height 7
click at [395, 152] on button "Yes / OK" at bounding box center [399, 153] width 30 height 7
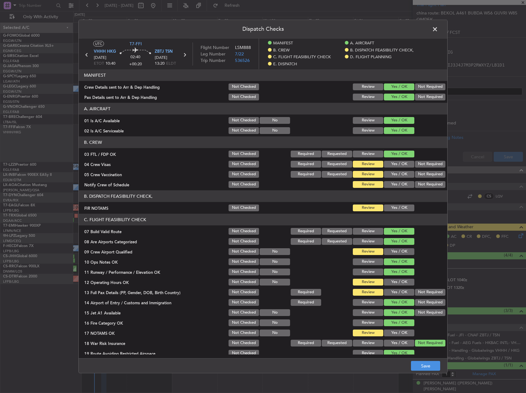
click at [419, 164] on button "Not Required" at bounding box center [430, 164] width 30 height 7
click at [419, 170] on div "Not Required" at bounding box center [429, 174] width 31 height 9
click at [417, 173] on button "Not Required" at bounding box center [430, 174] width 30 height 7
click at [404, 186] on button "Yes / OK" at bounding box center [399, 184] width 30 height 7
click at [400, 207] on button "Yes / OK" at bounding box center [399, 207] width 30 height 7
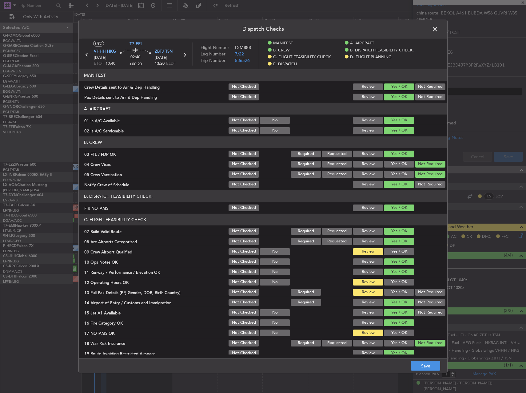
scroll to position [92, 0]
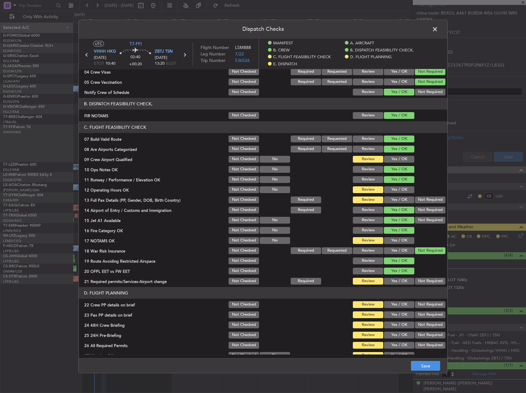
drag, startPoint x: 395, startPoint y: 158, endPoint x: 399, endPoint y: 192, distance: 34.1
click at [395, 158] on button "Yes / OK" at bounding box center [399, 159] width 30 height 7
click at [399, 194] on div "Yes / OK" at bounding box center [398, 189] width 31 height 9
click at [397, 183] on div "Yes / OK" at bounding box center [398, 179] width 31 height 9
click at [396, 193] on div "Yes / OK" at bounding box center [398, 189] width 31 height 9
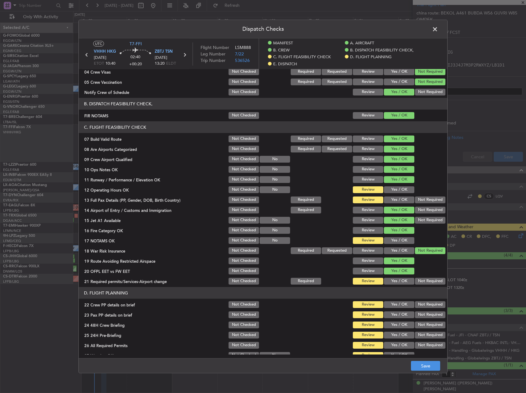
click at [395, 188] on button "Yes / OK" at bounding box center [399, 189] width 30 height 7
click at [395, 196] on button "Yes / OK" at bounding box center [399, 199] width 30 height 7
click at [401, 244] on div "Yes / OK" at bounding box center [398, 240] width 31 height 9
drag, startPoint x: 399, startPoint y: 241, endPoint x: 396, endPoint y: 259, distance: 18.3
click at [398, 241] on button "Yes / OK" at bounding box center [399, 240] width 30 height 7
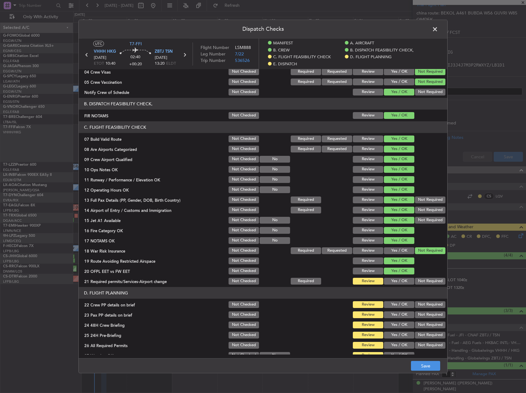
click at [396, 279] on button "Yes / OK" at bounding box center [399, 281] width 30 height 7
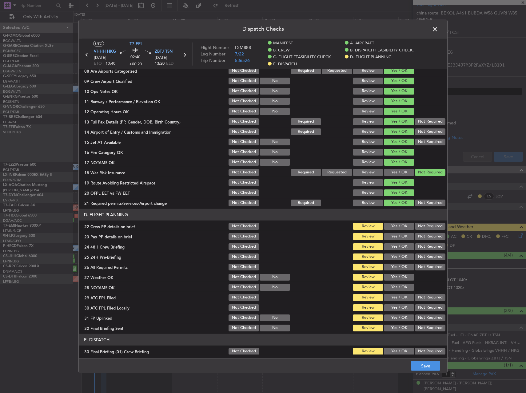
scroll to position [277, 0]
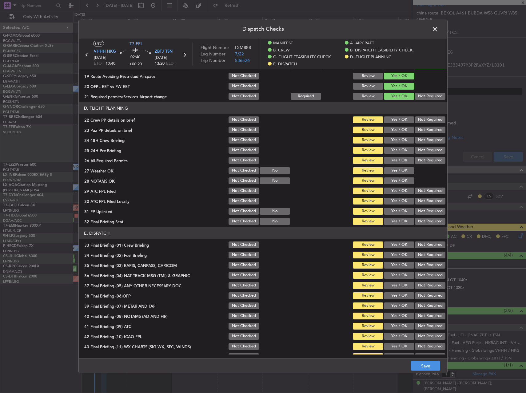
click at [389, 121] on button "Yes / OK" at bounding box center [399, 119] width 30 height 7
click at [391, 128] on button "Yes / OK" at bounding box center [399, 129] width 30 height 7
click at [393, 137] on button "Yes / OK" at bounding box center [399, 140] width 30 height 7
click at [415, 148] on button "Not Required" at bounding box center [430, 150] width 30 height 7
click at [403, 159] on button "Yes / OK" at bounding box center [399, 160] width 30 height 7
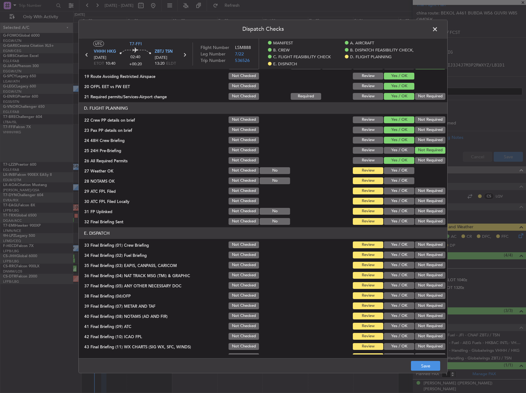
click at [400, 168] on button "Yes / OK" at bounding box center [399, 170] width 30 height 7
click at [399, 177] on button "Yes / OK" at bounding box center [399, 180] width 30 height 7
click at [399, 189] on button "Yes / OK" at bounding box center [399, 190] width 30 height 7
click at [423, 205] on section "D. FLIGHT PLANNING 22 Crew PP details on brief Not Checked Review Yes / OK Not …" at bounding box center [263, 163] width 369 height 123
click at [415, 198] on button "Not Required" at bounding box center [430, 201] width 30 height 7
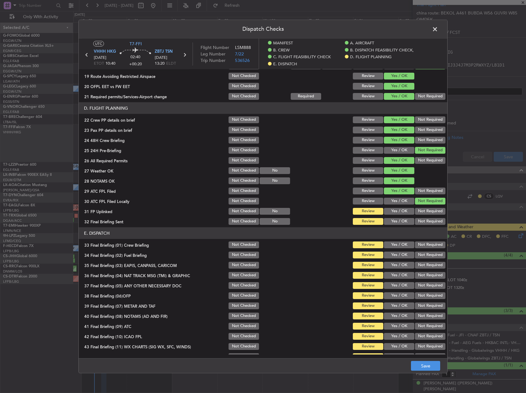
click at [400, 209] on button "Yes / OK" at bounding box center [399, 211] width 30 height 7
click at [400, 219] on button "Yes / OK" at bounding box center [399, 221] width 30 height 7
click at [417, 225] on div "Not Required" at bounding box center [429, 221] width 31 height 9
click at [419, 220] on button "Not Required" at bounding box center [430, 221] width 30 height 7
click at [390, 247] on button "Yes / OK" at bounding box center [399, 244] width 30 height 7
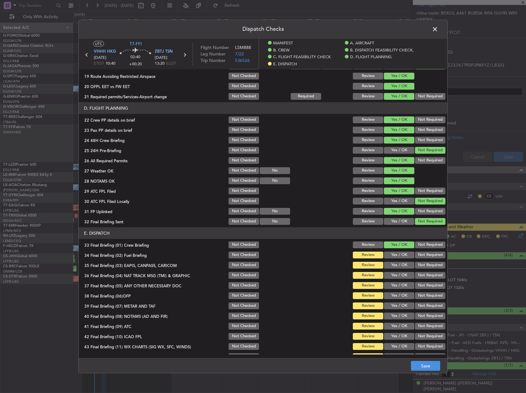
click at [390, 256] on button "Yes / OK" at bounding box center [399, 254] width 30 height 7
click at [423, 254] on button "Not Required" at bounding box center [430, 254] width 30 height 7
click at [398, 253] on button "Yes / OK" at bounding box center [399, 254] width 30 height 7
click at [421, 265] on button "Not Required" at bounding box center [430, 265] width 30 height 7
click at [393, 273] on button "Yes / OK" at bounding box center [399, 275] width 30 height 7
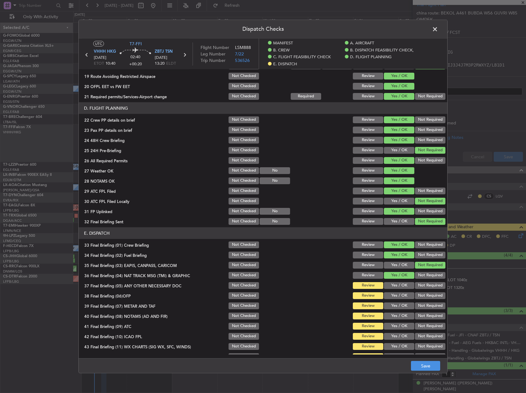
click at [397, 285] on button "Yes / OK" at bounding box center [399, 285] width 30 height 7
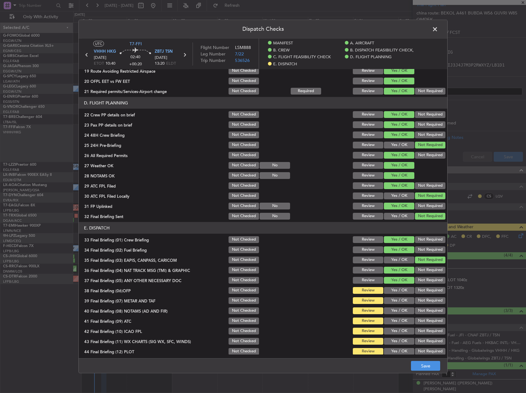
scroll to position [285, 0]
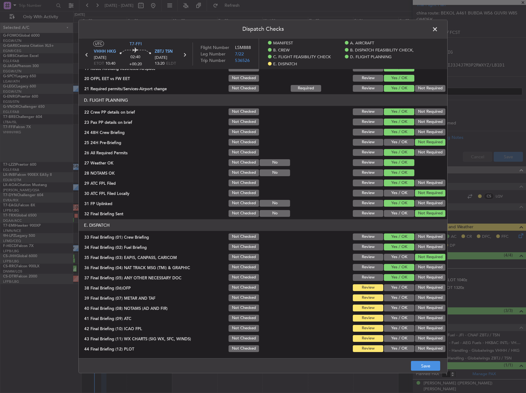
click at [404, 287] on button "Yes / OK" at bounding box center [399, 287] width 30 height 7
drag, startPoint x: 403, startPoint y: 299, endPoint x: 401, endPoint y: 312, distance: 13.4
click at [403, 299] on button "Yes / OK" at bounding box center [399, 297] width 30 height 7
click at [401, 312] on section "E. DISPATCH 33 Final Briefing (01) Crew Briefing Not Checked Review Yes / OK No…" at bounding box center [263, 286] width 369 height 134
drag, startPoint x: 401, startPoint y: 313, endPoint x: 398, endPoint y: 308, distance: 5.3
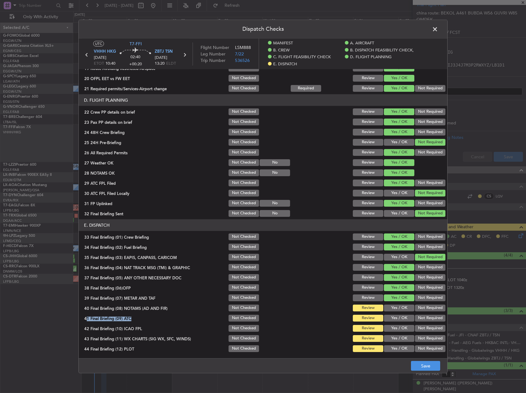
click at [398, 308] on button "Yes / OK" at bounding box center [399, 307] width 30 height 7
click at [395, 319] on button "Yes / OK" at bounding box center [399, 318] width 30 height 7
click at [396, 329] on button "Yes / OK" at bounding box center [399, 328] width 30 height 7
click at [398, 340] on button "Yes / OK" at bounding box center [399, 338] width 30 height 7
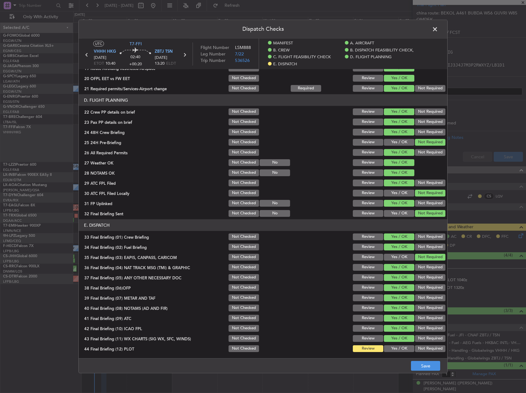
click at [402, 352] on div "Yes / OK" at bounding box center [398, 348] width 31 height 9
click at [400, 348] on button "Yes / OK" at bounding box center [399, 348] width 30 height 7
click at [423, 364] on button "Save" at bounding box center [425, 366] width 29 height 10
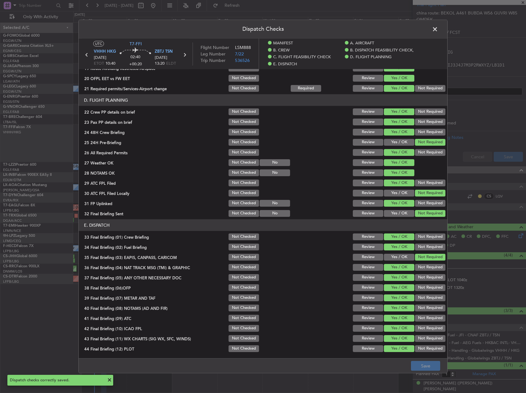
click at [438, 27] on span at bounding box center [438, 31] width 0 height 12
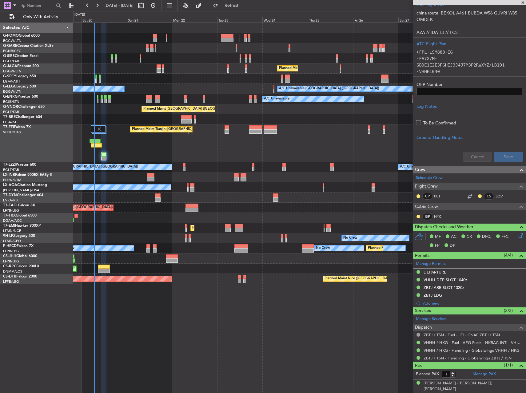
click at [260, 297] on div "Unplanned Maint London (Luton) Planned Maint London (Luton) A/C Unavailable A/C…" at bounding box center [299, 207] width 453 height 370
click at [185, 150] on div "Planned Maint Tianjin ([GEOGRAPHIC_DATA])" at bounding box center [299, 143] width 453 height 38
click at [303, 337] on div "Unplanned Maint London (Luton) Planned Maint London (Luton) A/C Unavailable A/C…" at bounding box center [299, 207] width 453 height 370
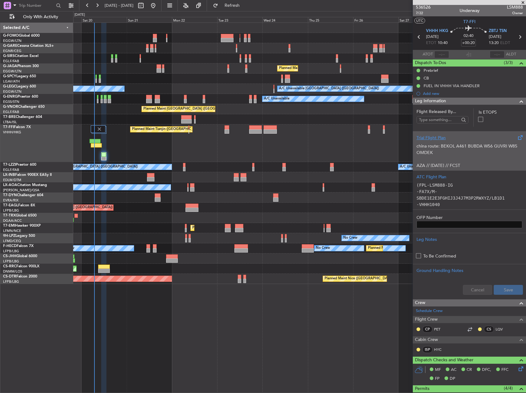
scroll to position [0, 0]
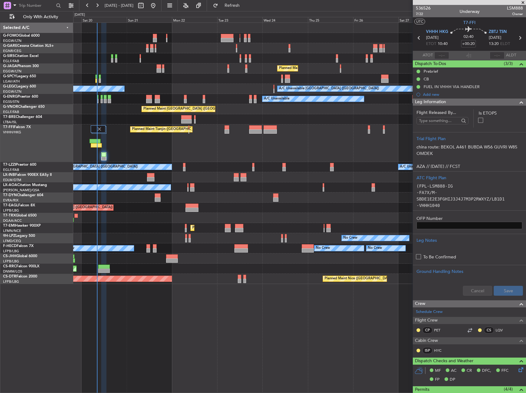
click at [76, 200] on div at bounding box center [299, 197] width 453 height 10
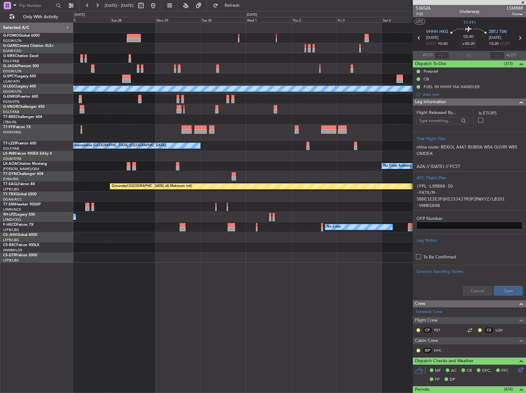
click at [98, 162] on div "Planned Maint London (Luton) A/C Unavailable London (Luton) A/C Unavailable A/C…" at bounding box center [299, 143] width 453 height 240
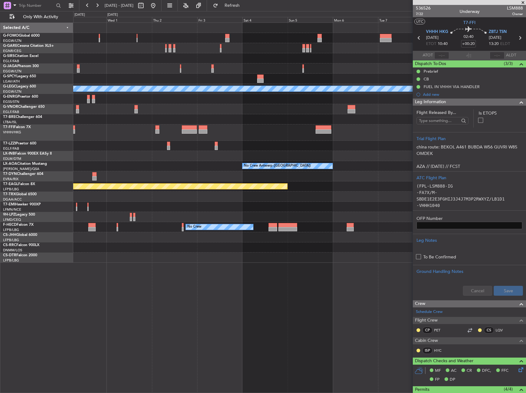
click at [118, 145] on div "A/C Unavailable London (Luton) A/C Unavailable London (Farnborough) No Crew Ant…" at bounding box center [299, 143] width 453 height 240
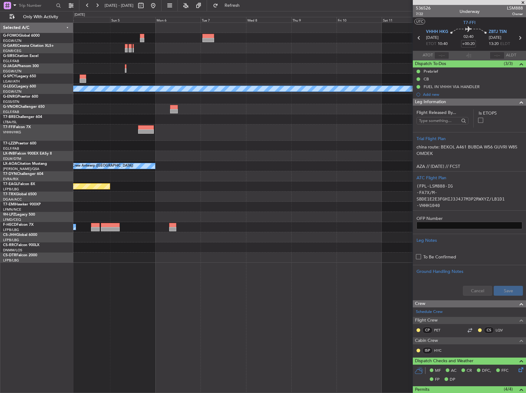
click at [95, 152] on div "A/C Unavailable London (Luton) No Crew Antwerp (Deurne) Grounded Dubai (Al Makt…" at bounding box center [299, 143] width 453 height 240
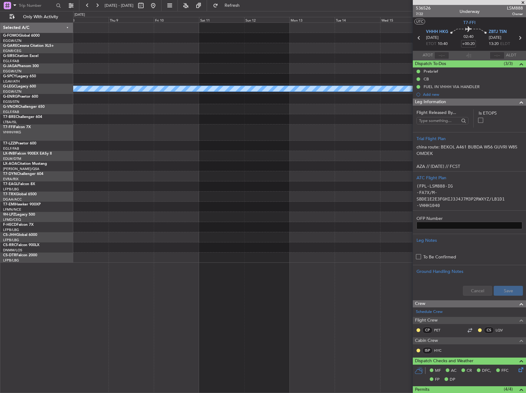
click at [122, 151] on div "A/C Unavailable London (Luton) No Crew Antwerp (Deurne)" at bounding box center [299, 143] width 453 height 240
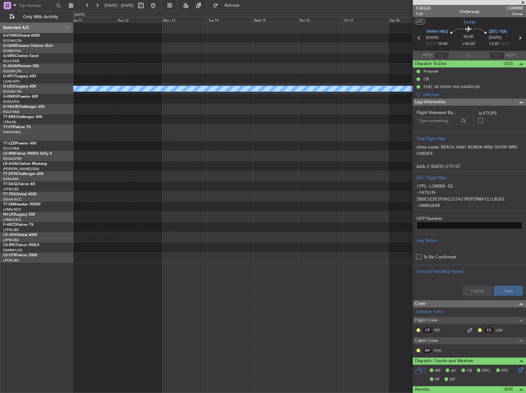
click at [354, 111] on div "A/C Unavailable [GEOGRAPHIC_DATA] ([GEOGRAPHIC_DATA])" at bounding box center [299, 143] width 453 height 240
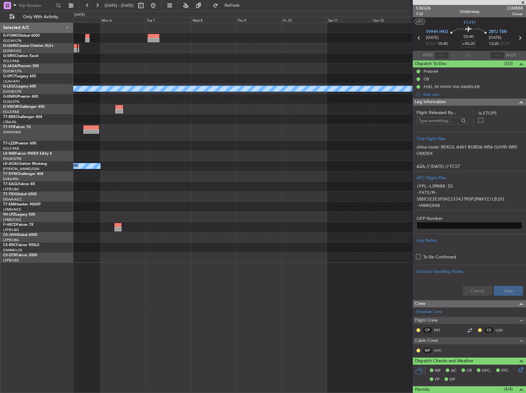
click at [345, 115] on div at bounding box center [299, 119] width 453 height 10
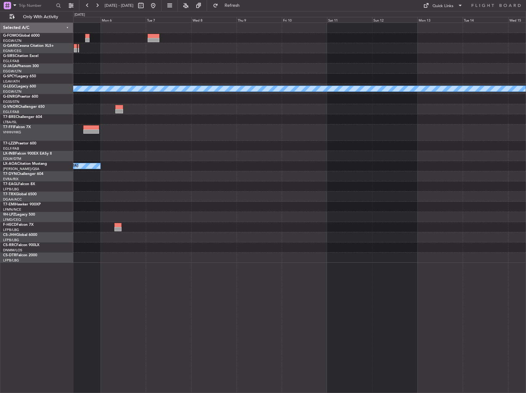
click at [402, 106] on div "A/C Unavailable London (Luton) No Crew Antwerp (Deurne) Grounded Dubai (Al Makt…" at bounding box center [299, 143] width 453 height 240
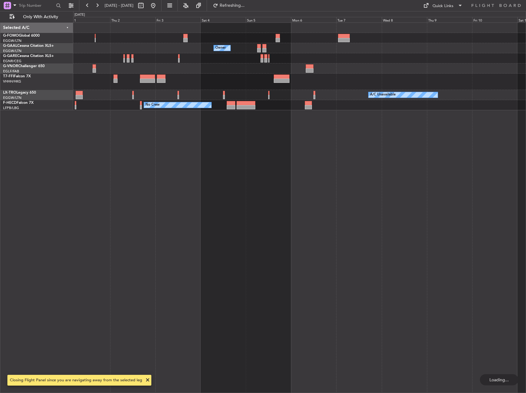
click at [340, 127] on div "Owner A/C Unavailable No Crew" at bounding box center [299, 207] width 453 height 370
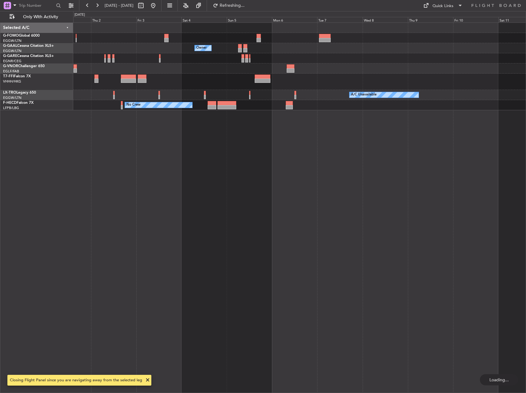
click at [235, 120] on div "Owner A/C Unavailable No Crew" at bounding box center [299, 207] width 453 height 370
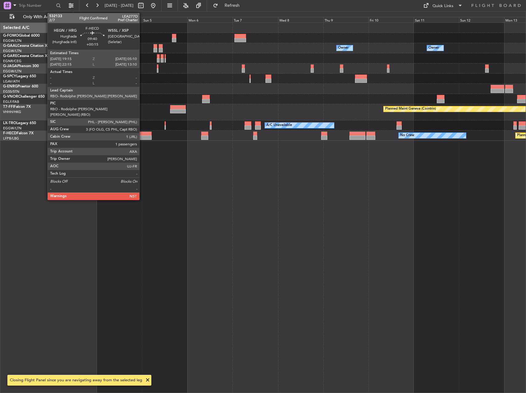
click at [142, 137] on div at bounding box center [142, 137] width 19 height 4
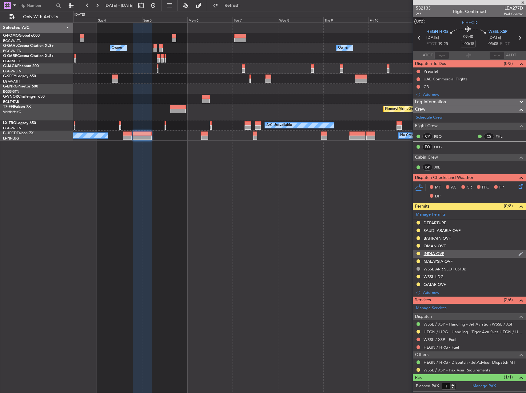
scroll to position [12, 0]
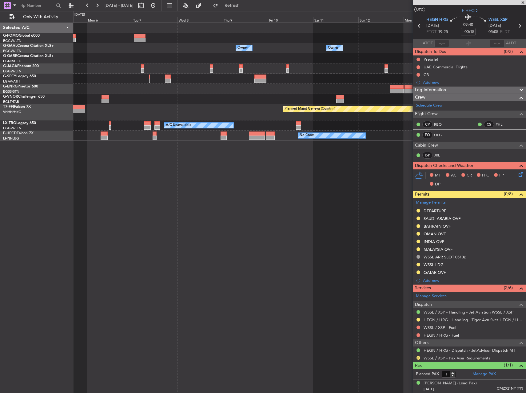
click at [184, 229] on div "Owner Owner Owner London (Luton) Owner Owner Owner No Crew Planned Maint Geneva…" at bounding box center [299, 207] width 453 height 370
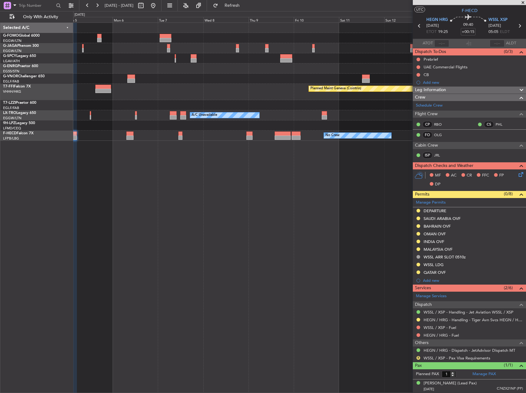
click at [392, 280] on div "Planned Maint Geneva (Cointrin) A/C Unavailable Planned Maint Riga (Riga Intl) …" at bounding box center [299, 207] width 453 height 370
click at [337, 253] on div "Planned Maint Geneva (Cointrin) A/C Unavailable Planned Maint Riga (Riga Intl) …" at bounding box center [299, 207] width 453 height 370
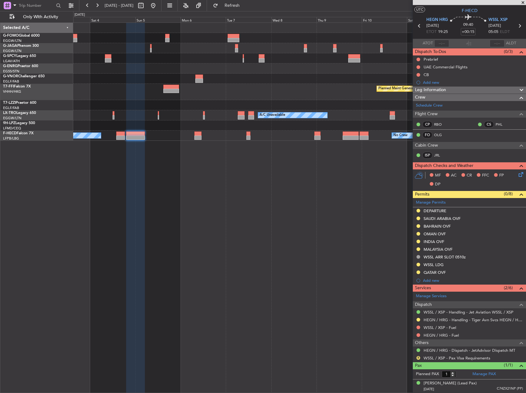
click at [125, 138] on div "No Crew Planned Maint Paris (Le Bourget) No Crew" at bounding box center [299, 135] width 453 height 10
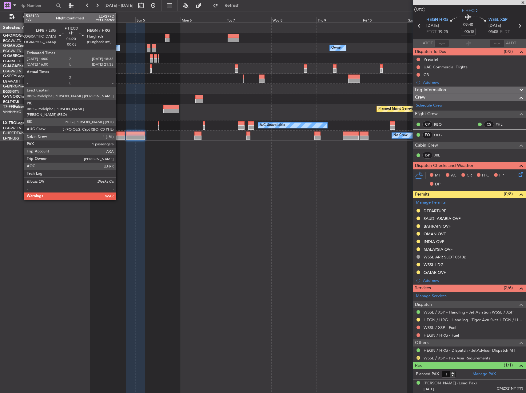
click at [119, 136] on div at bounding box center [120, 137] width 9 height 4
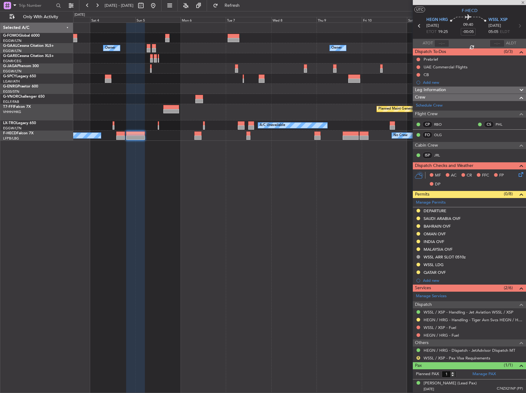
scroll to position [0, 0]
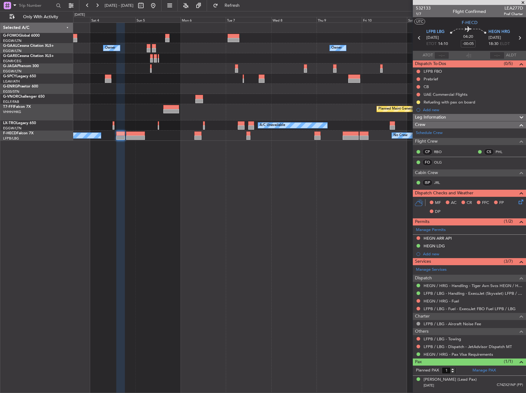
click at [211, 234] on div "Owner Owner Owner Owner London (Luton) Owner Planned Maint Geneva (Cointrin) A/…" at bounding box center [299, 207] width 453 height 370
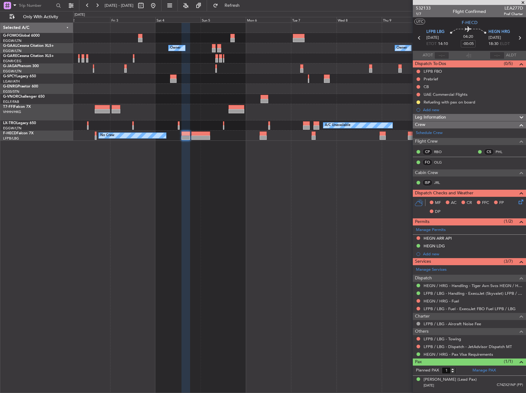
click at [204, 204] on div "Owner Owner Owner Planned Maint Geneva (Cointrin) A/C Unavailable Planned Maint…" at bounding box center [299, 207] width 453 height 370
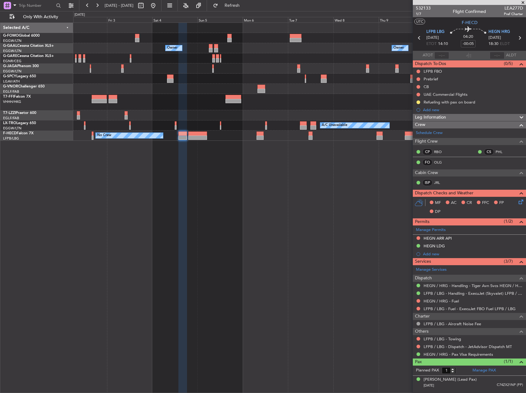
click at [26, 133] on link "F-HECD Falcon 7X" at bounding box center [18, 133] width 30 height 4
click at [467, 23] on span "F-HECD" at bounding box center [470, 22] width 16 height 6
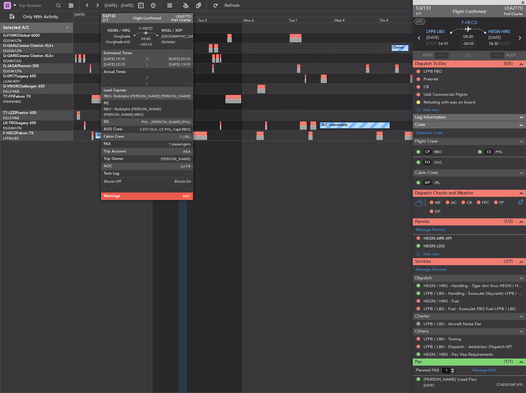
click at [196, 134] on div at bounding box center [197, 133] width 19 height 4
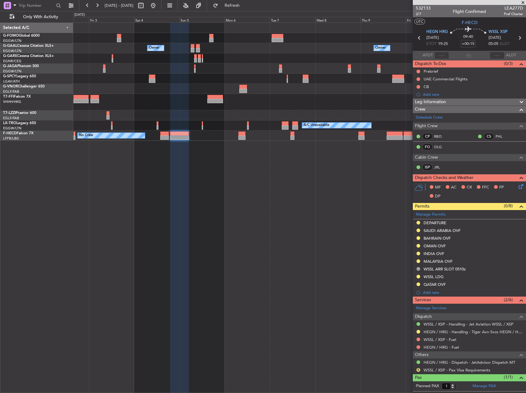
click at [275, 215] on div "Owner Owner Owner Owner London (Luton) Planned Maint Geneva (Cointrin) A/C Unav…" at bounding box center [299, 207] width 453 height 370
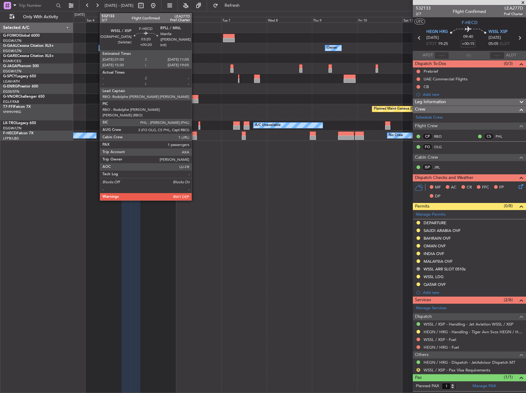
click at [194, 134] on div at bounding box center [193, 133] width 7 height 4
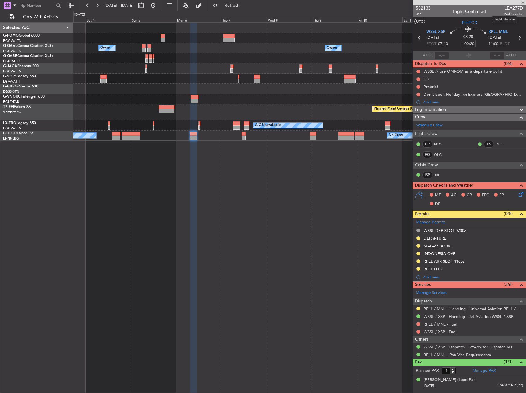
click at [521, 6] on span "LEA277D" at bounding box center [513, 8] width 19 height 6
copy span "LEA277D"
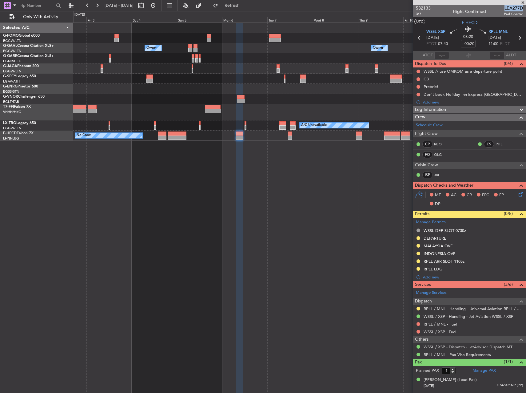
click at [215, 169] on div "Owner Owner Owner Owner London (Luton) Planned Maint Geneva (Cointrin) A/C Unav…" at bounding box center [299, 207] width 453 height 370
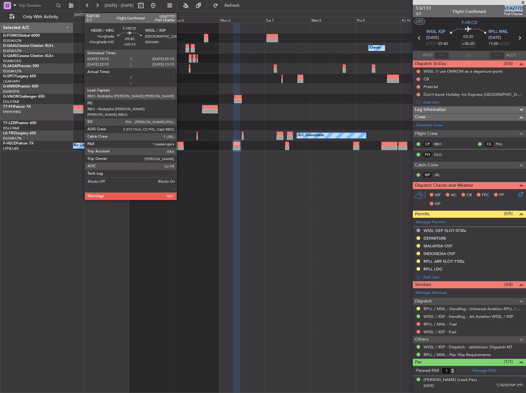
click at [179, 145] on div at bounding box center [174, 144] width 19 height 4
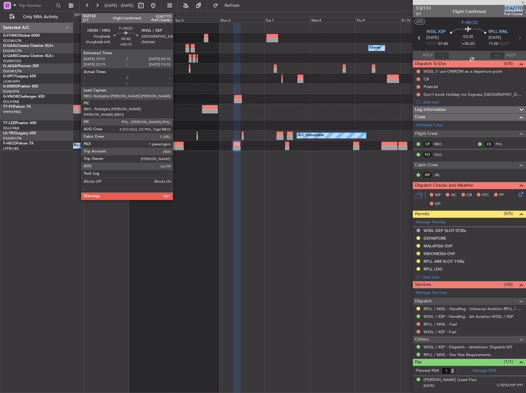
type input "+00:15"
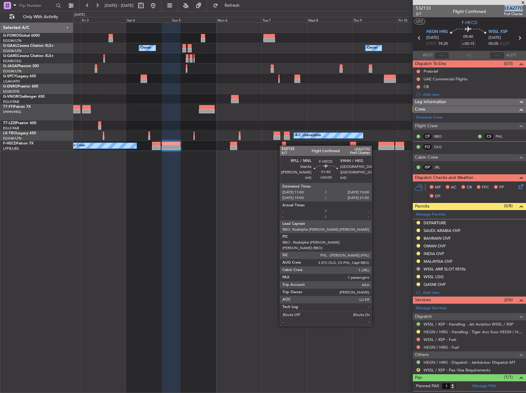
click at [283, 146] on div "No Crew No Crew Planned Maint Paris (Le Bourget)" at bounding box center [299, 146] width 453 height 10
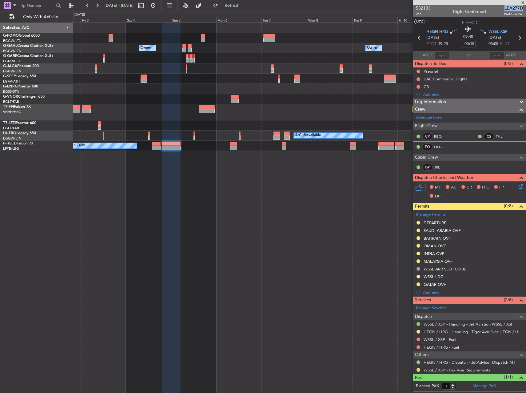
click at [255, 146] on div "Owner Owner Owner Owner London (Luton) Owner Planned Maint Geneva (Cointrin) A/…" at bounding box center [299, 207] width 453 height 370
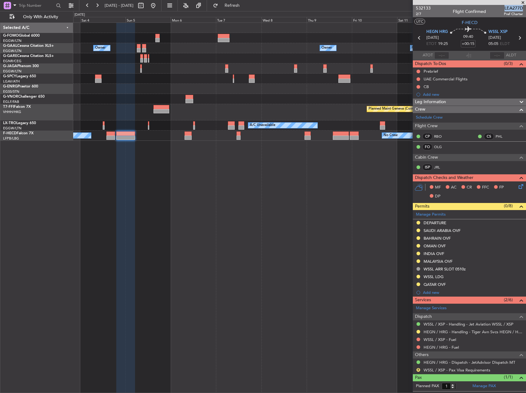
click at [239, 143] on div "Owner Owner Owner Owner London (Luton) Owner Owner No Crew Planned Maint Geneva…" at bounding box center [299, 207] width 453 height 370
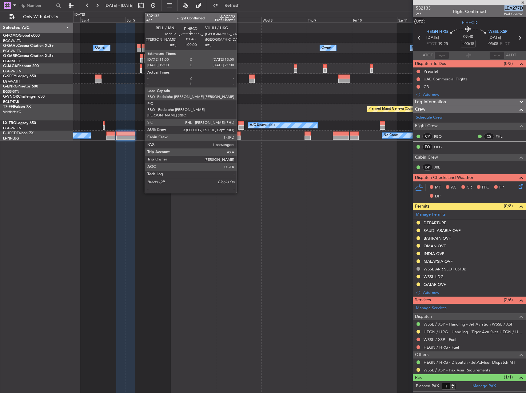
click at [239, 138] on div at bounding box center [239, 137] width 4 height 4
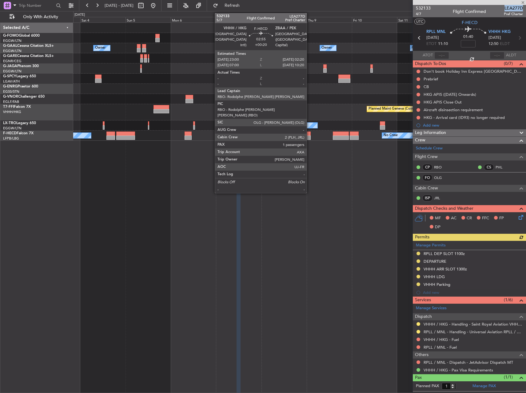
click at [310, 133] on div at bounding box center [308, 133] width 6 height 4
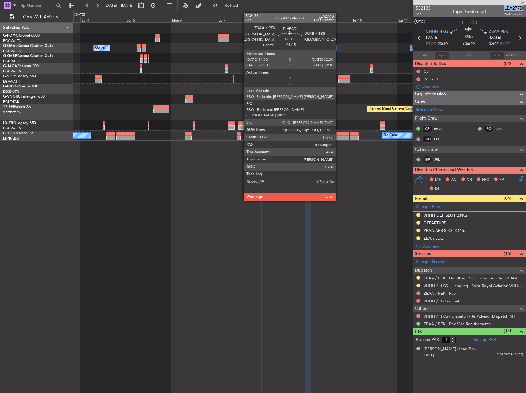
click at [339, 136] on div at bounding box center [341, 137] width 16 height 4
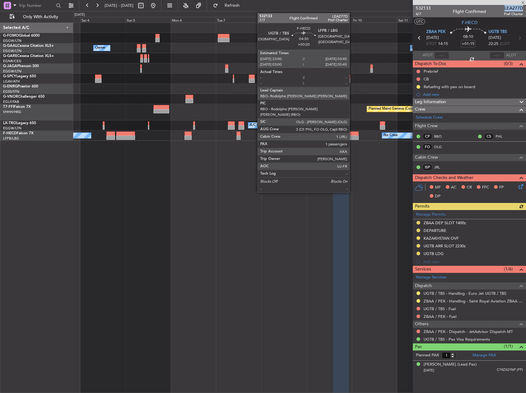
click at [352, 135] on div at bounding box center [354, 137] width 9 height 4
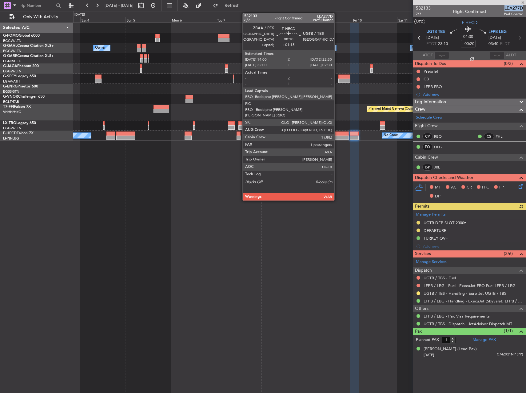
click at [337, 134] on div at bounding box center [341, 133] width 16 height 4
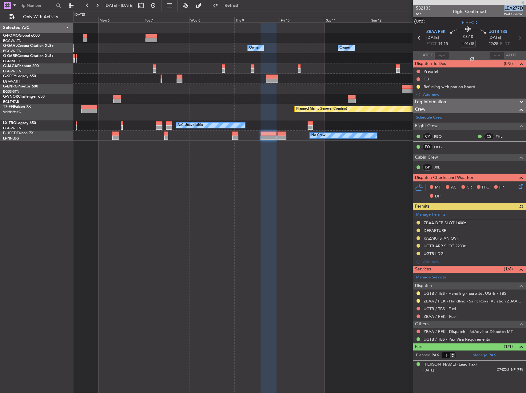
click at [245, 153] on div "Owner Owner Owner London (Luton) Owner Owner Owner No Crew Planned Maint Geneva…" at bounding box center [299, 207] width 453 height 370
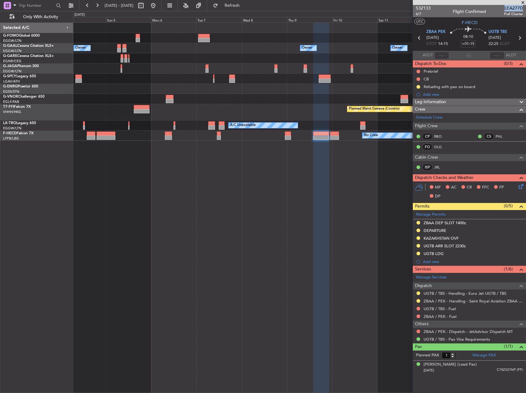
click at [310, 146] on div "Owner Owner Owner Owner London (Luton) Owner Owner No Crew Planned Maint Geneva…" at bounding box center [299, 207] width 453 height 370
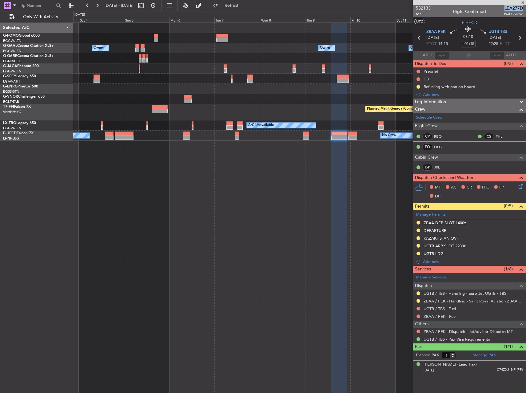
click at [320, 154] on div "Owner Owner Owner Owner London (Luton) Owner Owner No Crew Planned Maint Geneva…" at bounding box center [299, 207] width 453 height 370
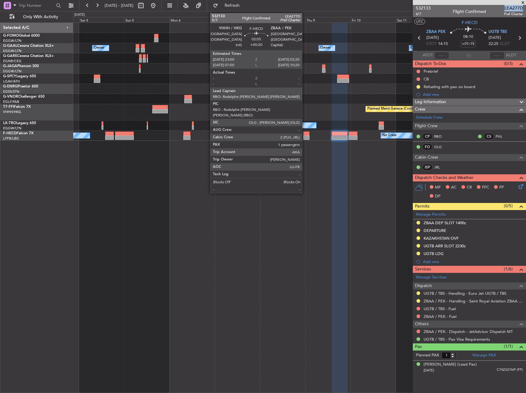
click at [305, 133] on div at bounding box center [306, 133] width 6 height 4
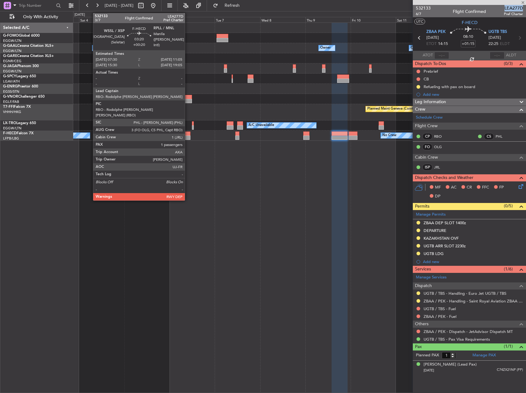
type input "+00:20"
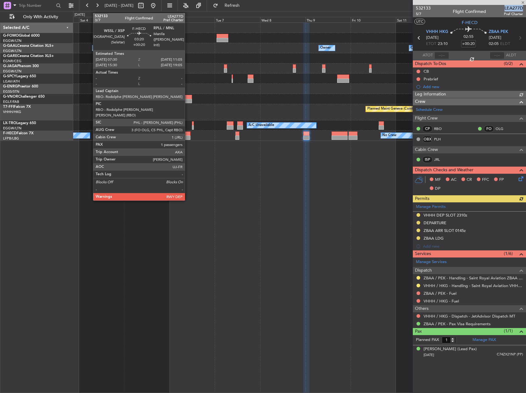
click at [188, 136] on div at bounding box center [186, 137] width 7 height 4
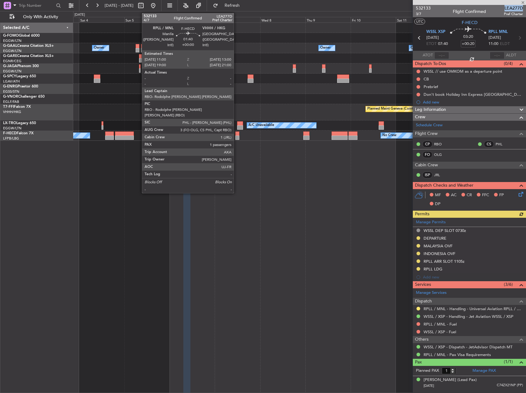
click at [237, 137] on div at bounding box center [237, 137] width 4 height 4
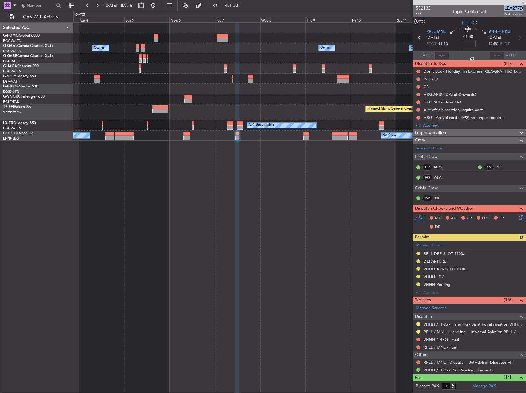
click at [220, 164] on div "Owner Owner Owner Owner London (Luton) Owner Owner No Crew Planned Maint Geneva…" at bounding box center [299, 207] width 453 height 370
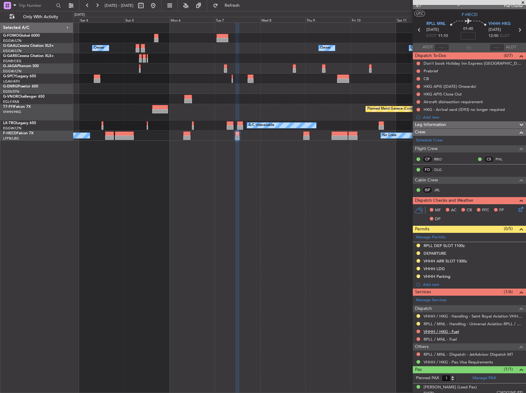
scroll to position [12, 0]
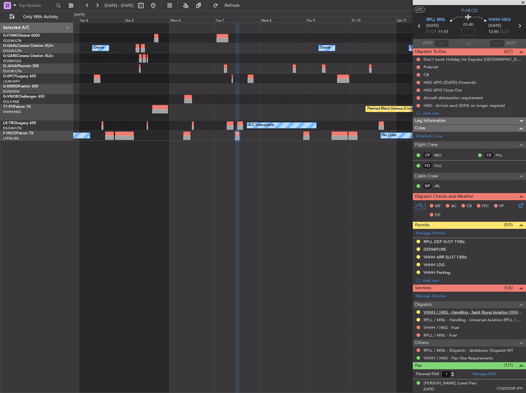
click at [454, 311] on link "VHHH / HKG - Handling - Saint Royal Aviation VHHH / HKG" at bounding box center [473, 311] width 99 height 5
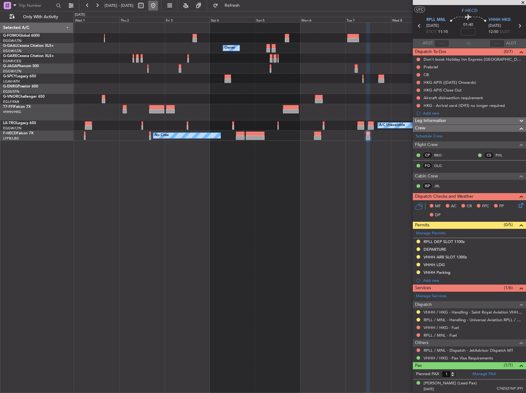
click at [158, 5] on button at bounding box center [153, 6] width 10 height 10
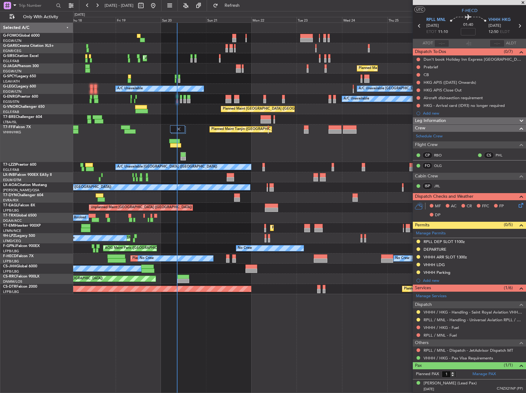
click at [367, 295] on div "Unplanned Maint London (Luton) Planned Maint London (Luton) A/C Unavailable Lon…" at bounding box center [299, 207] width 453 height 370
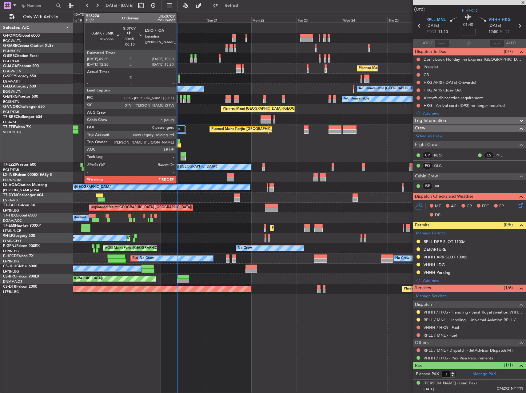
click at [179, 79] on div at bounding box center [179, 80] width 2 height 4
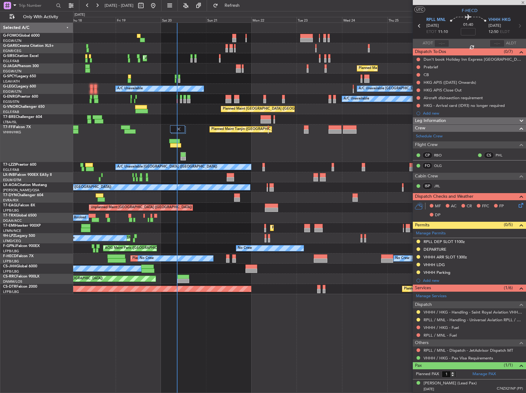
type input "-00:10"
type input "0"
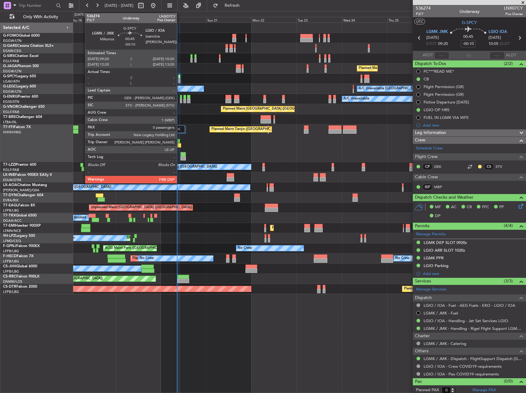
click at [180, 78] on div at bounding box center [179, 80] width 2 height 4
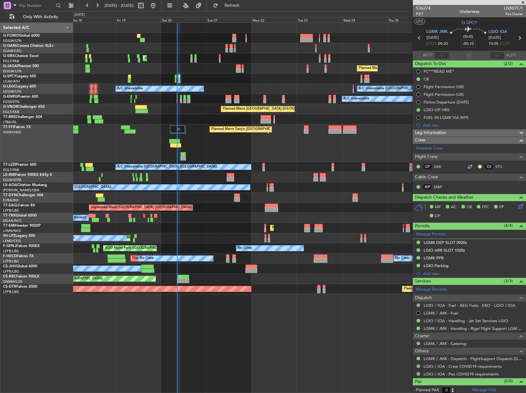
click at [369, 128] on div "Planned Maint Tianjin ([GEOGRAPHIC_DATA])" at bounding box center [299, 143] width 453 height 38
click at [444, 242] on div "LGMK DEP SLOT 0920z" at bounding box center [445, 242] width 43 height 5
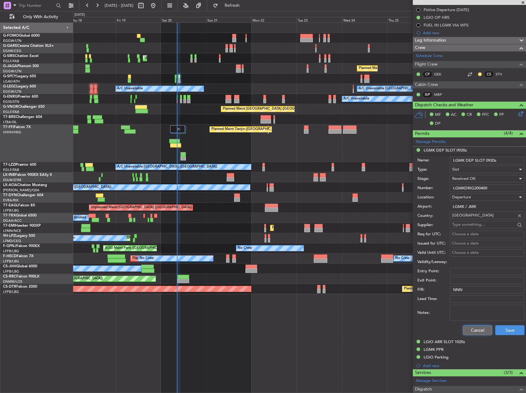
click at [469, 330] on button "Cancel" at bounding box center [477, 330] width 29 height 10
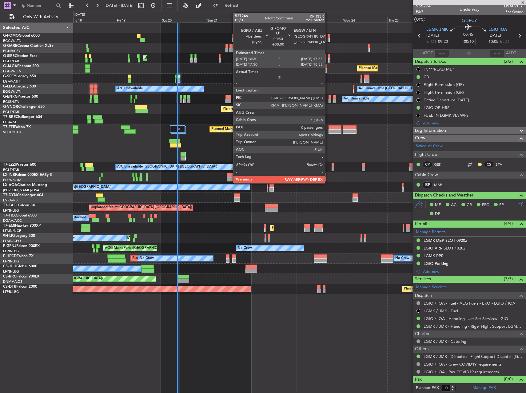
click at [328, 38] on div at bounding box center [329, 40] width 2 height 4
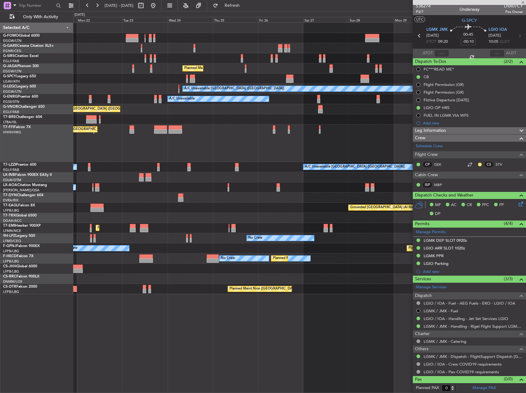
click at [168, 45] on div at bounding box center [299, 48] width 453 height 10
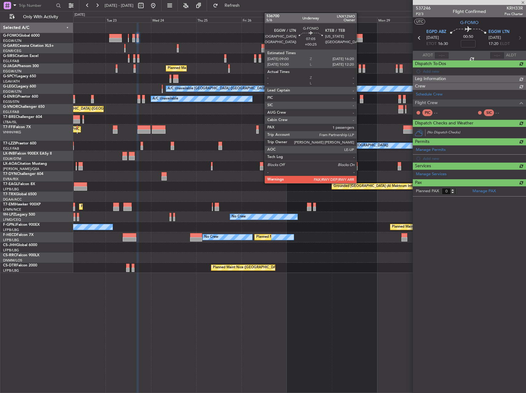
scroll to position [0, 0]
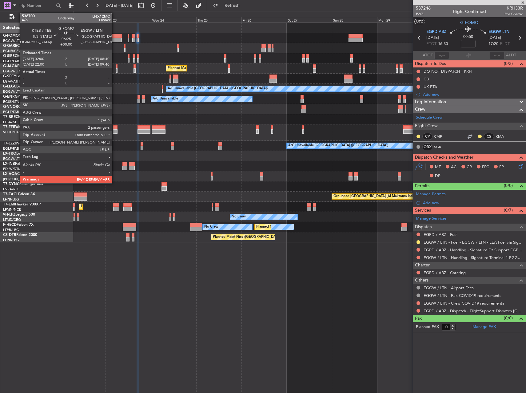
click at [115, 38] on div at bounding box center [115, 36] width 13 height 4
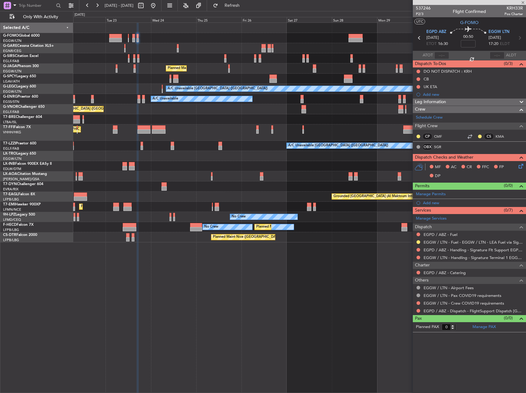
type input "2"
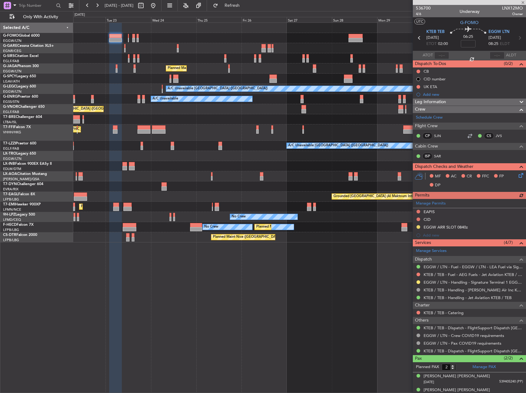
click at [419, 227] on div "Manage Permits EAPIS CID EGGW ARR SLOT 0840z Add new" at bounding box center [469, 219] width 113 height 40
click at [418, 226] on button at bounding box center [419, 227] width 4 height 4
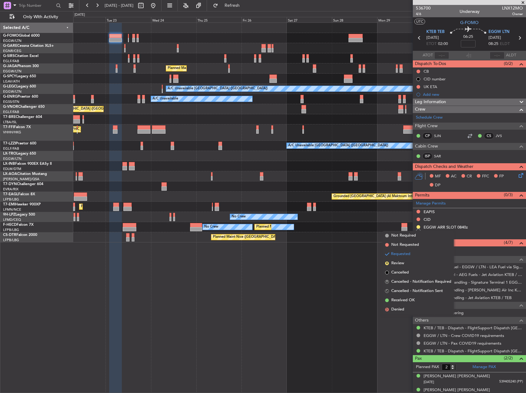
click at [402, 297] on span "Received OK" at bounding box center [402, 300] width 23 height 6
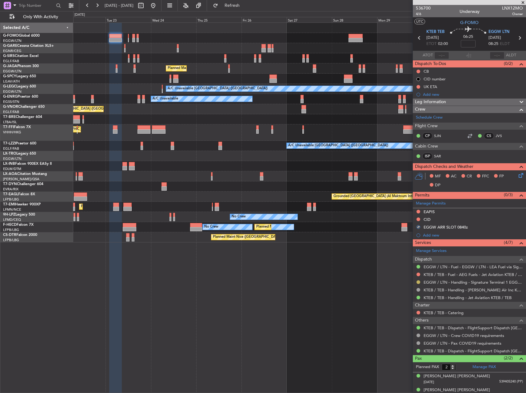
click at [418, 280] on button at bounding box center [419, 282] width 4 height 4
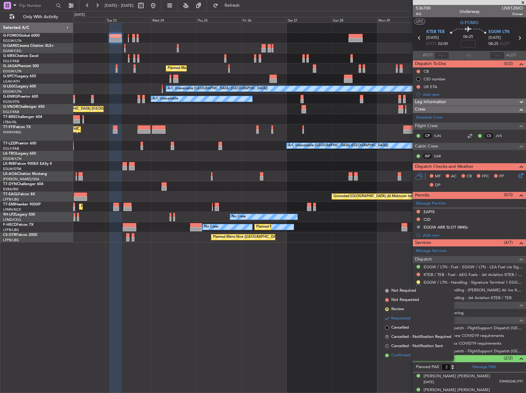
click at [401, 352] on li "Confirmed" at bounding box center [418, 355] width 71 height 9
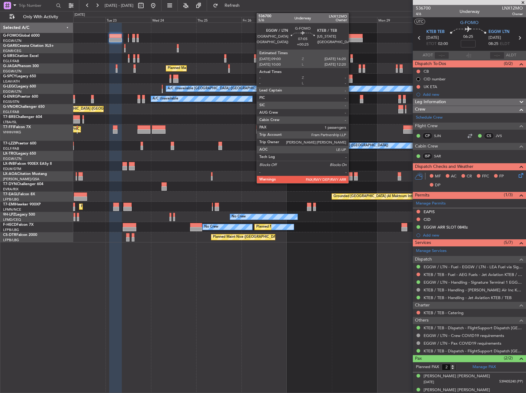
click at [351, 39] on div at bounding box center [356, 40] width 14 height 4
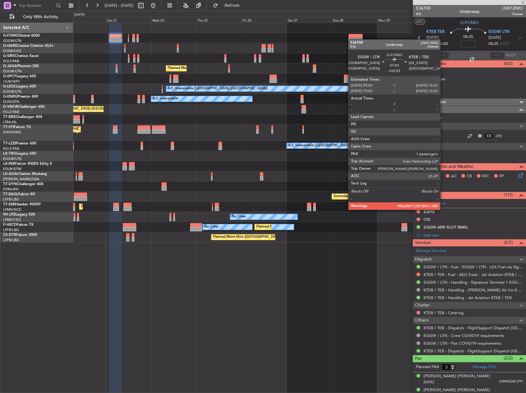
type input "+00:25"
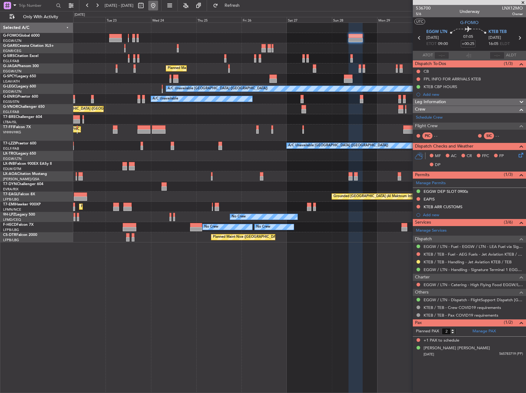
click at [158, 6] on button at bounding box center [153, 6] width 10 height 10
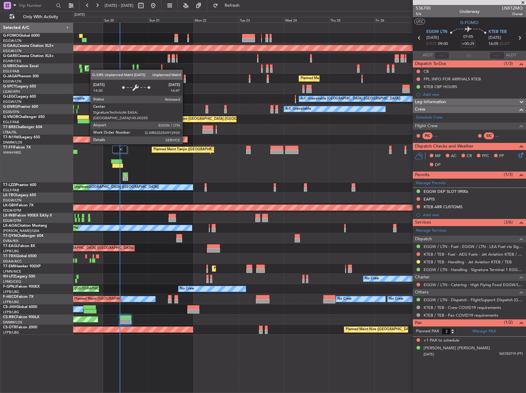
click at [87, 66] on div "Planned Maint Dusseldorf Owner Unplanned Maint [GEOGRAPHIC_DATA] ([GEOGRAPHIC_D…" at bounding box center [299, 179] width 453 height 312
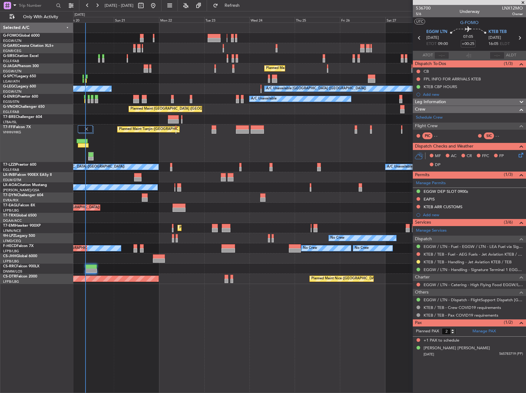
click at [129, 237] on div "No Crew No Crew [GEOGRAPHIC_DATA] ([GEOGRAPHIC_DATA])" at bounding box center [299, 238] width 453 height 10
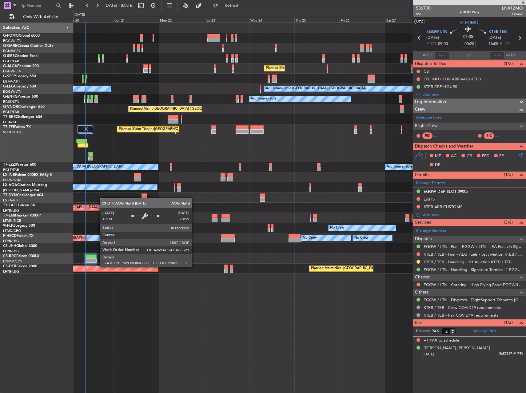
click at [97, 266] on div "AOG Maint Sofia" at bounding box center [40, 269] width 235 height 6
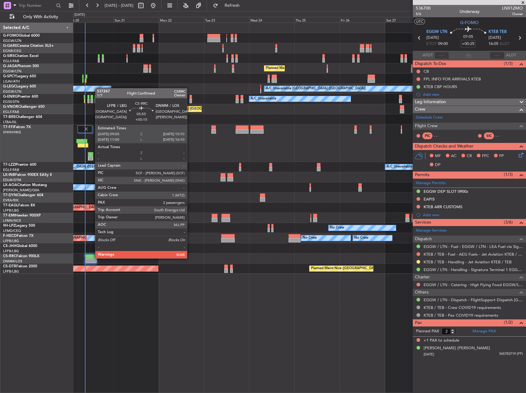
click at [92, 257] on div at bounding box center [91, 256] width 12 height 4
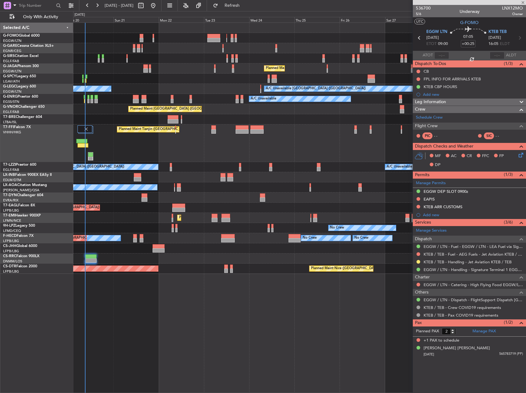
type input "+00:15"
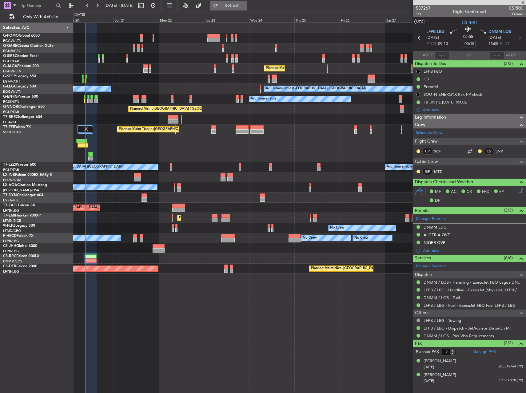
click at [245, 7] on span "Refresh" at bounding box center [232, 5] width 26 height 4
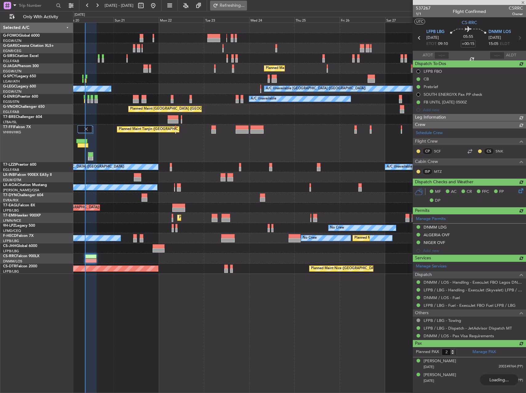
type input "08:58"
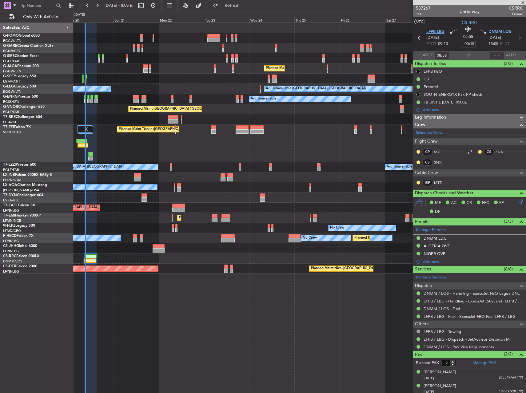
click at [438, 32] on span "LFPB LBG" at bounding box center [436, 32] width 18 height 6
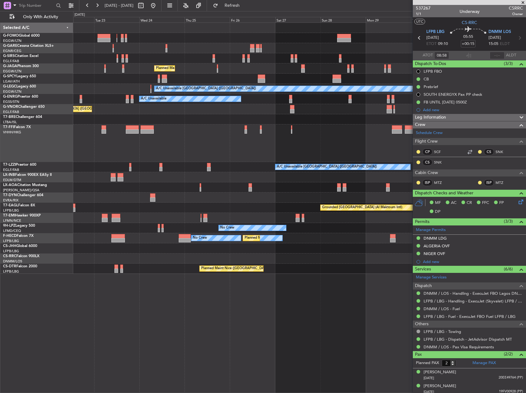
click at [156, 140] on div "Planned Maint Tianjin ([GEOGRAPHIC_DATA])" at bounding box center [299, 143] width 453 height 38
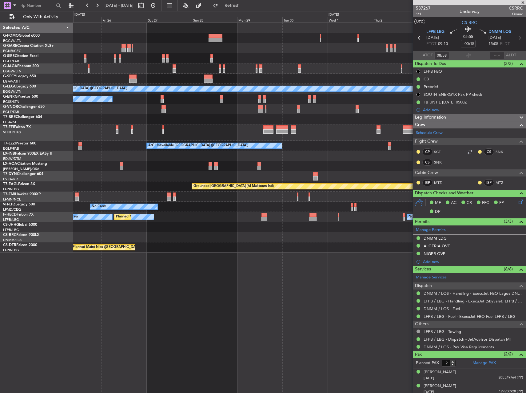
click at [52, 163] on div "Planned Maint London (Luton) A/C Unavailable London (Luton) A/C Unavailable Pla…" at bounding box center [263, 202] width 526 height 382
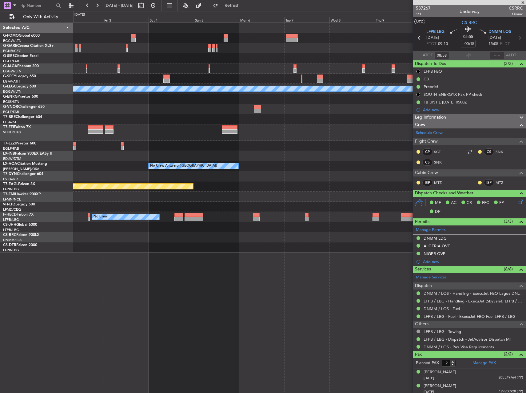
click at [78, 151] on div "A/C Unavailable London (Luton) Planned Maint Geneva (Cointrin) A/C Unavailable …" at bounding box center [299, 138] width 453 height 230
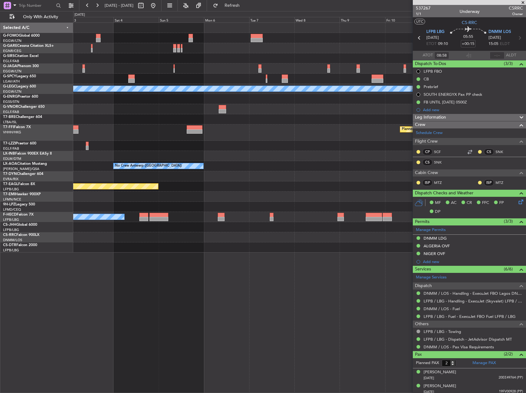
click at [113, 139] on div "A/C Unavailable London (Luton) Planned Maint Geneva (Cointrin) No Crew Antwerp …" at bounding box center [299, 138] width 453 height 230
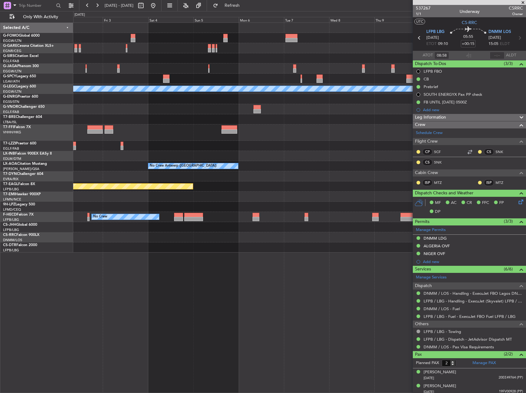
click at [370, 92] on div "A/C Unavailable London (Luton) Planned Maint Geneva (Cointrin) A/C Unavailable …" at bounding box center [299, 138] width 453 height 230
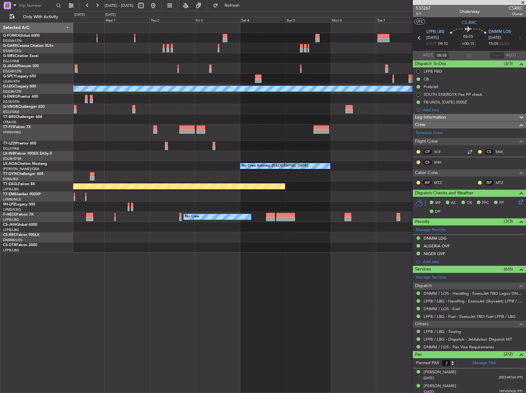
click at [221, 112] on div "A/C Unavailable London (Luton) Planned Maint Geneva (Cointrin) A/C Unavailable …" at bounding box center [299, 138] width 453 height 230
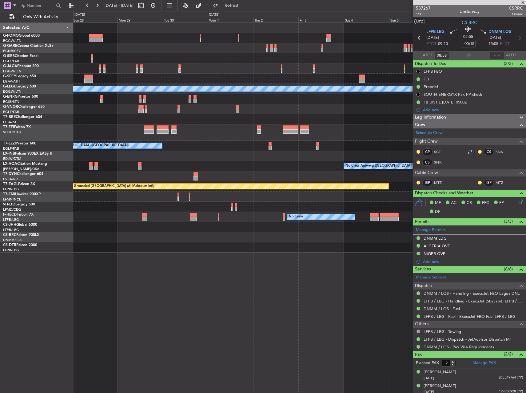
click at [258, 95] on div "A/C Unavailable" at bounding box center [299, 99] width 453 height 10
click at [254, 97] on div "A/C Unavailable" at bounding box center [299, 99] width 453 height 10
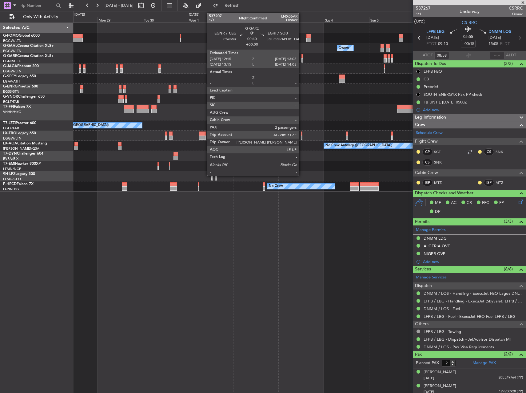
click at [303, 58] on div at bounding box center [303, 56] width 2 height 4
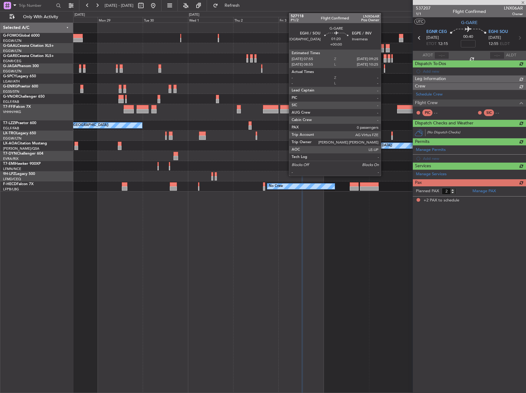
click at [384, 59] on div at bounding box center [385, 60] width 3 height 4
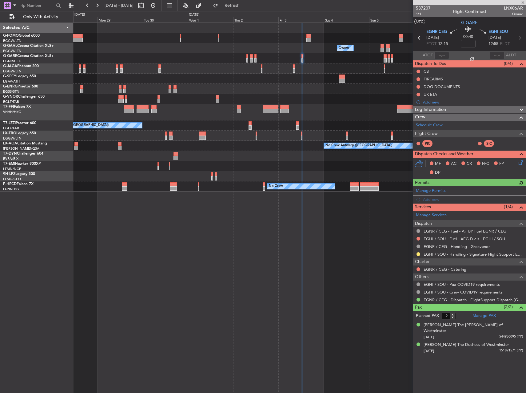
type input "0"
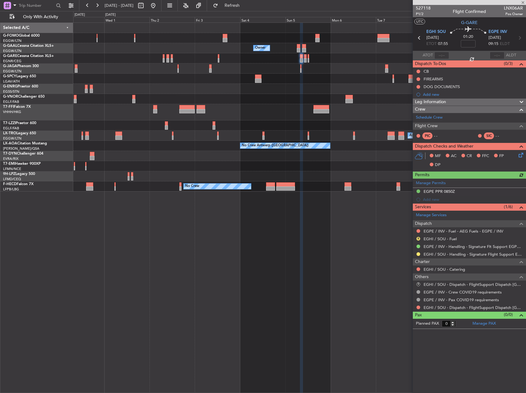
click at [204, 239] on div "Owner Owner Owner Planned Maint Geneva (Cointrin) A/C Unavailable London (Farnb…" at bounding box center [299, 207] width 453 height 370
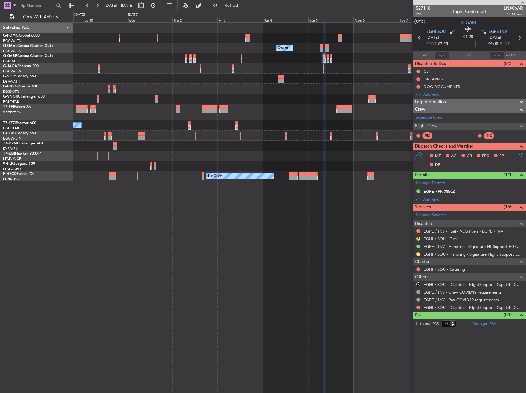
click at [203, 103] on div at bounding box center [299, 99] width 453 height 10
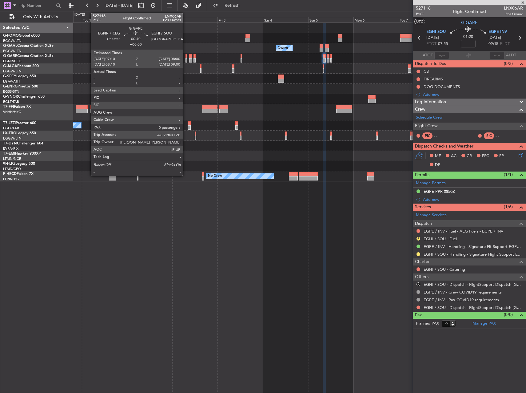
click at [186, 60] on div at bounding box center [187, 60] width 2 height 4
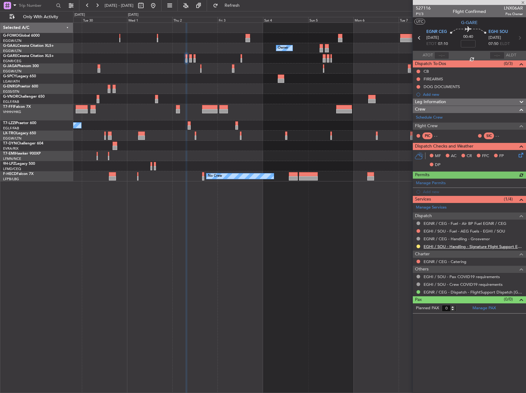
click at [484, 245] on link "EGHI / SOU - Handling - Signature Flight Support EGHI / SOU" at bounding box center [473, 246] width 99 height 5
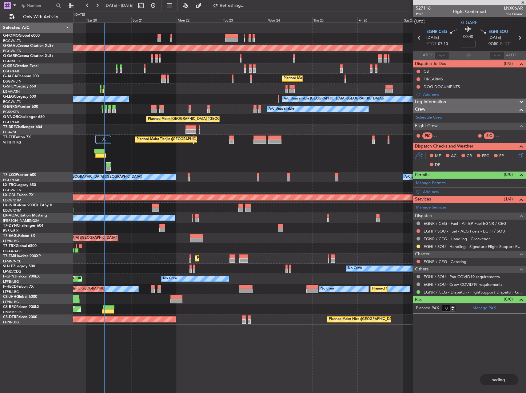
click at [205, 75] on div "Planned Maint Dusseldorf Owner Unplanned Maint London (Luton) Planned Maint Lon…" at bounding box center [299, 174] width 453 height 302
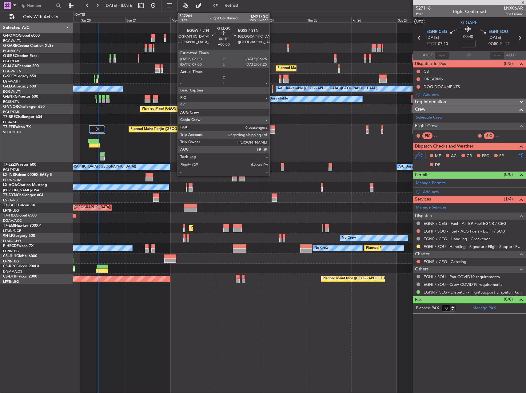
click at [272, 87] on div at bounding box center [272, 87] width 1 height 4
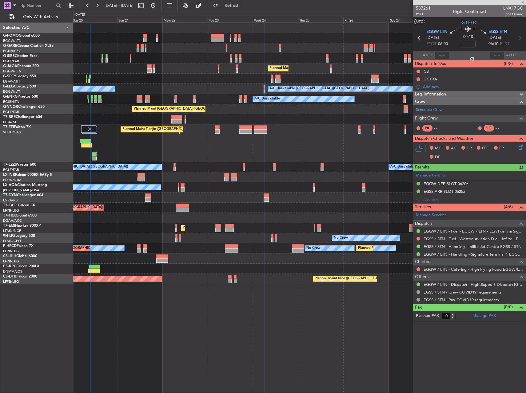
click at [285, 126] on div "Planned Maint Tianjin ([GEOGRAPHIC_DATA])" at bounding box center [299, 143] width 453 height 38
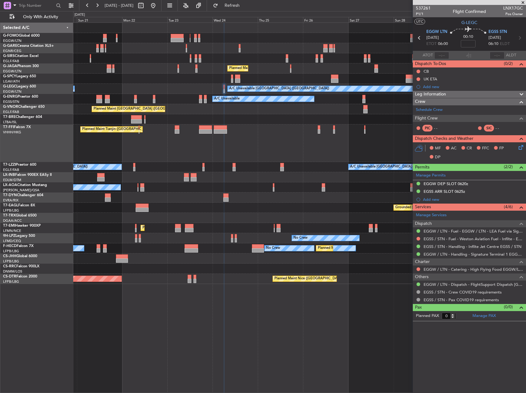
click at [222, 122] on div "Unplanned Maint London (Luton) Planned Maint London (Luton) A/C Unavailable Lon…" at bounding box center [299, 153] width 453 height 261
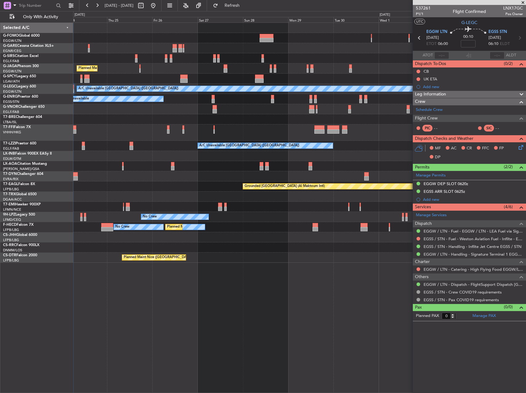
click at [181, 120] on div at bounding box center [299, 119] width 453 height 10
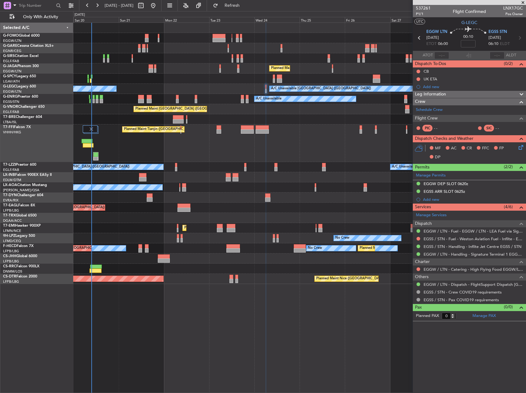
click at [338, 141] on div "Planned Maint Tianjin ([GEOGRAPHIC_DATA])" at bounding box center [299, 143] width 453 height 38
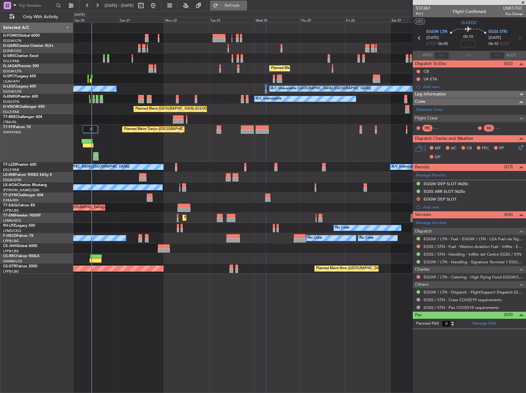
click at [236, 5] on button "Refresh" at bounding box center [228, 6] width 37 height 10
click at [419, 262] on button "R" at bounding box center [419, 262] width 4 height 4
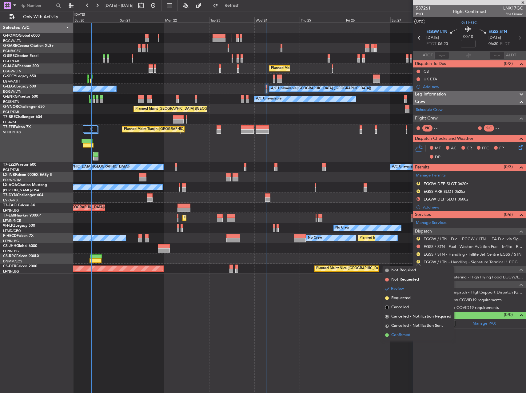
click at [405, 335] on span "Confirmed" at bounding box center [400, 335] width 19 height 6
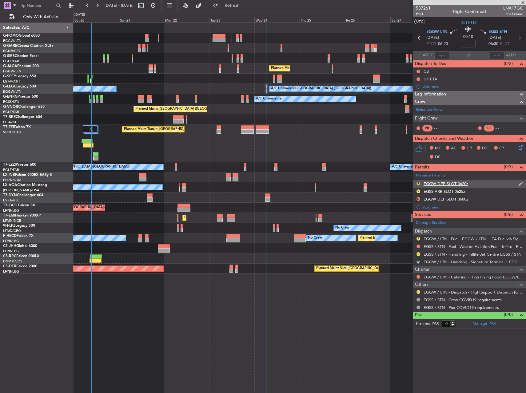
click at [418, 182] on button "R" at bounding box center [419, 184] width 4 height 4
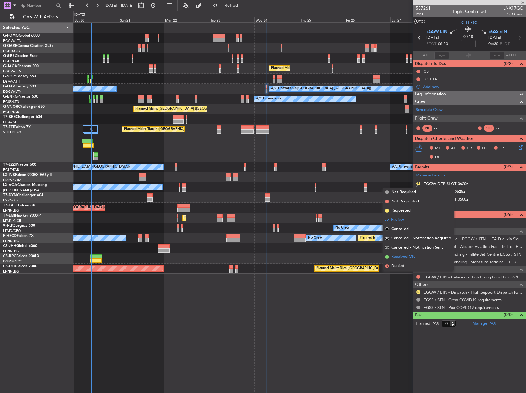
click at [403, 255] on span "Received OK" at bounding box center [402, 257] width 23 height 6
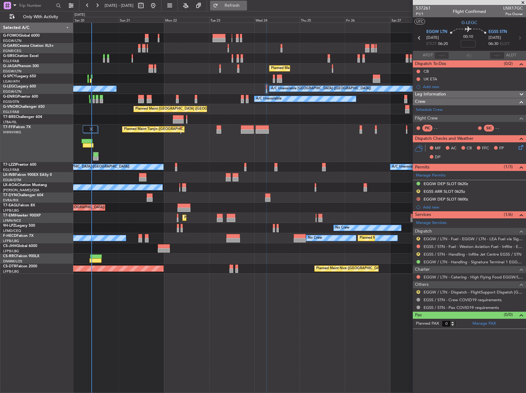
click at [242, 5] on span "Refresh" at bounding box center [232, 5] width 26 height 4
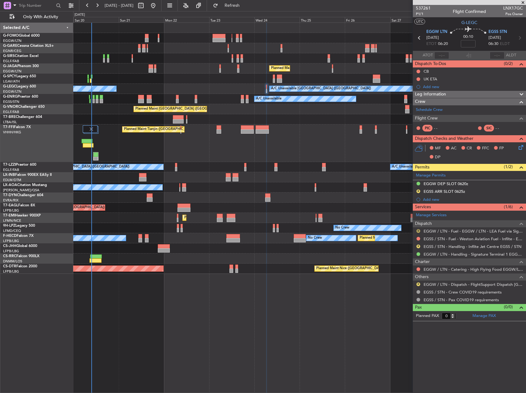
click at [419, 230] on button "R" at bounding box center [419, 231] width 4 height 4
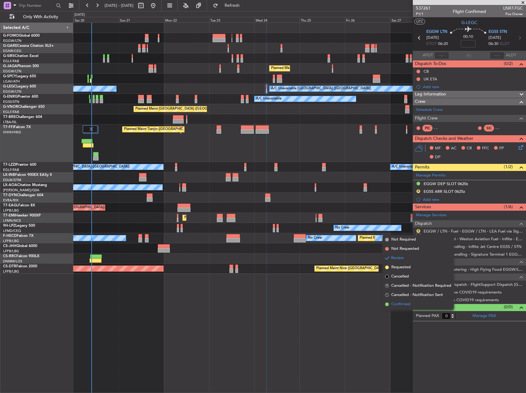
click at [410, 302] on span "Confirmed" at bounding box center [400, 304] width 19 height 6
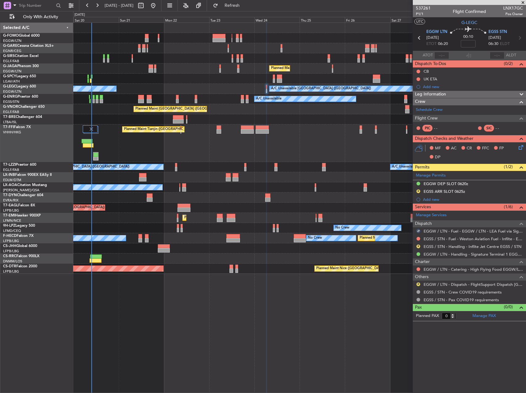
click at [332, 286] on div "Unplanned Maint London (Luton) Planned Maint London (Luton) A/C Unavailable Lon…" at bounding box center [299, 207] width 453 height 370
click at [243, 6] on span "Refresh" at bounding box center [232, 5] width 26 height 4
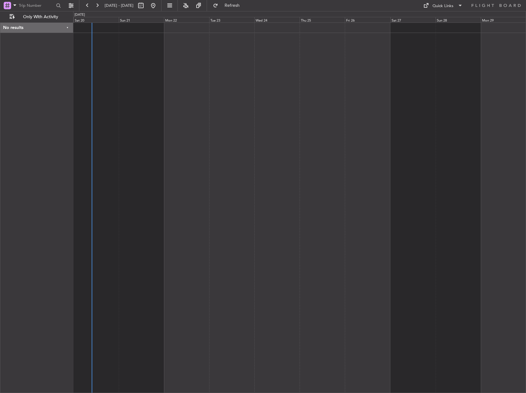
click at [262, 177] on div at bounding box center [299, 207] width 453 height 370
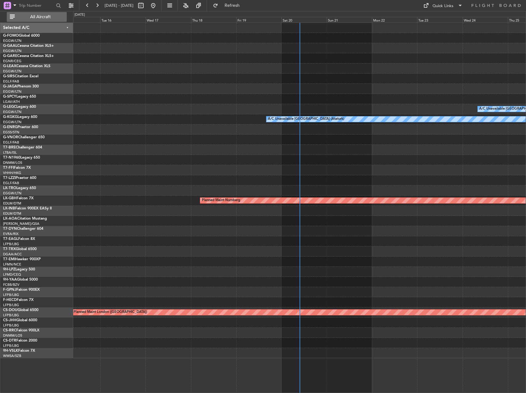
drag, startPoint x: 38, startPoint y: 16, endPoint x: 41, endPoint y: 19, distance: 4.1
click at [38, 16] on span "All Aircraft" at bounding box center [40, 17] width 49 height 4
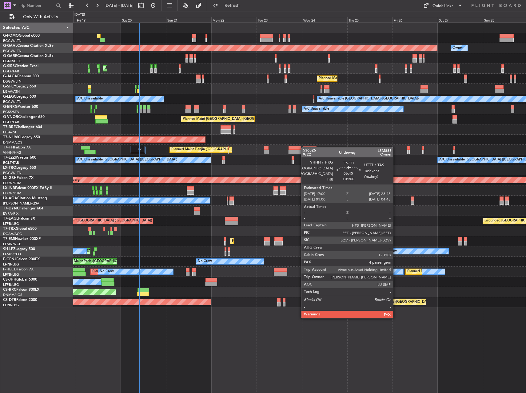
click at [254, 133] on div "Planned Maint Dusseldorf Owner Unplanned Maint [GEOGRAPHIC_DATA] ([GEOGRAPHIC_D…" at bounding box center [299, 165] width 453 height 284
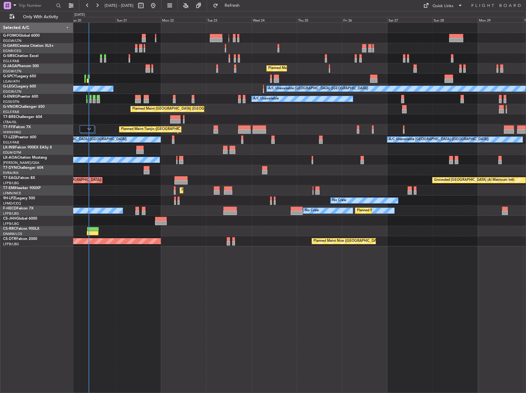
click at [87, 125] on div "Planned Maint Tianjin ([GEOGRAPHIC_DATA])" at bounding box center [299, 129] width 453 height 10
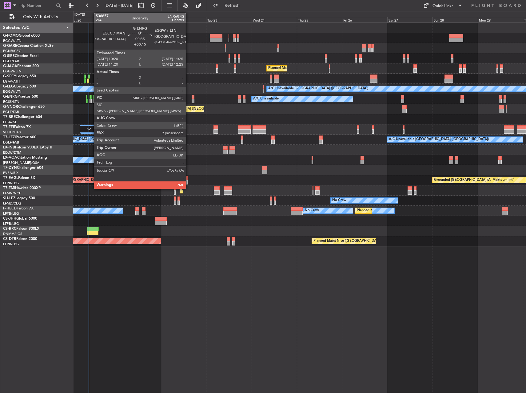
click at [91, 99] on div at bounding box center [91, 101] width 2 height 4
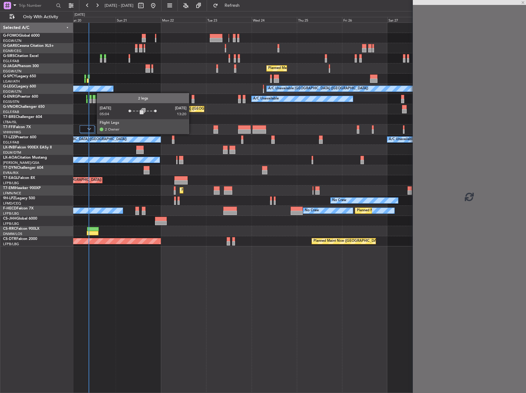
click at [91, 130] on img at bounding box center [89, 129] width 4 height 2
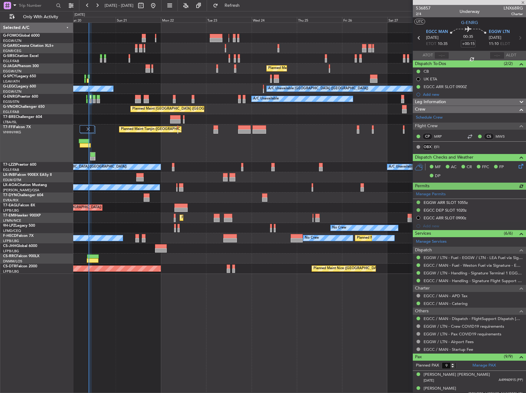
click at [341, 343] on div "Unplanned Maint [GEOGRAPHIC_DATA] ([GEOGRAPHIC_DATA]) Planned Maint [GEOGRAPHIC…" at bounding box center [299, 207] width 453 height 370
type input "8"
click at [205, 144] on div "Planned Maint Tianjin ([GEOGRAPHIC_DATA])" at bounding box center [299, 143] width 453 height 38
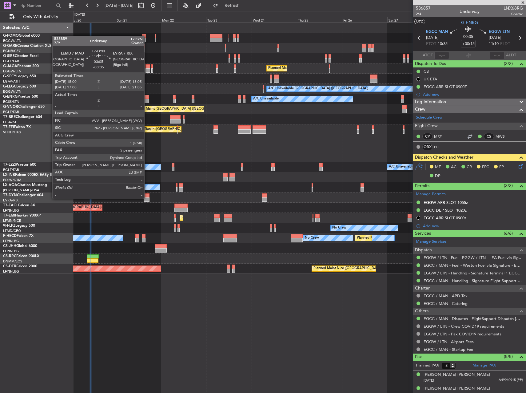
click at [147, 198] on div at bounding box center [147, 199] width 6 height 4
type input "-00:05"
type input "5"
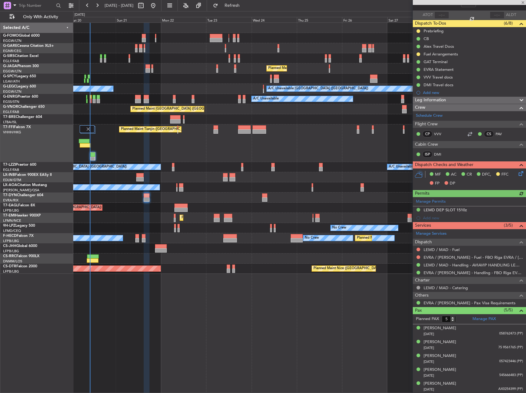
scroll to position [41, 0]
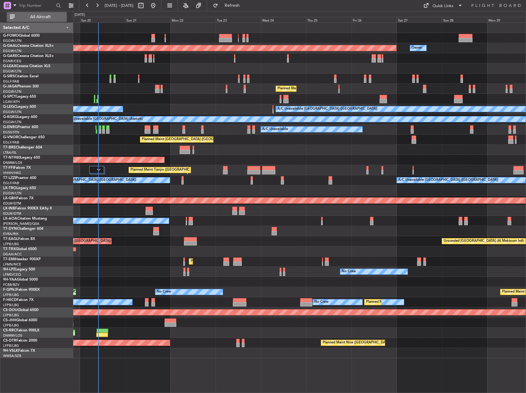
click at [39, 18] on span "All Aircraft" at bounding box center [40, 17] width 49 height 4
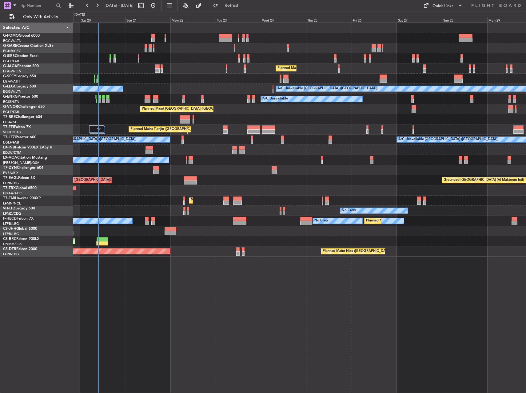
click at [114, 104] on div "Planned Maint [GEOGRAPHIC_DATA] ([GEOGRAPHIC_DATA])" at bounding box center [299, 109] width 453 height 10
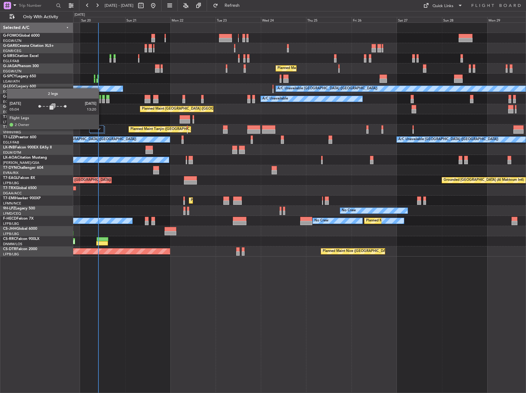
click at [101, 129] on div at bounding box center [96, 128] width 15 height 7
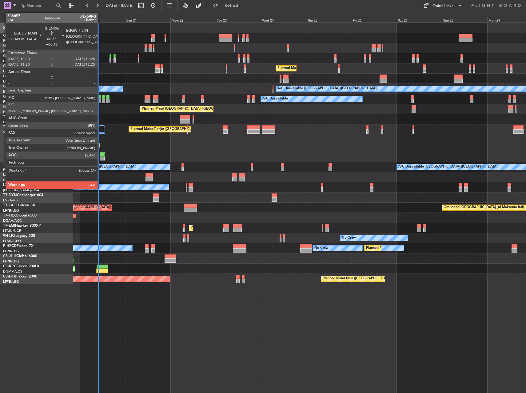
click at [100, 102] on div at bounding box center [100, 101] width 2 height 4
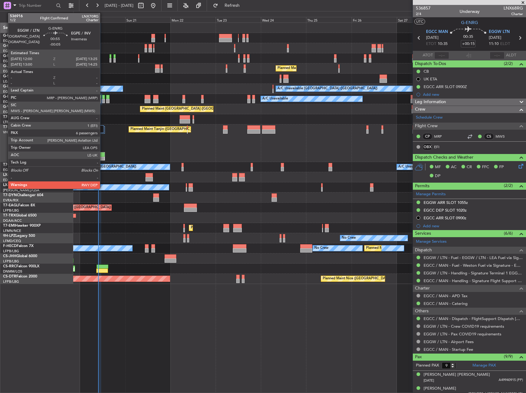
click at [103, 100] on div at bounding box center [103, 101] width 3 height 4
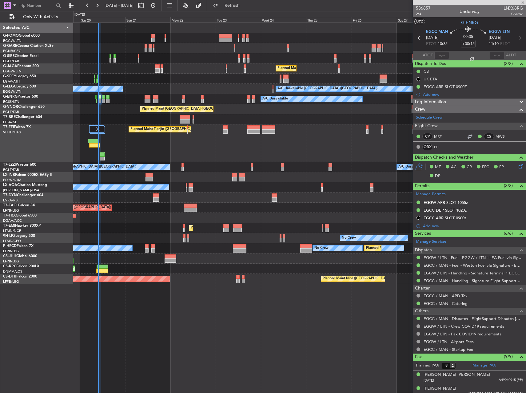
type input "-00:05"
type input "6"
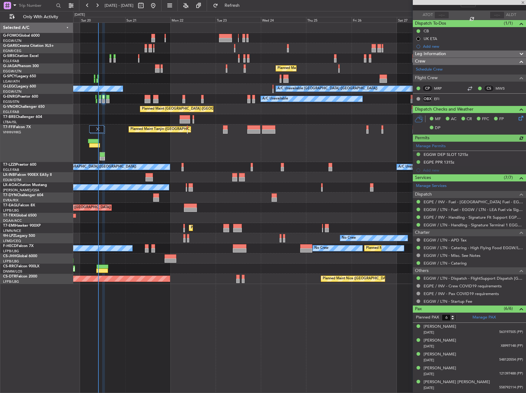
scroll to position [53, 0]
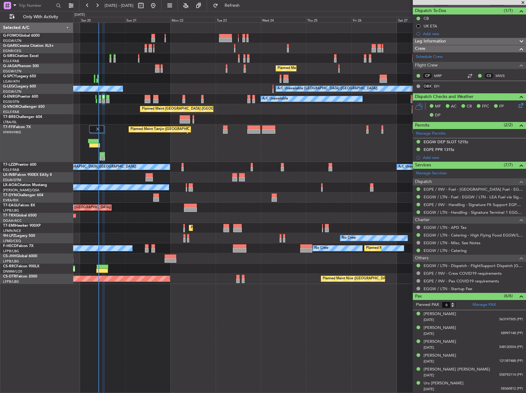
click at [184, 166] on div "A/C Unavailable [GEOGRAPHIC_DATA] ([GEOGRAPHIC_DATA]) A/C Unavailable [GEOGRAPH…" at bounding box center [299, 167] width 453 height 10
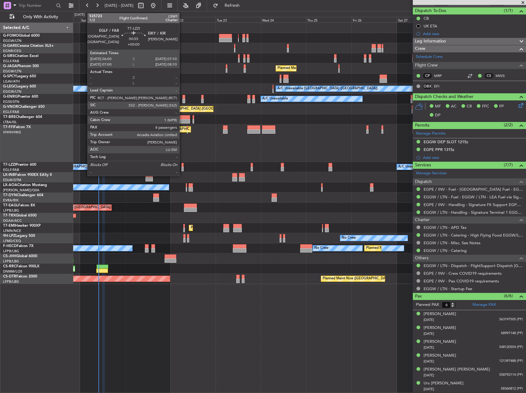
click at [182, 167] on div at bounding box center [183, 169] width 2 height 4
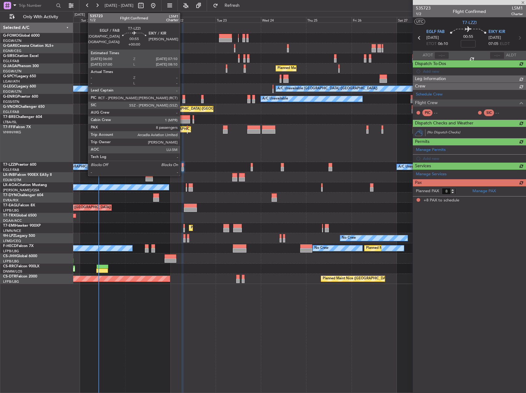
scroll to position [0, 0]
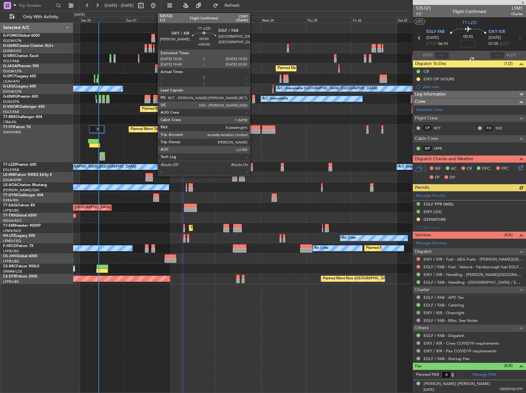
click at [253, 169] on div at bounding box center [252, 169] width 2 height 4
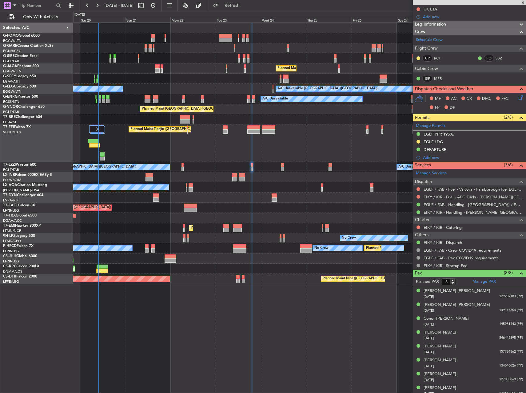
scroll to position [82, 0]
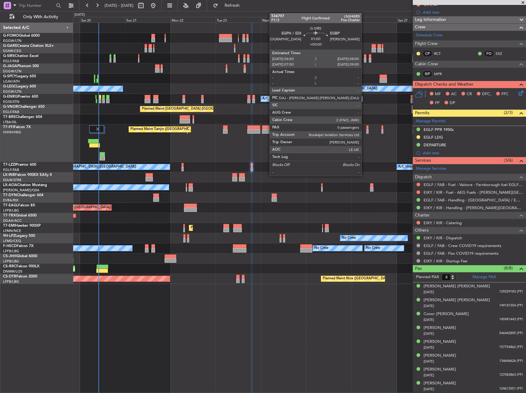
click at [364, 58] on div at bounding box center [365, 60] width 2 height 4
type input "0"
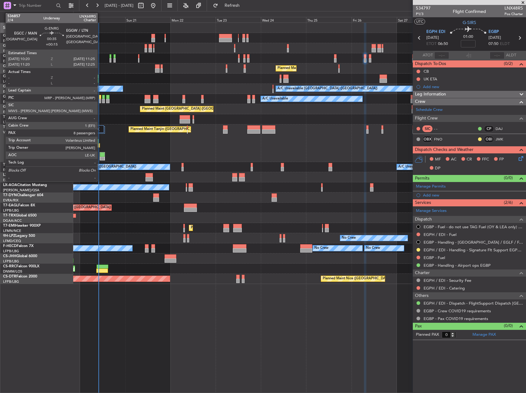
click at [100, 99] on div at bounding box center [100, 101] width 2 height 4
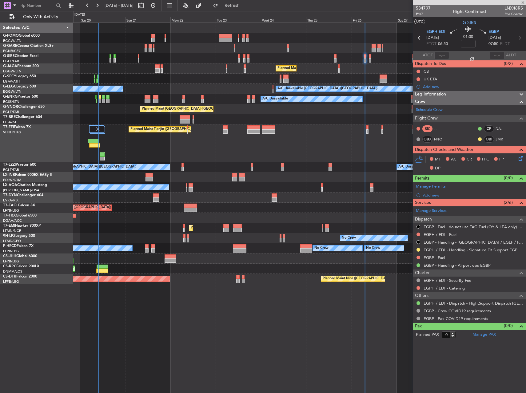
type input "+00:15"
type input "8"
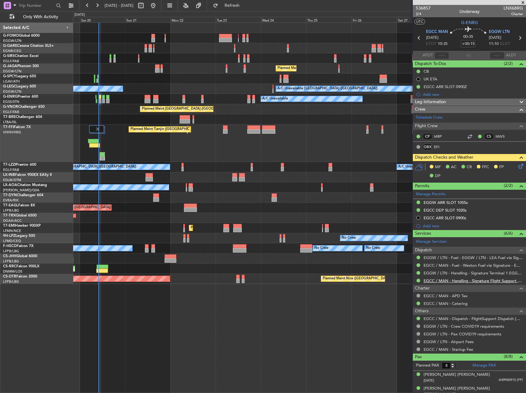
click at [456, 282] on link "EGCC / MAN - Handling - Signature Flight Support EGCC / MAN" at bounding box center [473, 280] width 99 height 5
